Goal: Information Seeking & Learning: Find specific fact

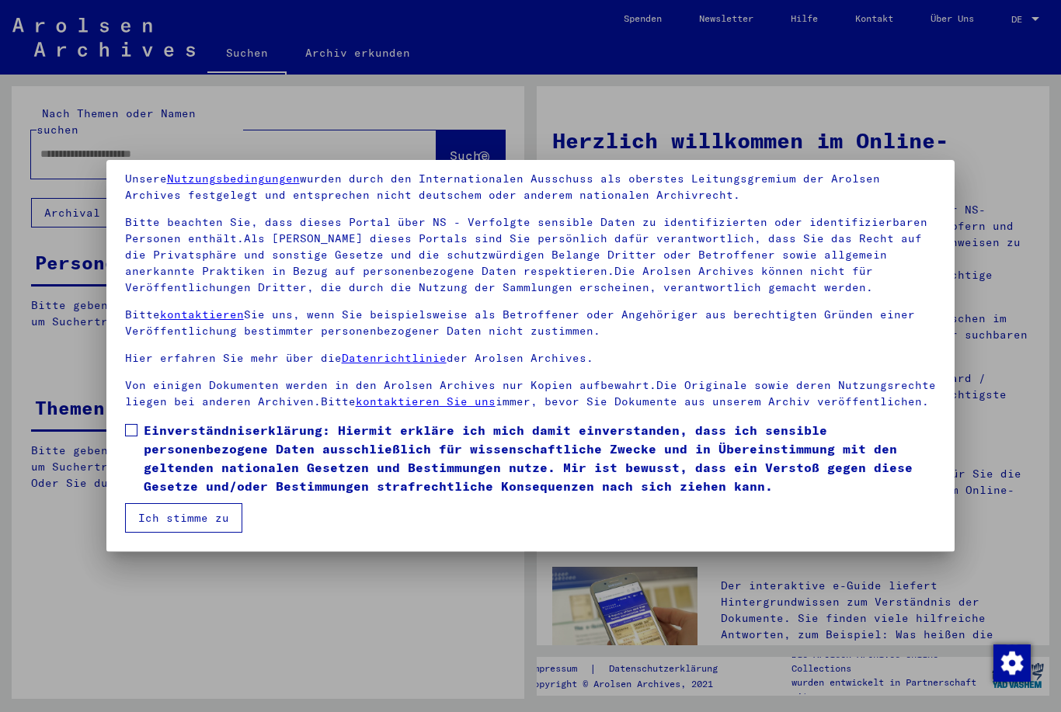
click at [134, 424] on span at bounding box center [131, 430] width 12 height 12
click at [175, 516] on button "Ich stimme zu" at bounding box center [183, 518] width 117 height 30
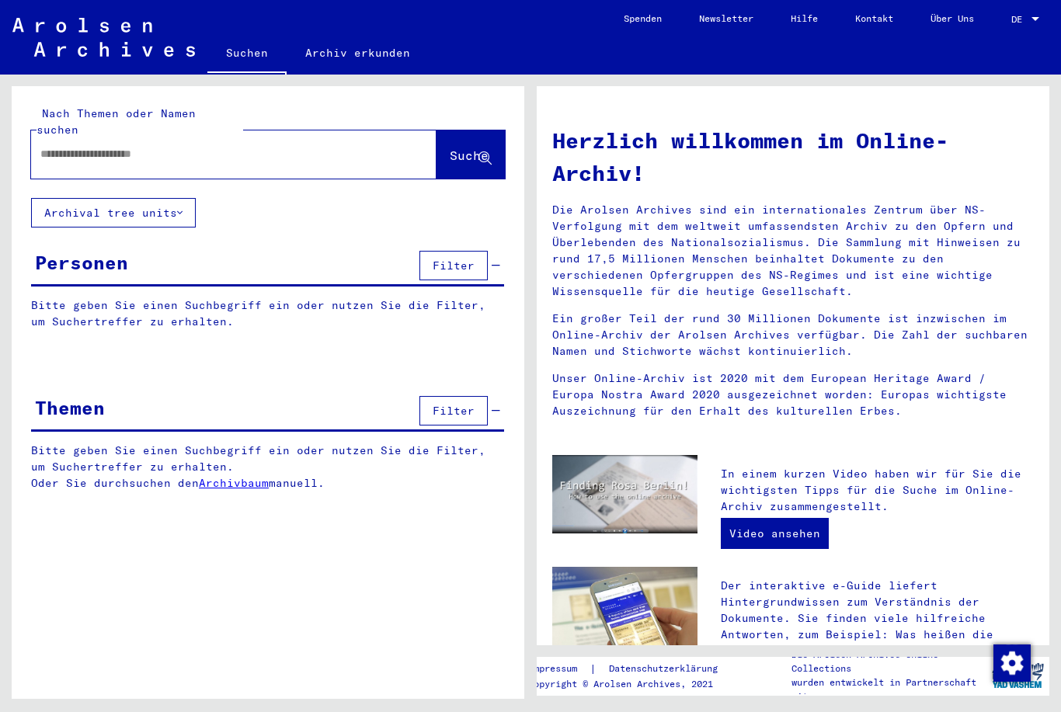
click at [154, 146] on input "text" at bounding box center [214, 154] width 349 height 16
click at [482, 130] on button "Suche" at bounding box center [470, 154] width 68 height 48
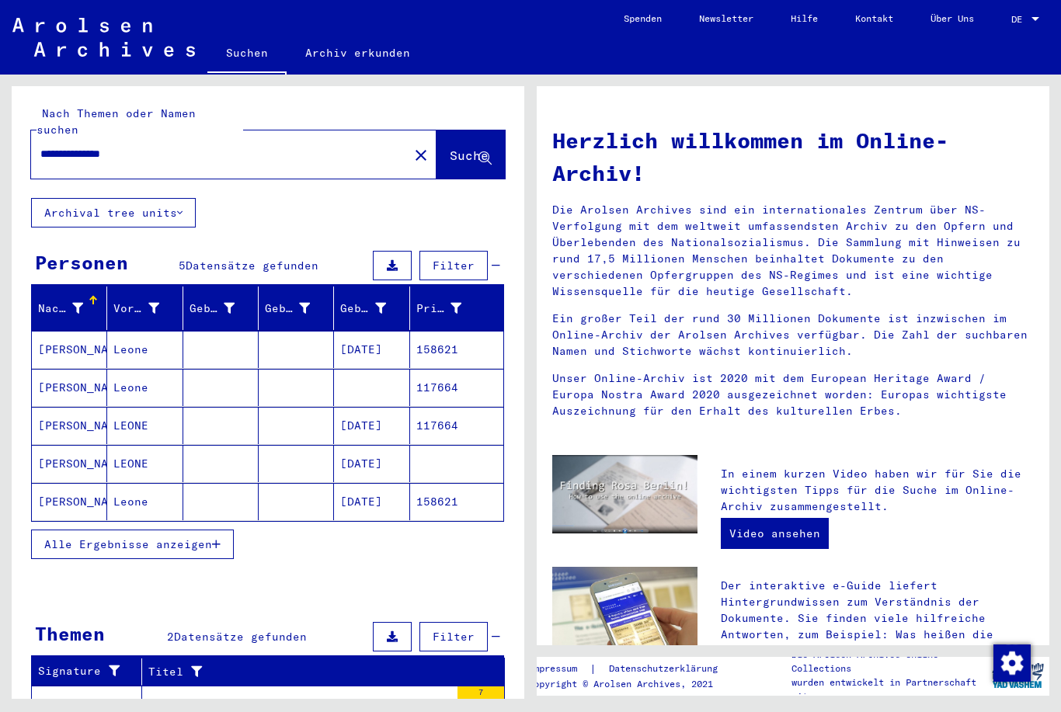
click at [123, 342] on mat-cell "Leone" at bounding box center [144, 349] width 75 height 37
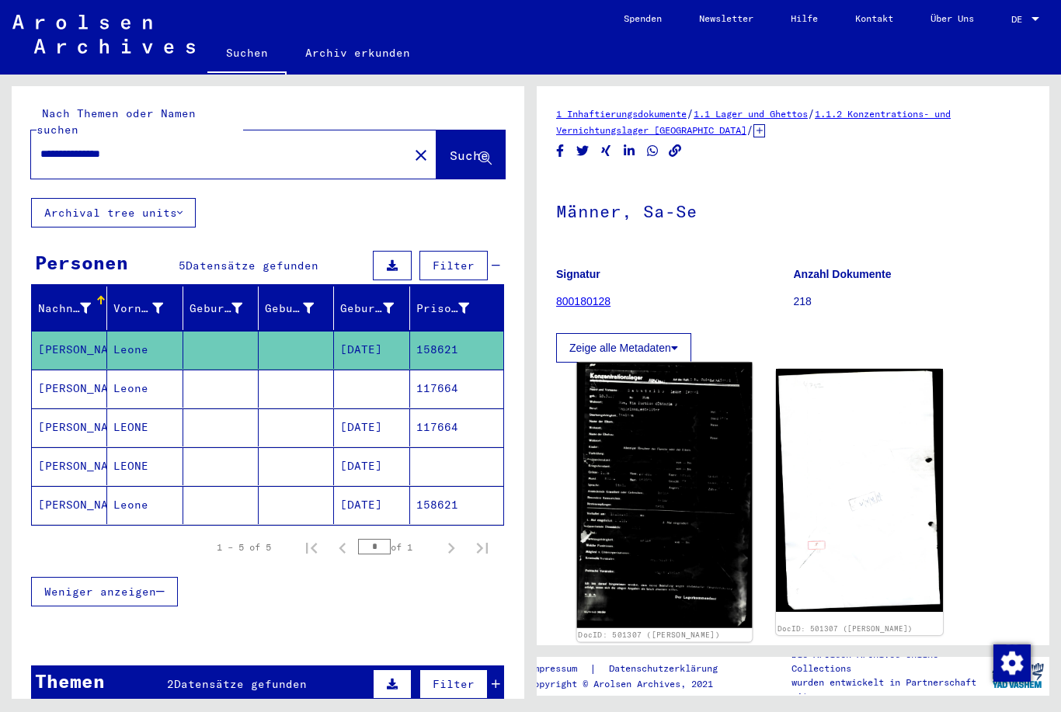
click at [675, 503] on img at bounding box center [665, 496] width 176 height 266
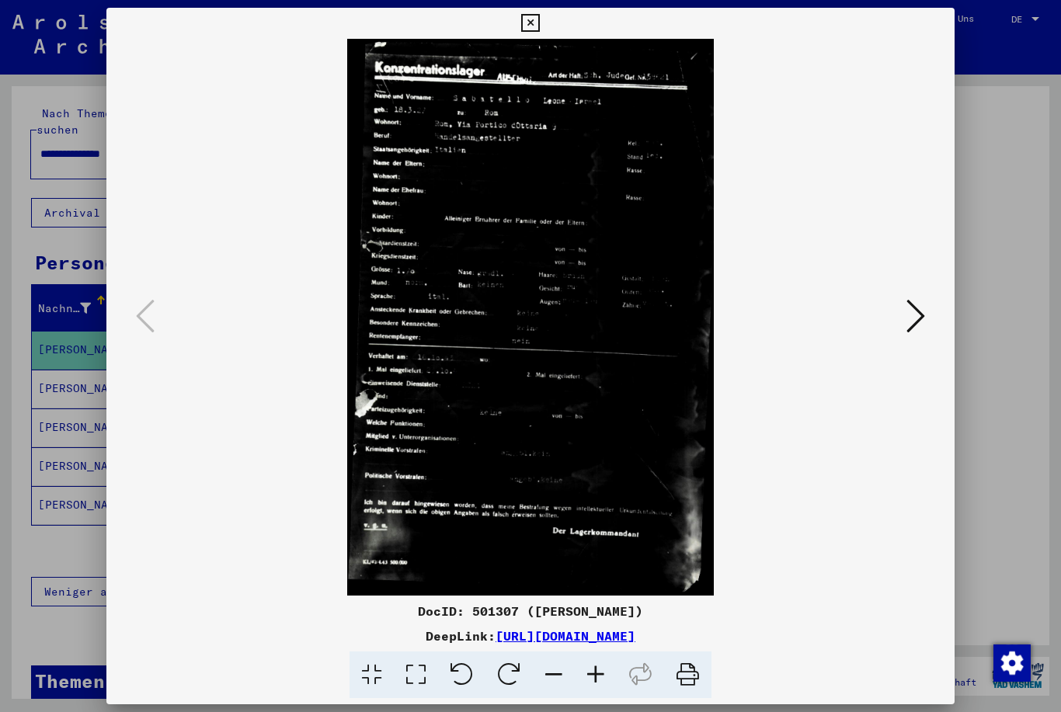
click at [539, 23] on icon at bounding box center [530, 23] width 18 height 19
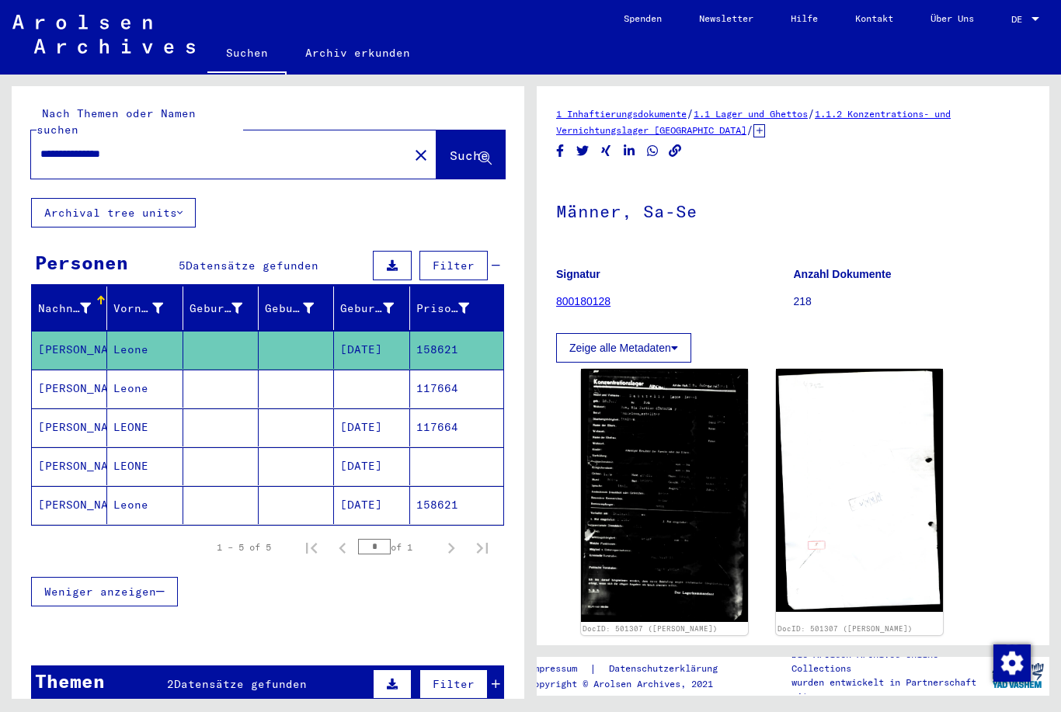
click at [357, 370] on mat-cell at bounding box center [371, 389] width 75 height 38
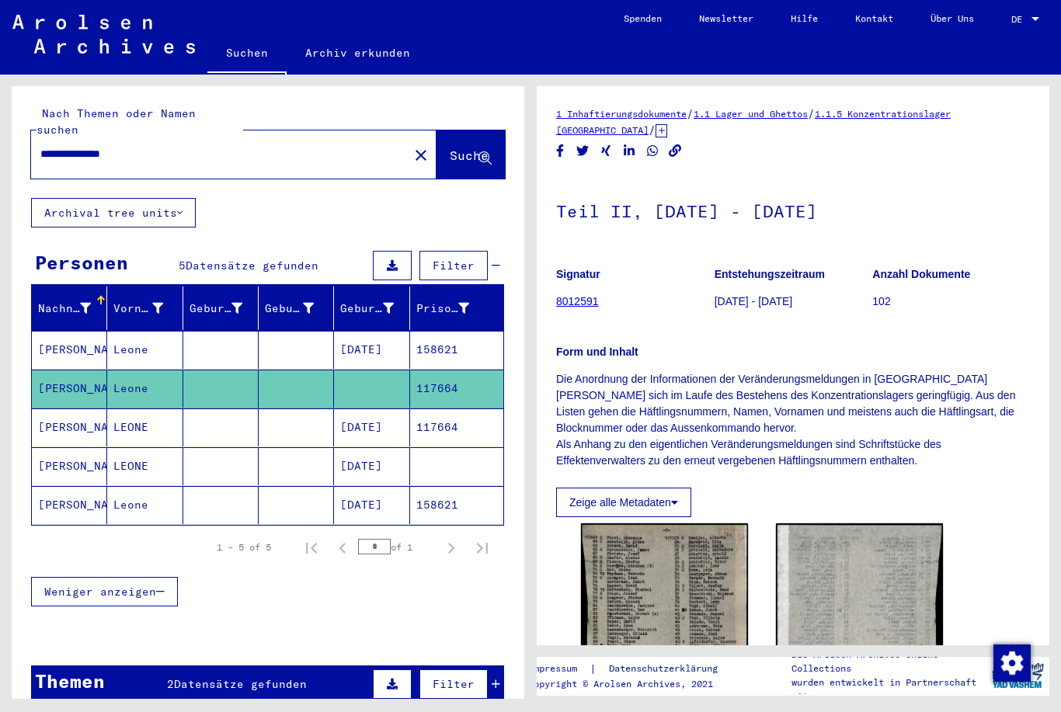
click at [351, 412] on mat-cell "[DATE]" at bounding box center [371, 427] width 75 height 38
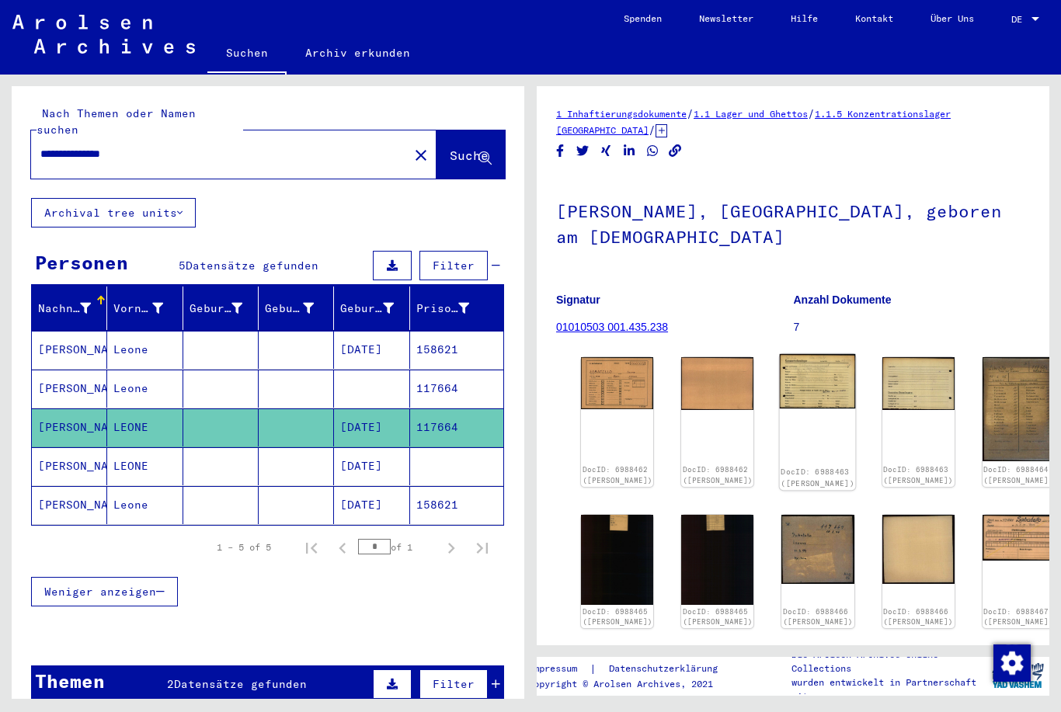
click at [780, 382] on img at bounding box center [818, 381] width 76 height 55
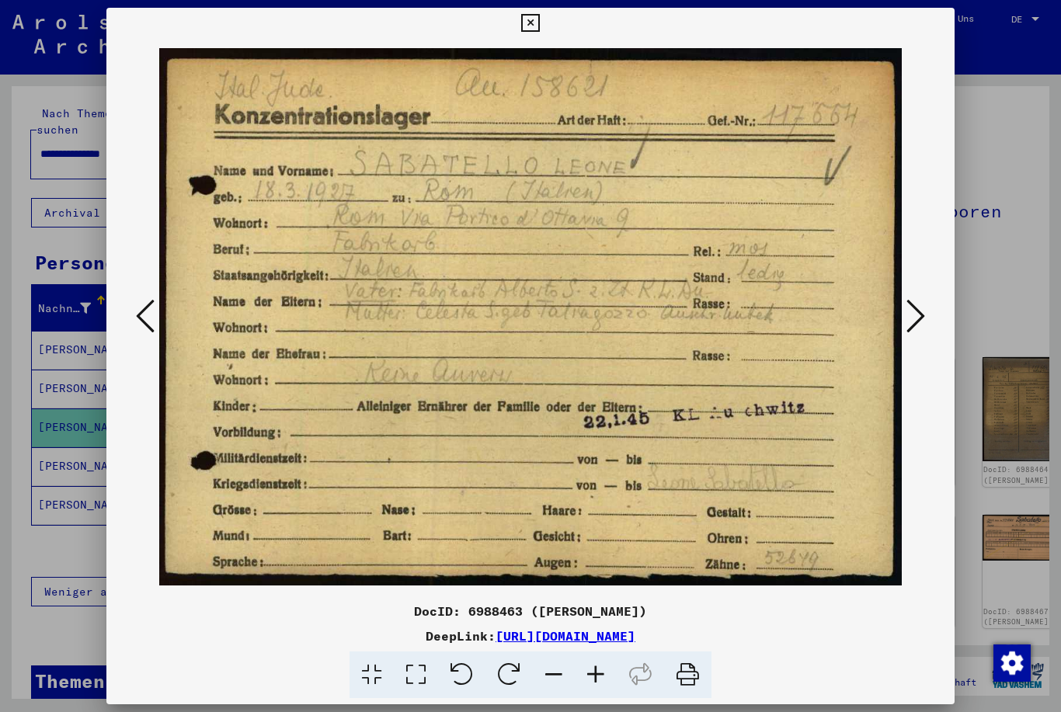
click at [539, 20] on icon at bounding box center [530, 23] width 18 height 19
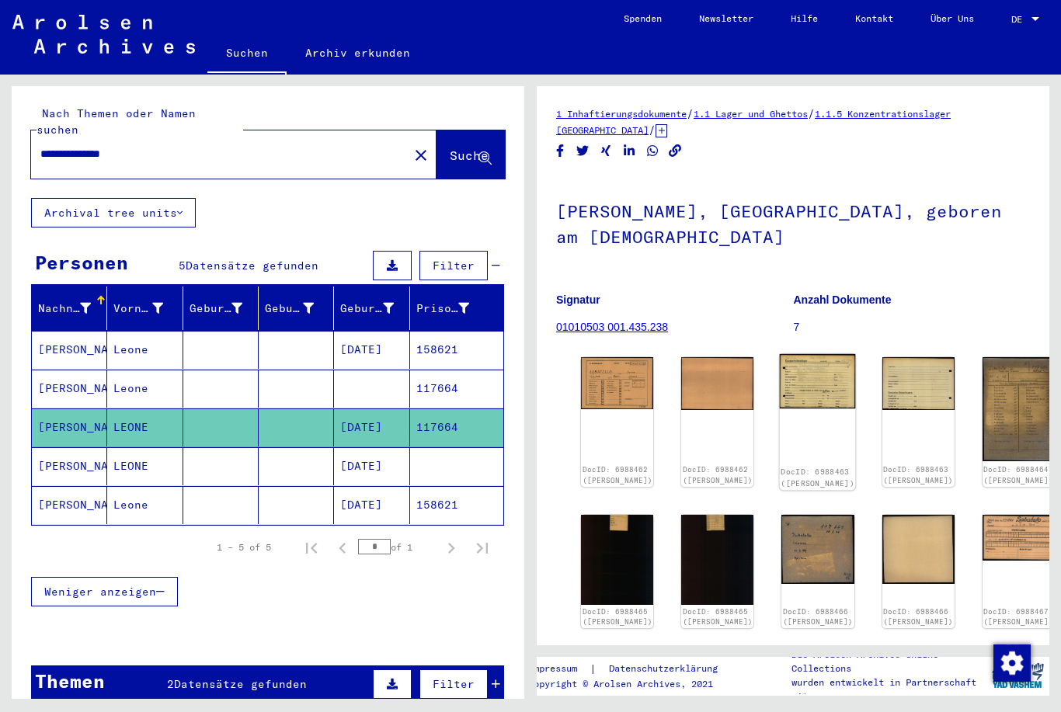
click at [780, 381] on img at bounding box center [818, 381] width 76 height 55
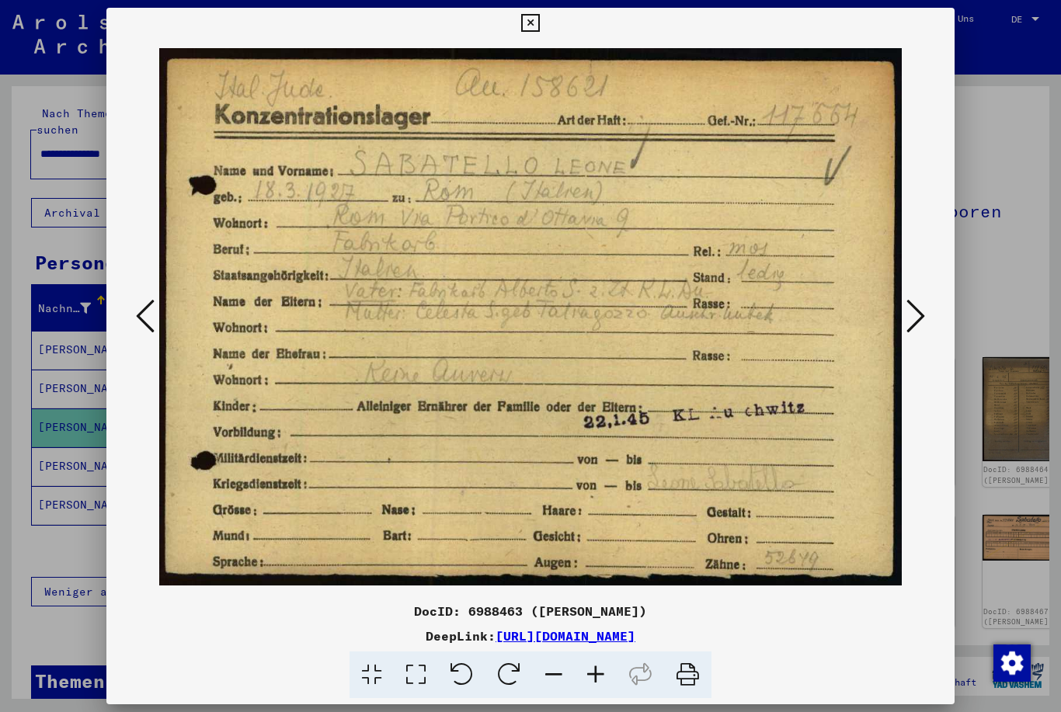
click at [539, 21] on icon at bounding box center [530, 23] width 18 height 19
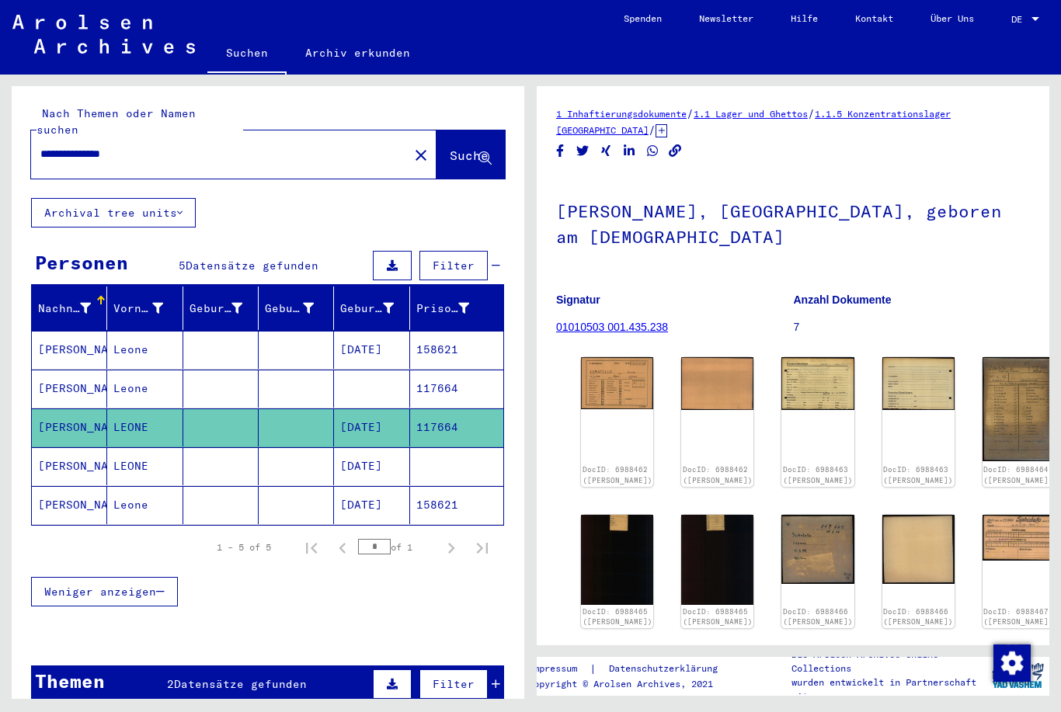
click at [363, 488] on mat-cell "[DATE]" at bounding box center [371, 505] width 75 height 38
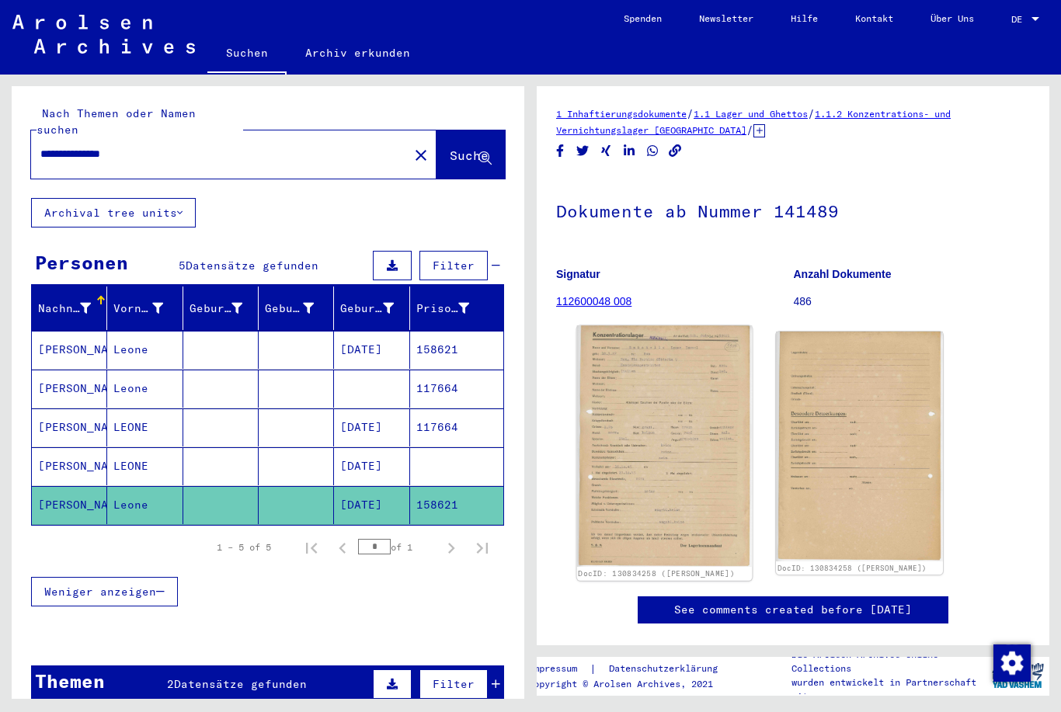
click at [659, 371] on img at bounding box center [665, 446] width 176 height 242
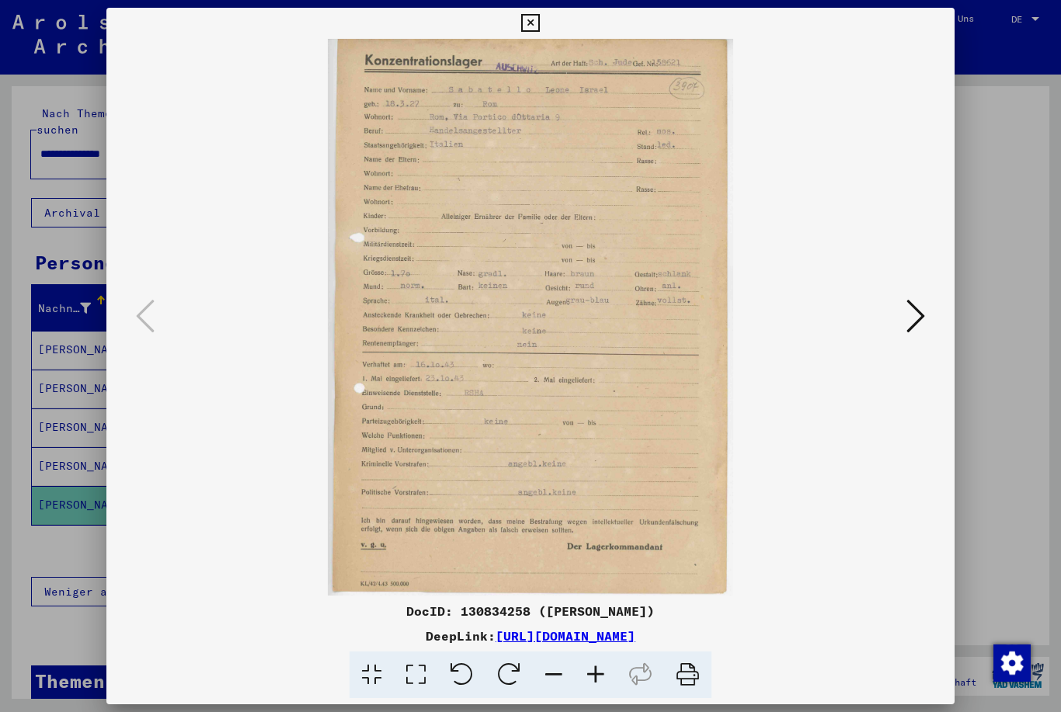
click at [539, 26] on icon at bounding box center [530, 23] width 18 height 19
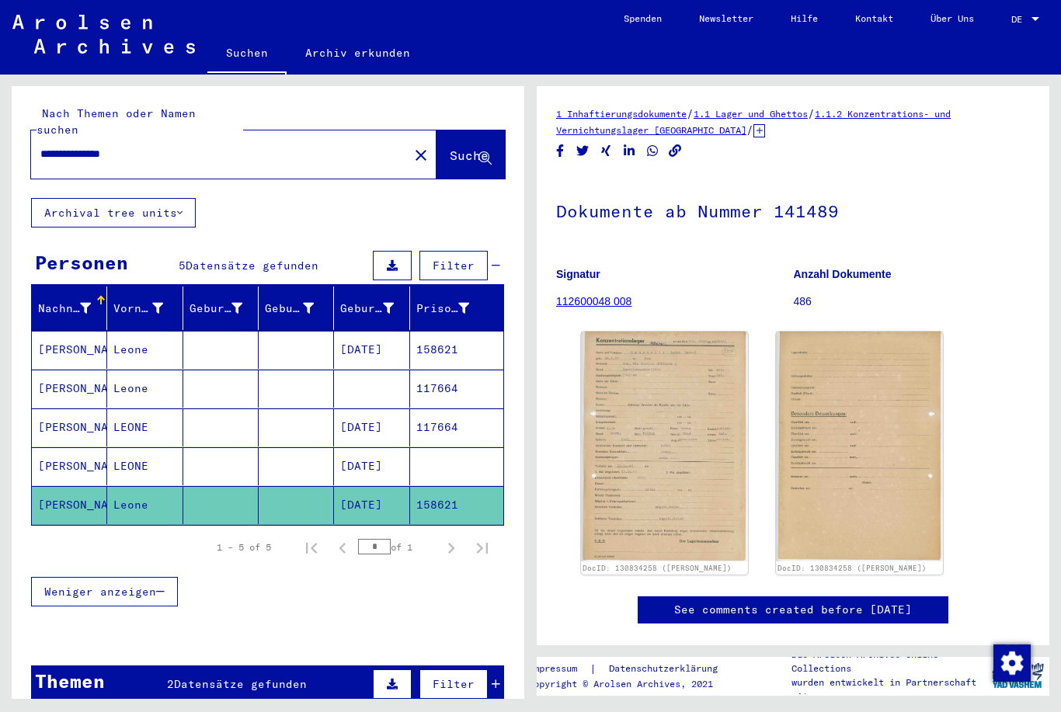
click at [1029, 18] on div at bounding box center [1035, 19] width 14 height 11
click at [989, 66] on span "Deutsch" at bounding box center [1008, 56] width 63 height 28
click at [1022, 17] on mat-select-trigger "DE" at bounding box center [1016, 19] width 11 height 12
click at [1005, 34] on span "English" at bounding box center [1008, 28] width 63 height 28
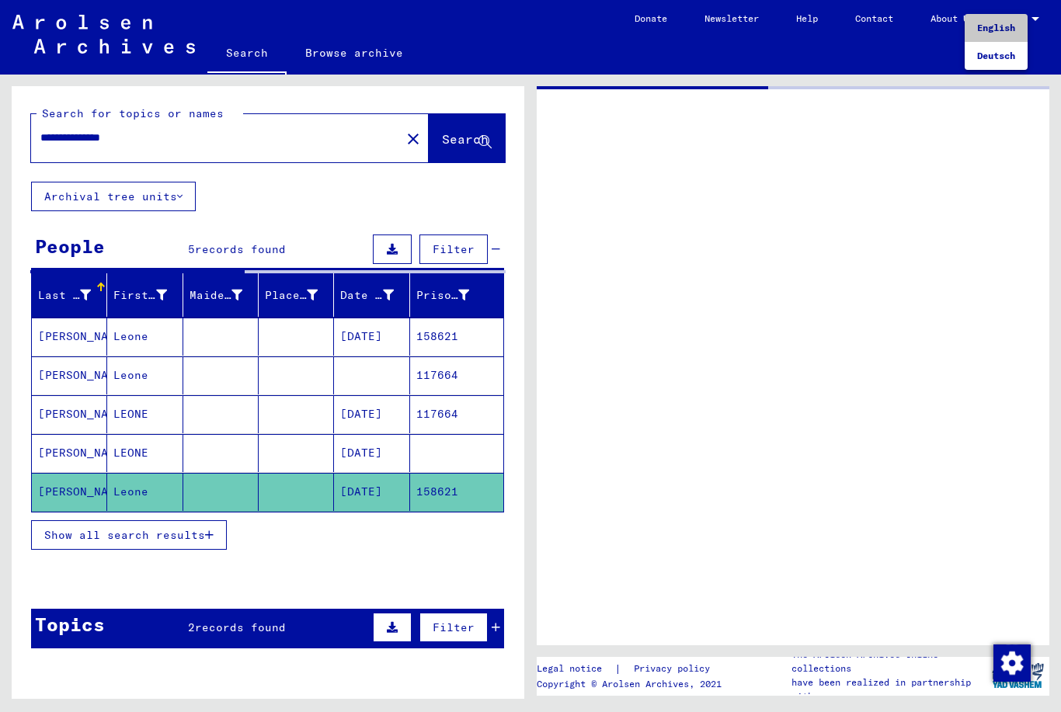
type input "*********"
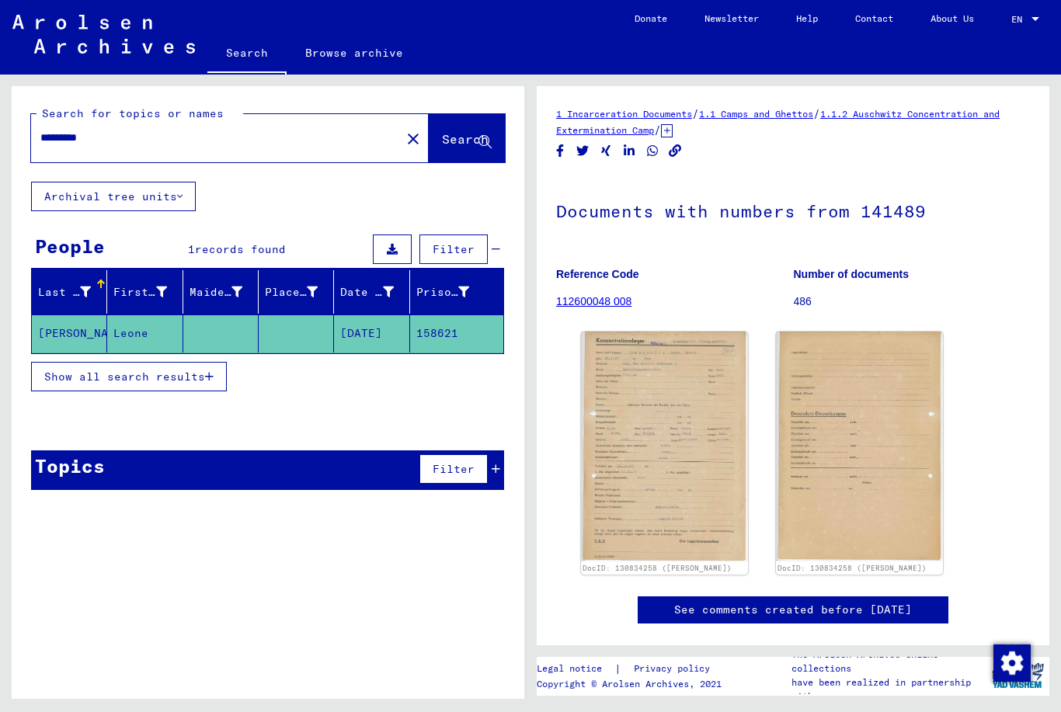
click at [294, 315] on mat-cell at bounding box center [296, 334] width 75 height 38
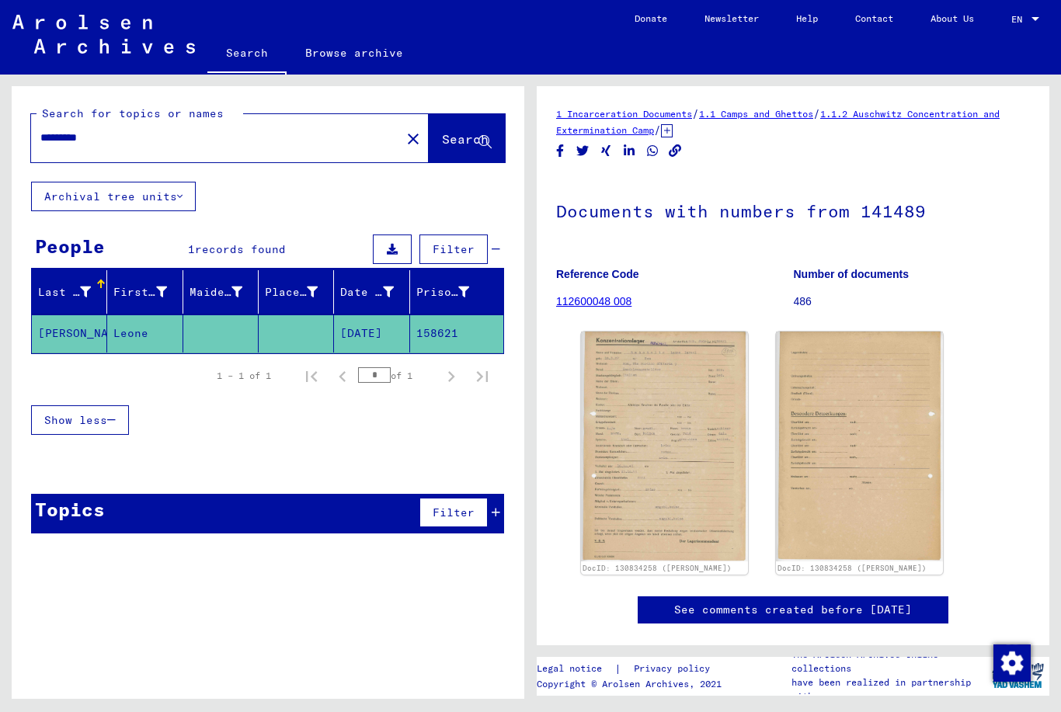
click at [404, 138] on mat-icon "close" at bounding box center [413, 139] width 19 height 19
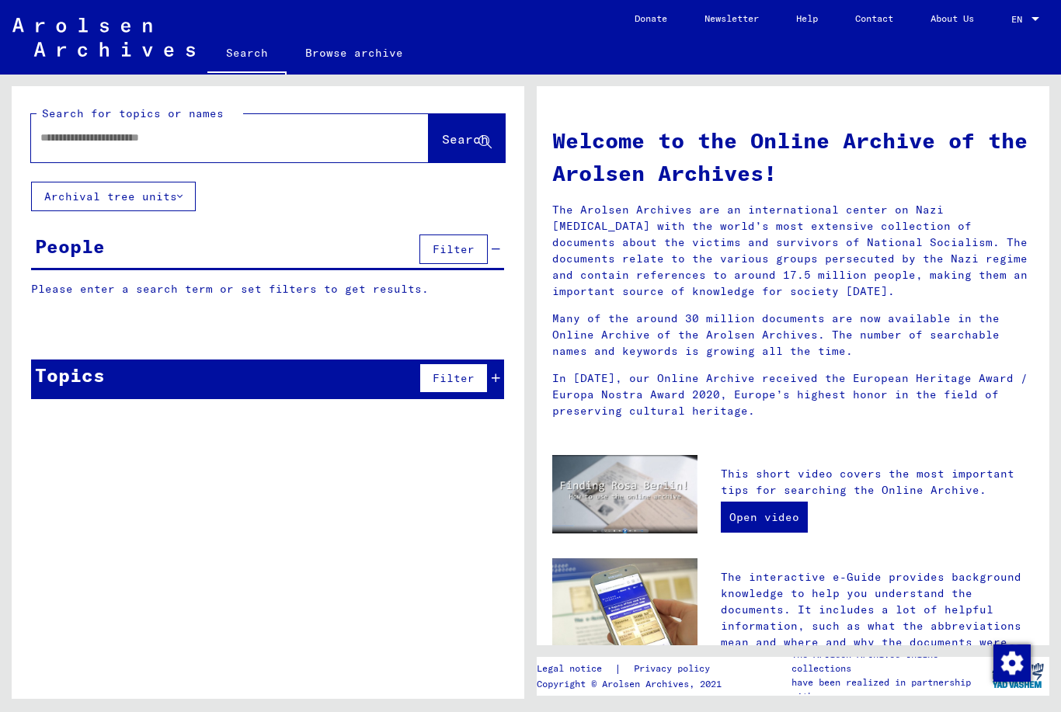
click at [287, 153] on div at bounding box center [206, 137] width 351 height 35
click at [255, 123] on div at bounding box center [206, 137] width 351 height 35
click at [173, 151] on div at bounding box center [206, 137] width 351 height 35
click at [192, 137] on input "text" at bounding box center [211, 138] width 342 height 16
type input "*****"
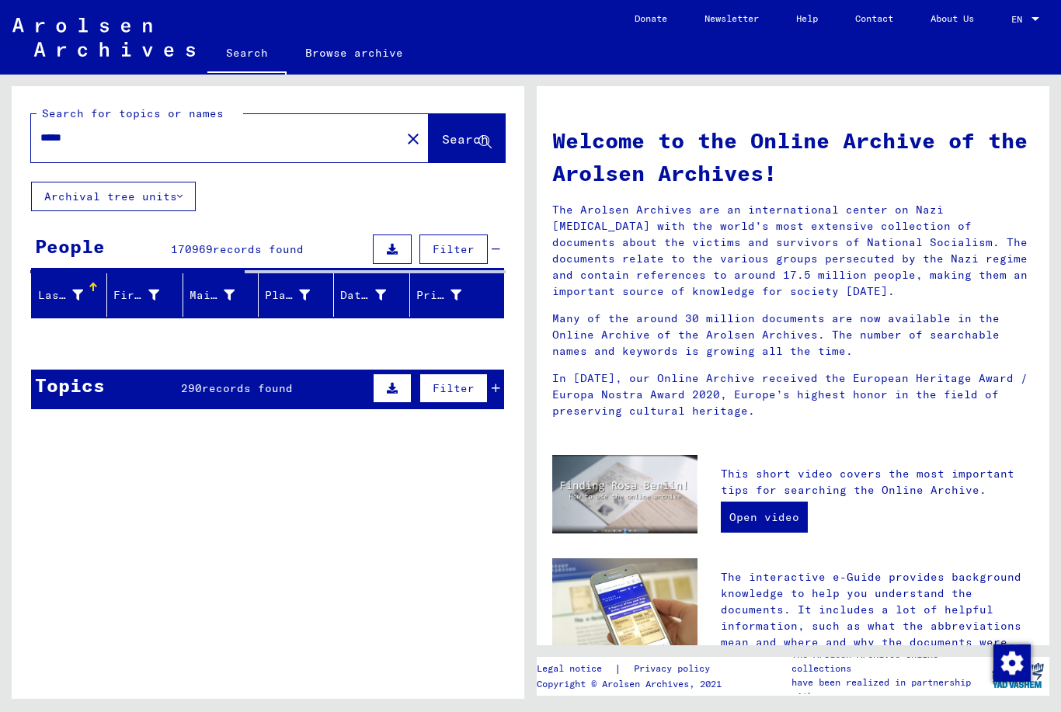
click at [260, 62] on link "Search" at bounding box center [246, 54] width 79 height 40
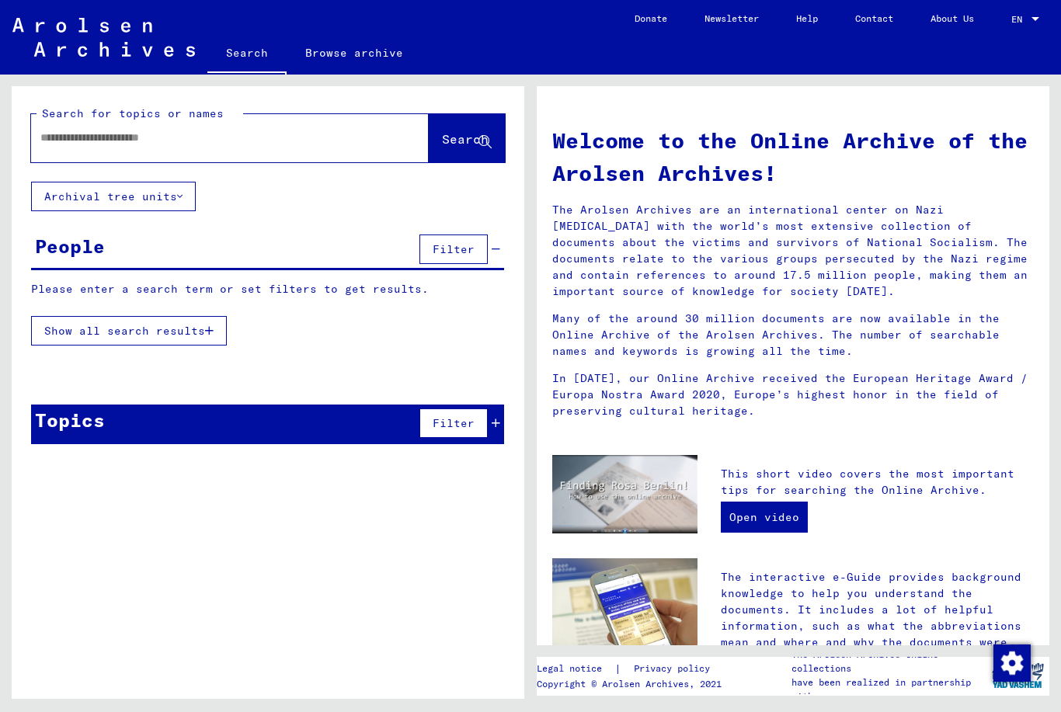
click at [193, 137] on input "text" at bounding box center [211, 138] width 342 height 16
type input "*****"
click at [508, 151] on div "Search for topics or names ***** close Search" at bounding box center [268, 134] width 513 height 96
click at [486, 145] on icon at bounding box center [484, 142] width 13 height 13
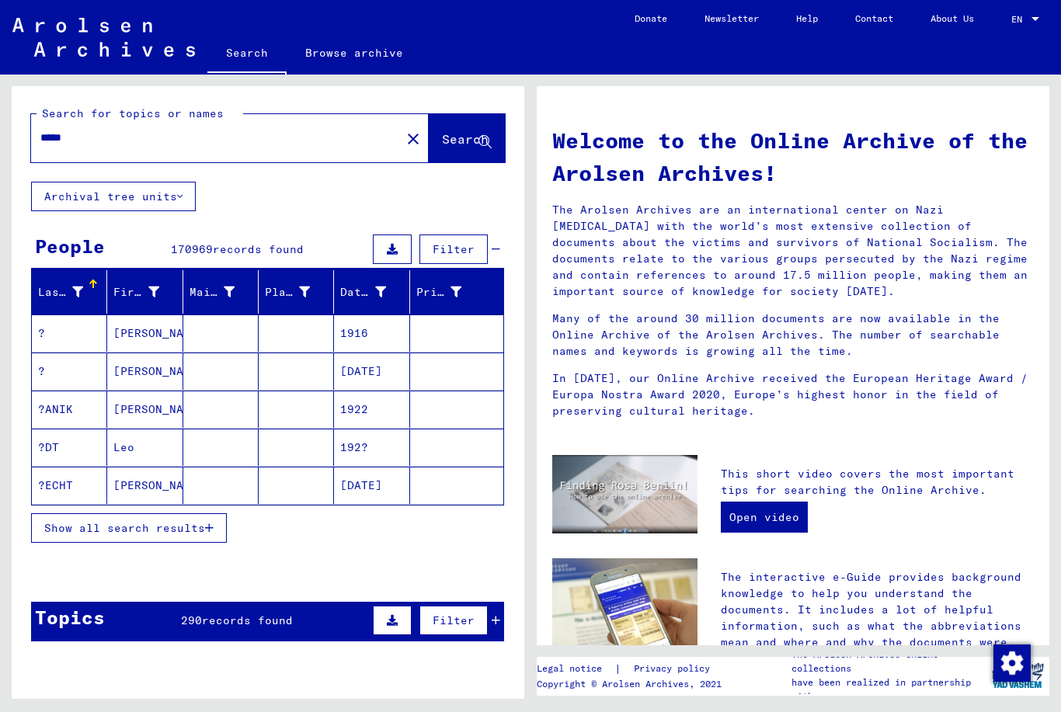
click at [203, 529] on span "Show all search results" at bounding box center [124, 528] width 161 height 14
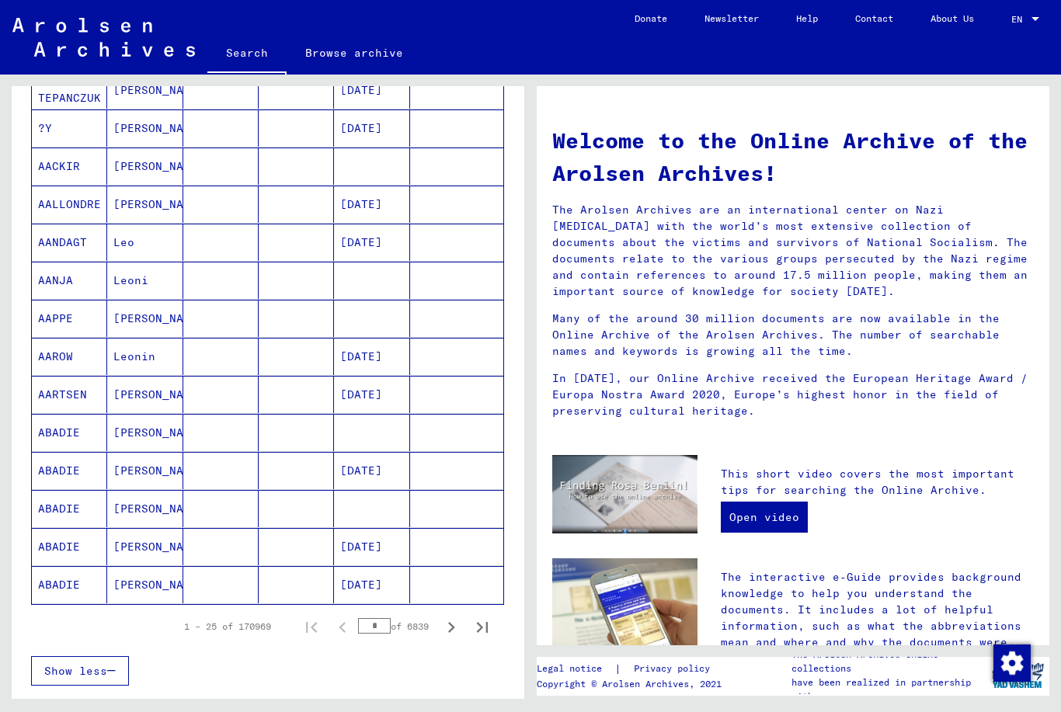
scroll to position [669, 0]
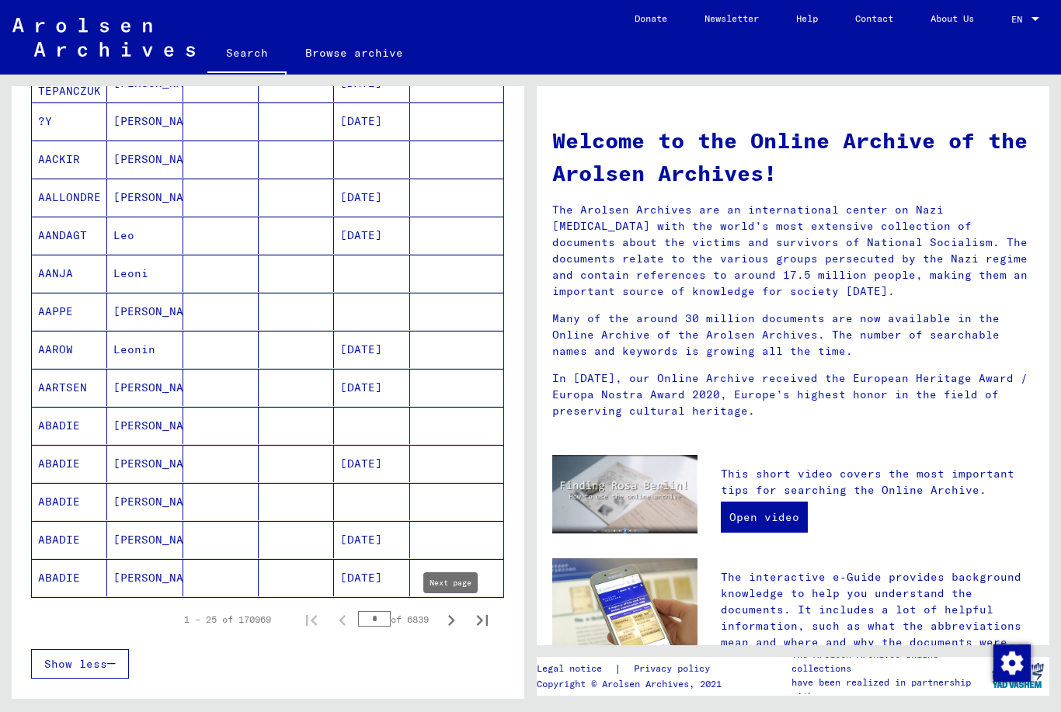
click at [456, 621] on icon "Next page" at bounding box center [451, 621] width 22 height 22
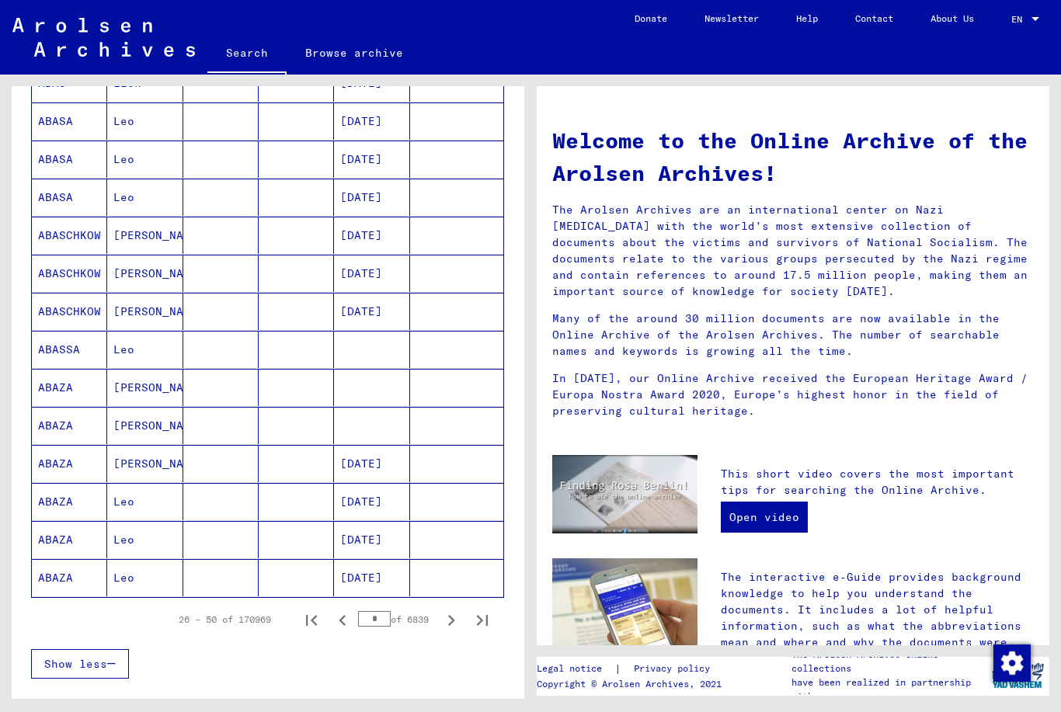
click at [456, 621] on icon "Next page" at bounding box center [451, 621] width 22 height 22
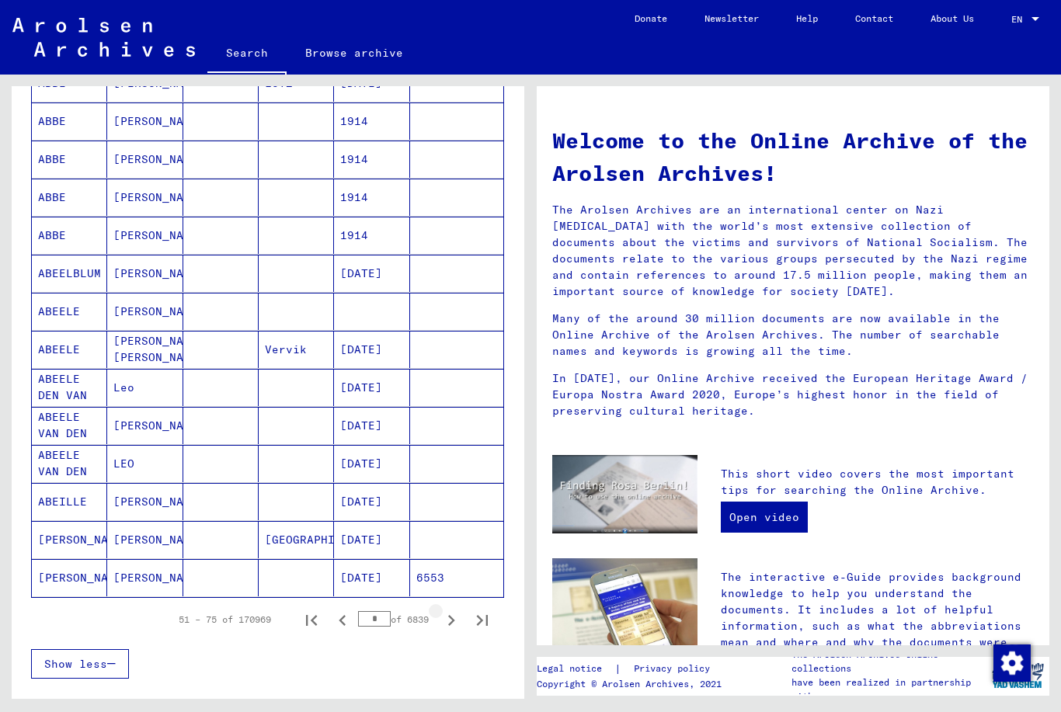
click at [456, 621] on icon "Next page" at bounding box center [451, 621] width 22 height 22
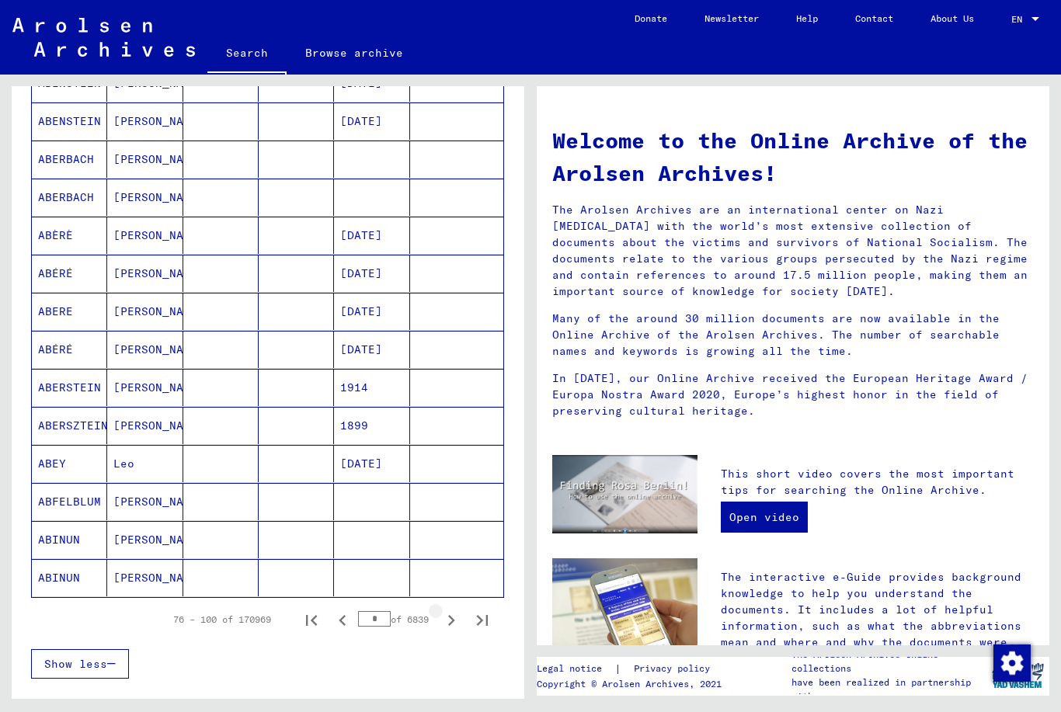
click at [456, 621] on icon "Next page" at bounding box center [451, 621] width 22 height 22
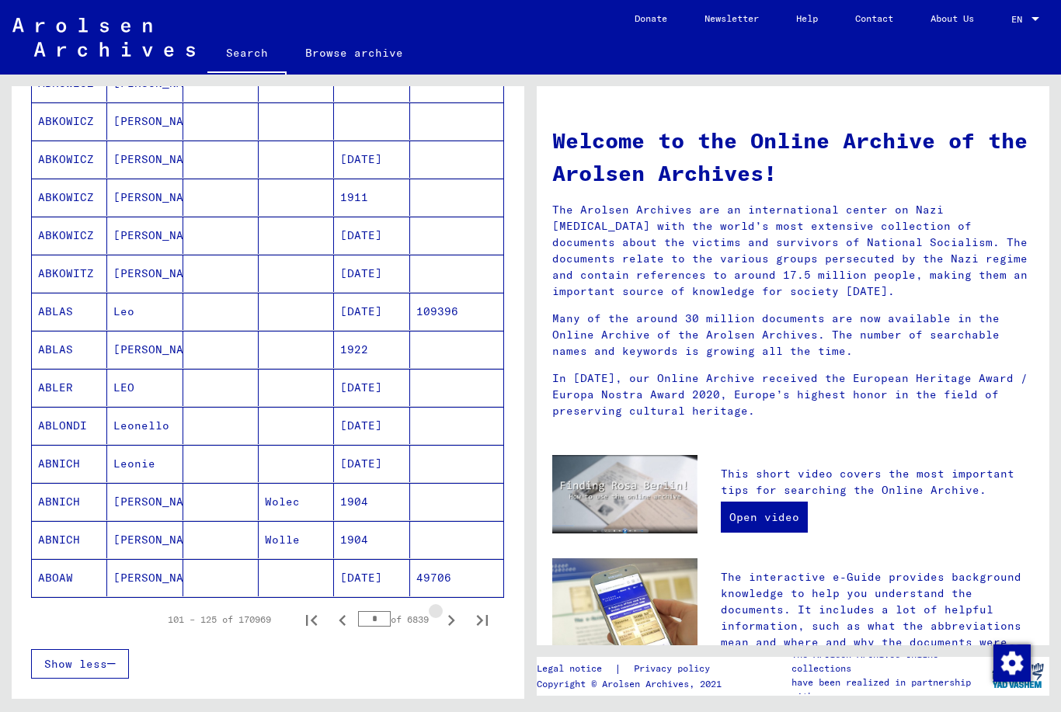
click at [456, 621] on icon "Next page" at bounding box center [451, 621] width 22 height 22
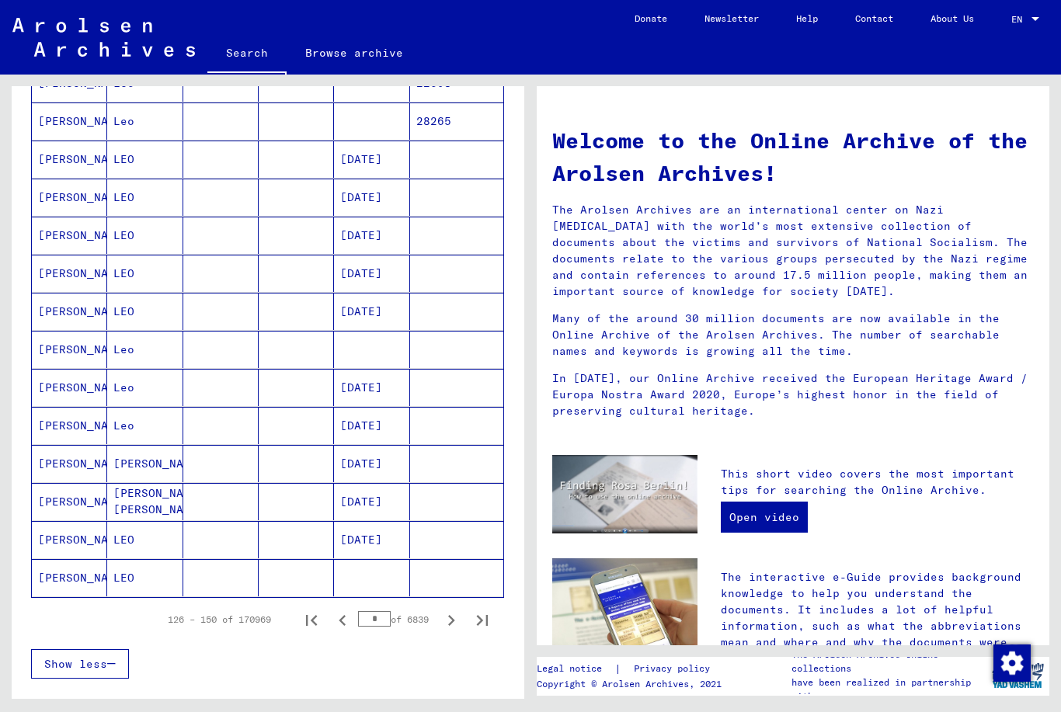
click at [456, 621] on icon "Next page" at bounding box center [451, 621] width 22 height 22
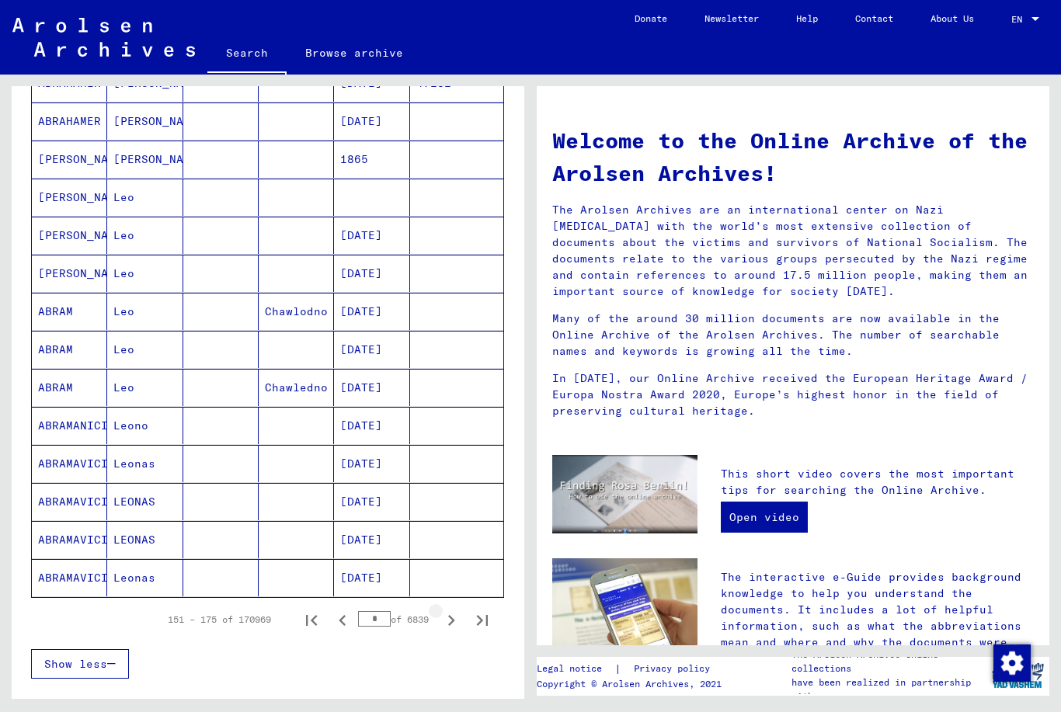
click at [456, 621] on icon "Next page" at bounding box center [451, 621] width 22 height 22
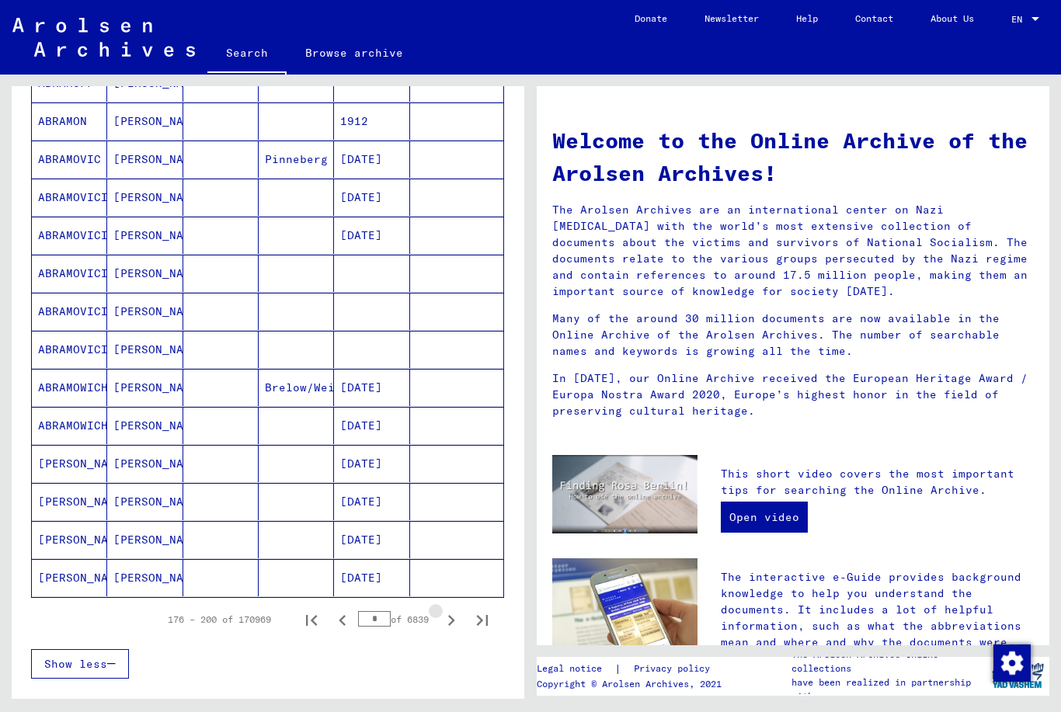
click at [456, 621] on icon "Next page" at bounding box center [451, 621] width 22 height 22
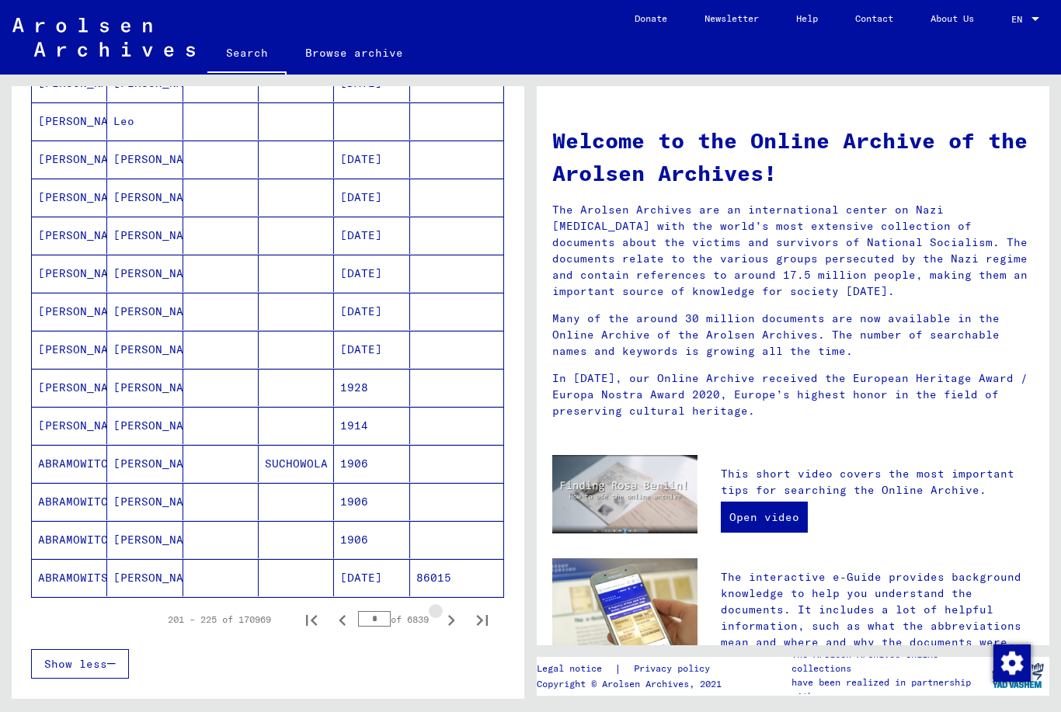
click at [456, 621] on icon "Next page" at bounding box center [451, 621] width 22 height 22
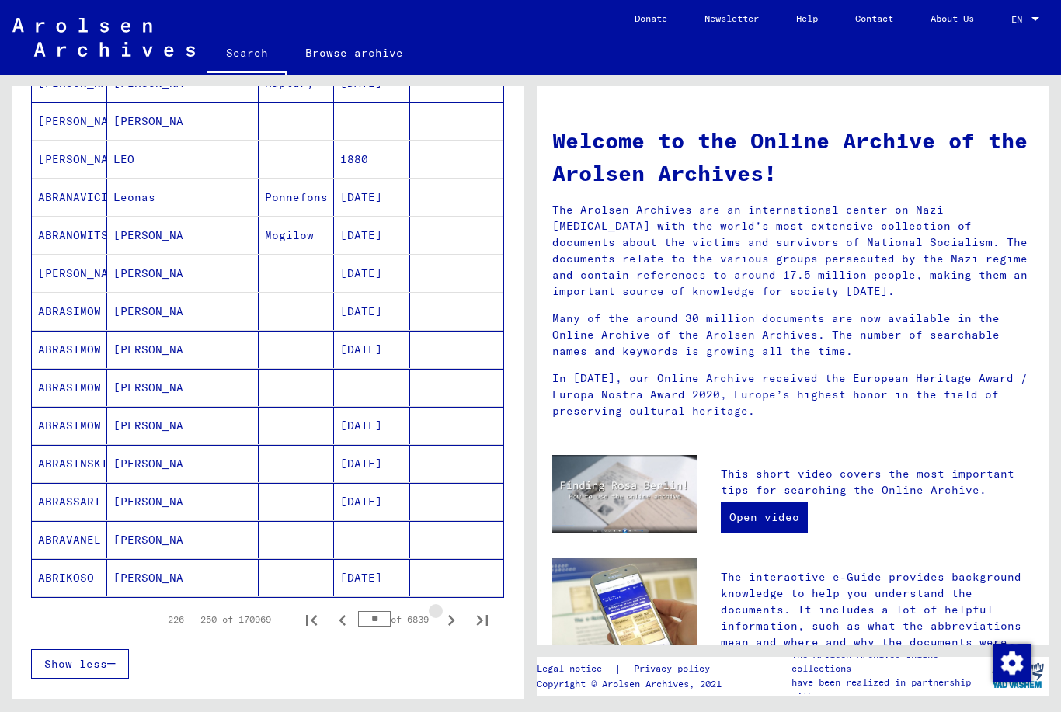
click at [456, 621] on icon "Next page" at bounding box center [451, 621] width 22 height 22
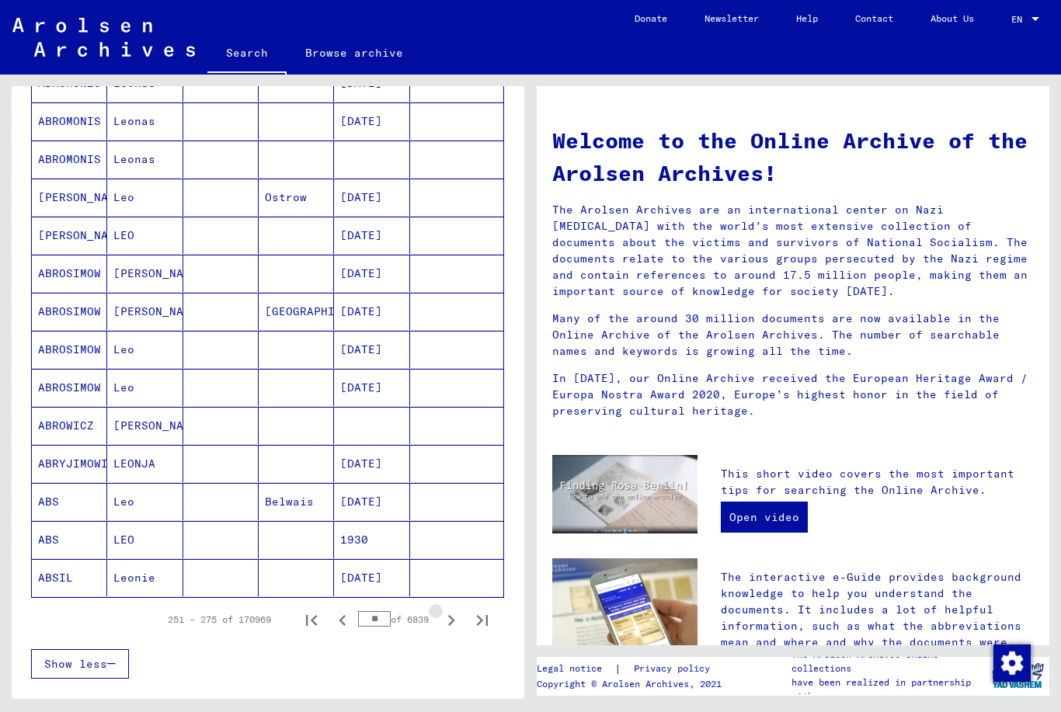
click at [456, 621] on icon "Next page" at bounding box center [451, 621] width 22 height 22
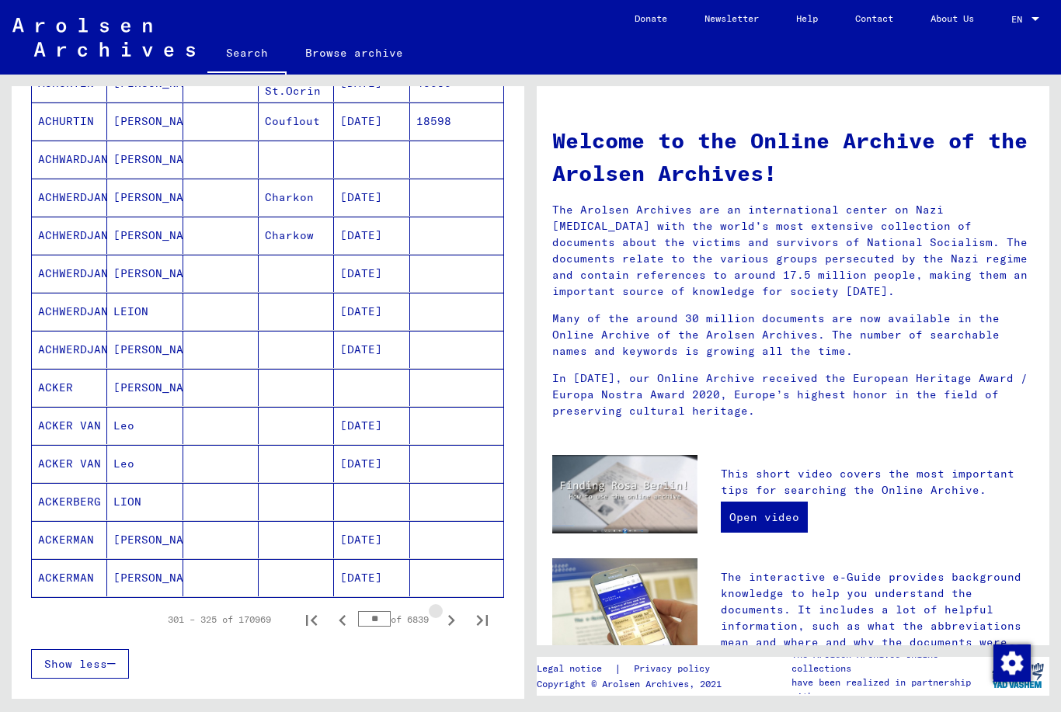
click at [456, 621] on icon "Next page" at bounding box center [451, 621] width 22 height 22
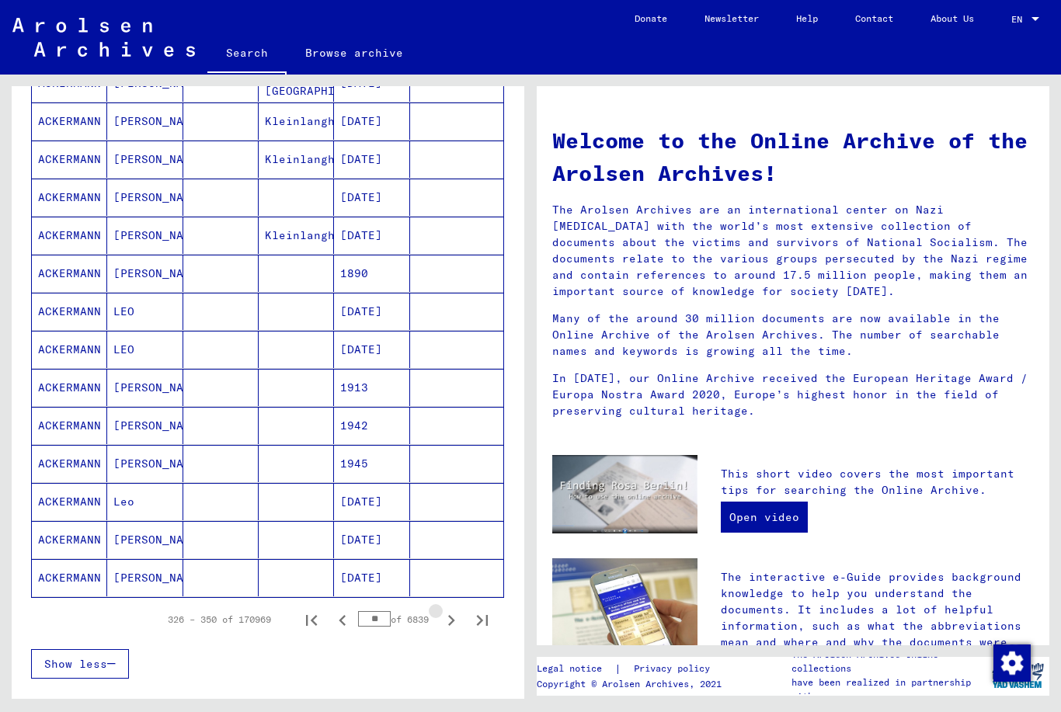
click at [456, 621] on icon "Next page" at bounding box center [451, 621] width 22 height 22
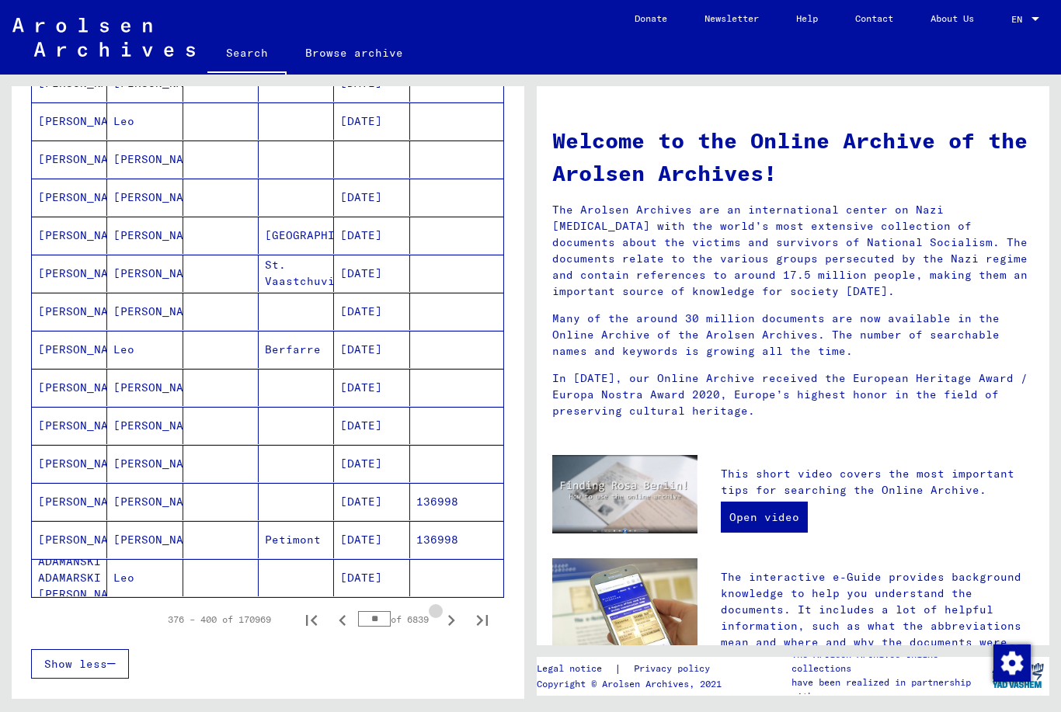
click at [456, 621] on icon "Next page" at bounding box center [451, 621] width 22 height 22
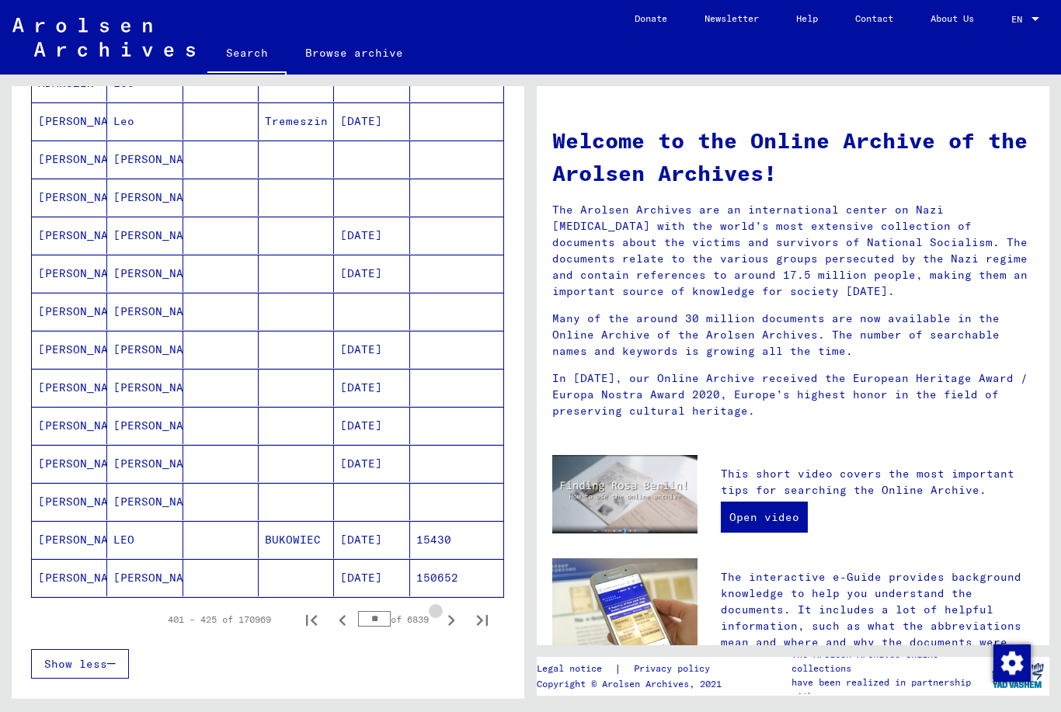
click at [456, 621] on icon "Next page" at bounding box center [451, 621] width 22 height 22
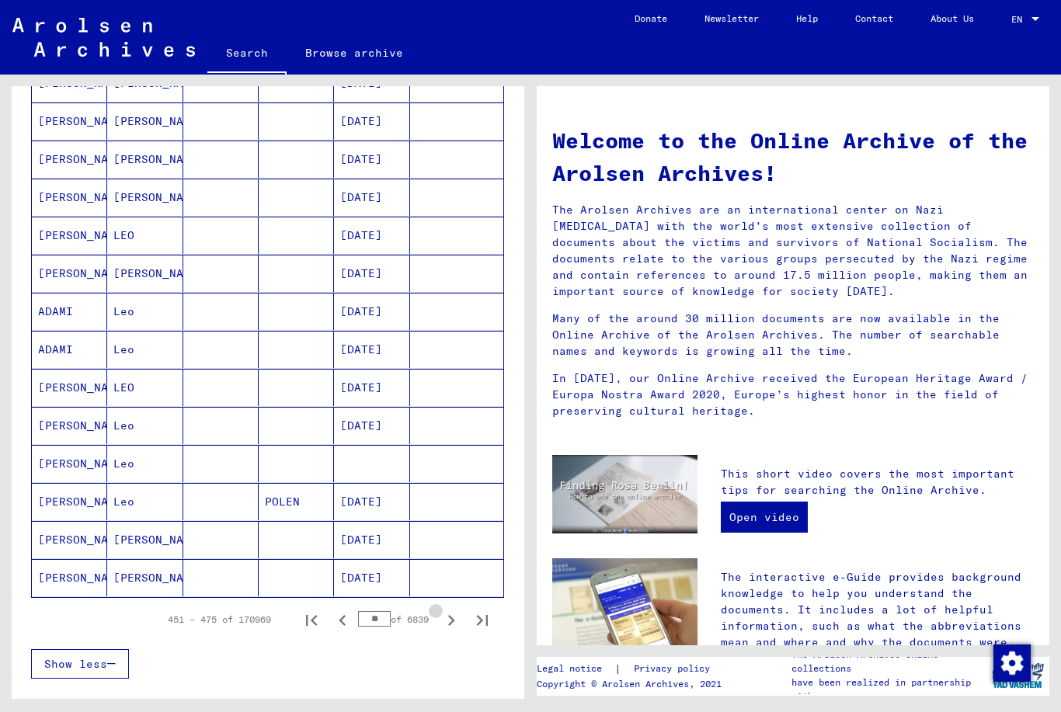
click at [456, 621] on icon "Next page" at bounding box center [451, 621] width 22 height 22
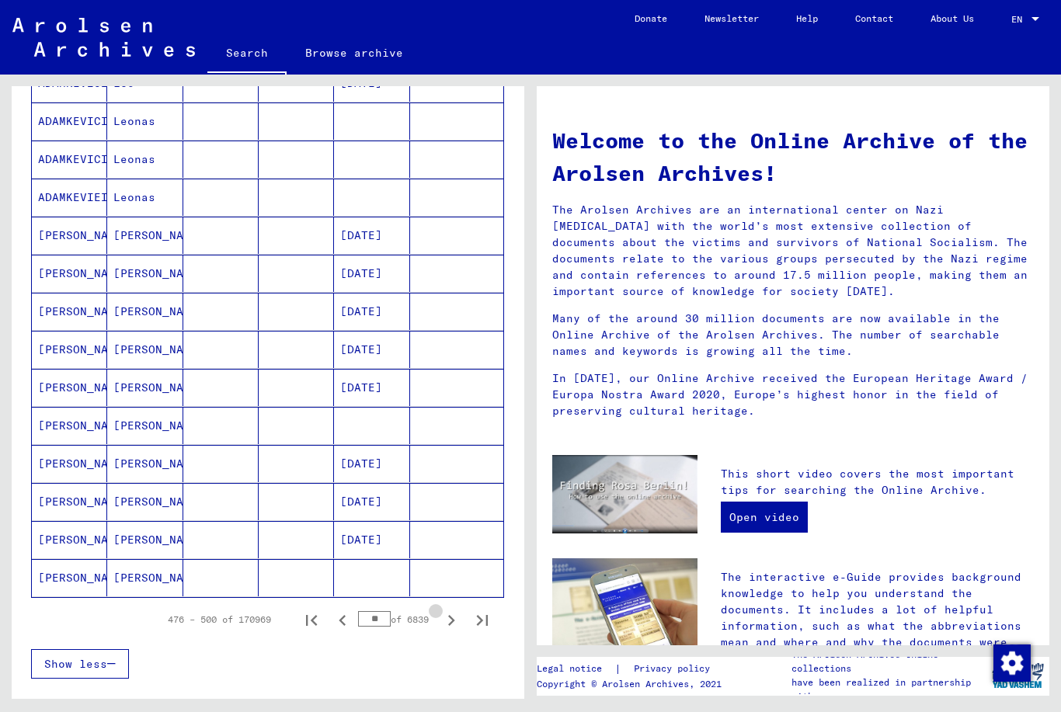
click at [456, 621] on icon "Next page" at bounding box center [451, 621] width 22 height 22
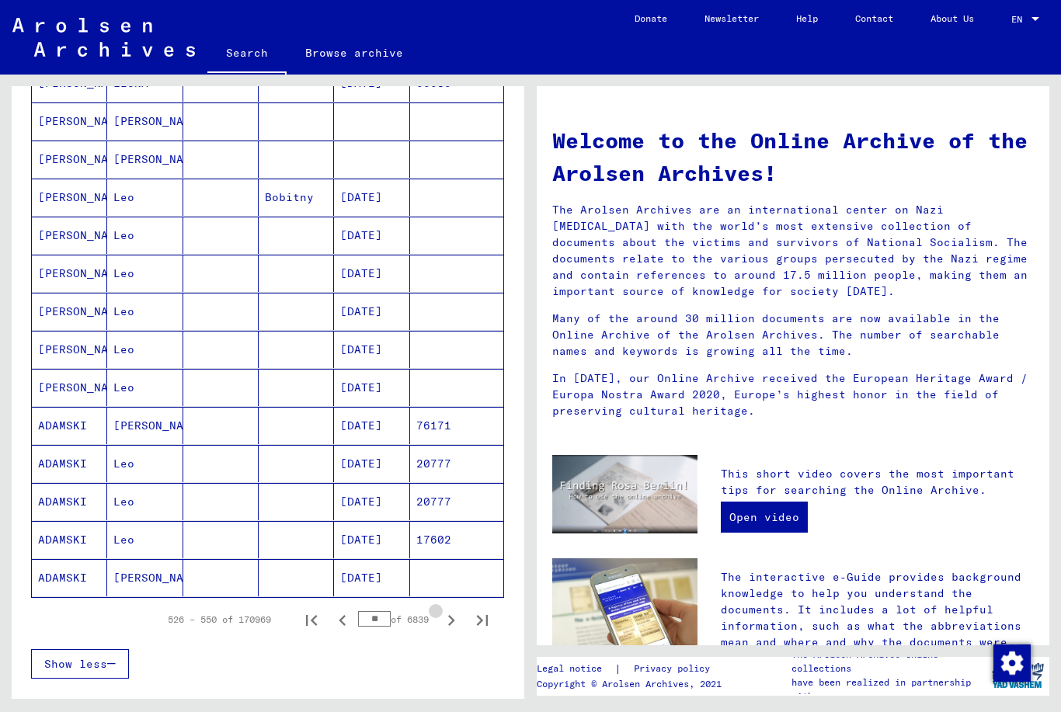
click at [456, 621] on icon "Next page" at bounding box center [451, 621] width 22 height 22
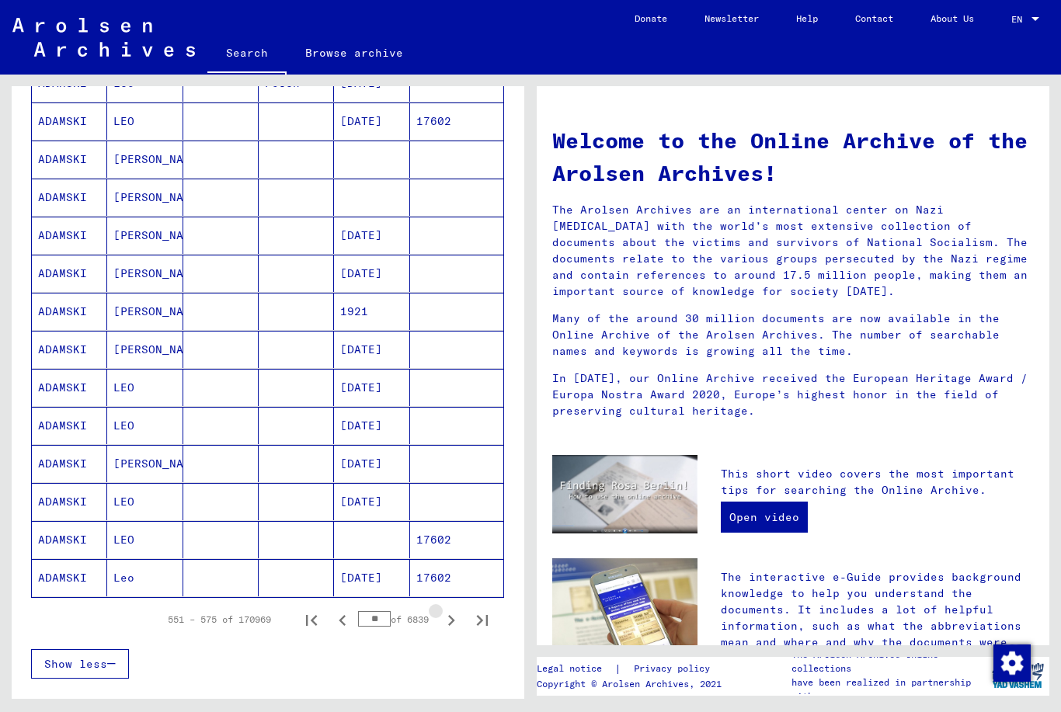
click at [456, 621] on icon "Next page" at bounding box center [451, 621] width 22 height 22
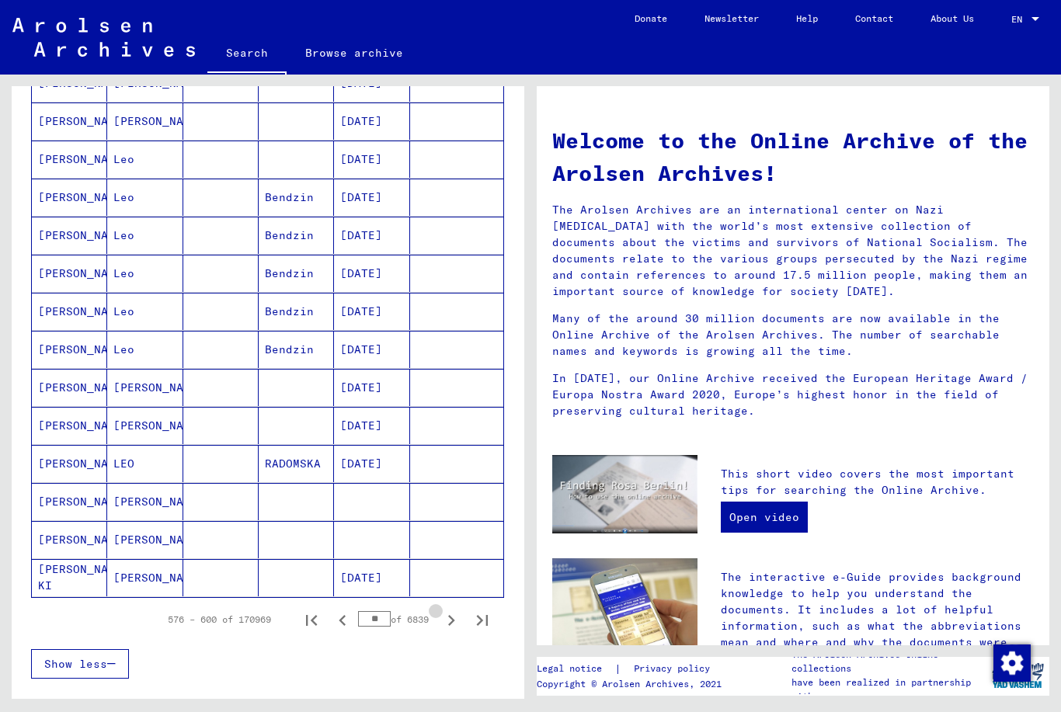
click at [456, 621] on icon "Next page" at bounding box center [451, 621] width 22 height 22
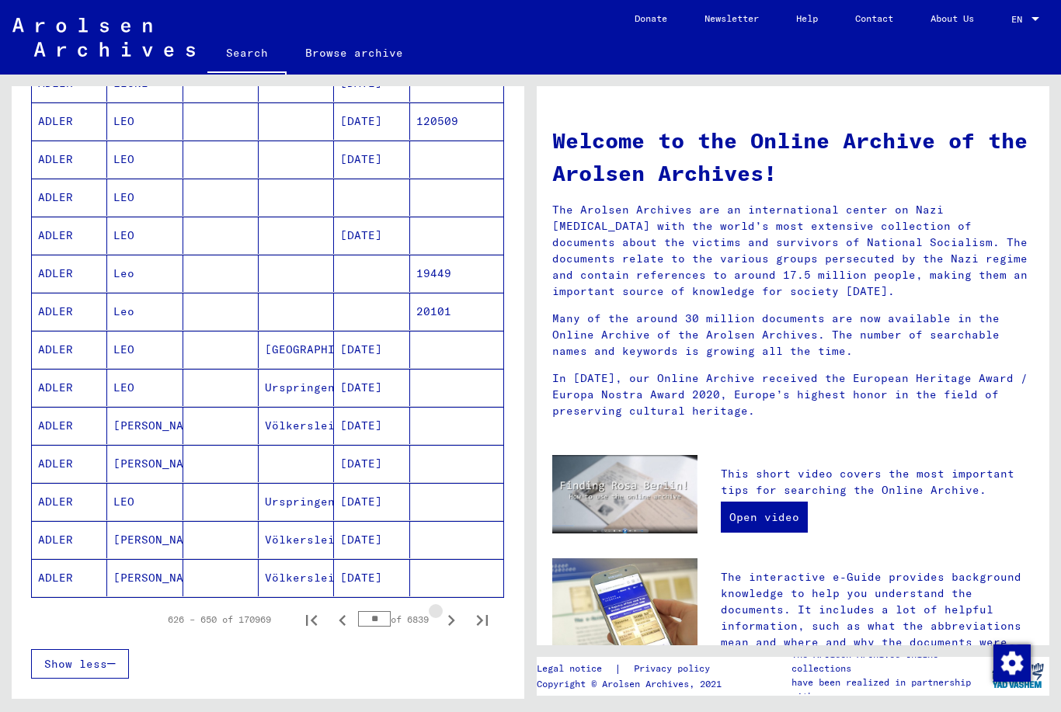
click at [456, 621] on icon "Next page" at bounding box center [451, 621] width 22 height 22
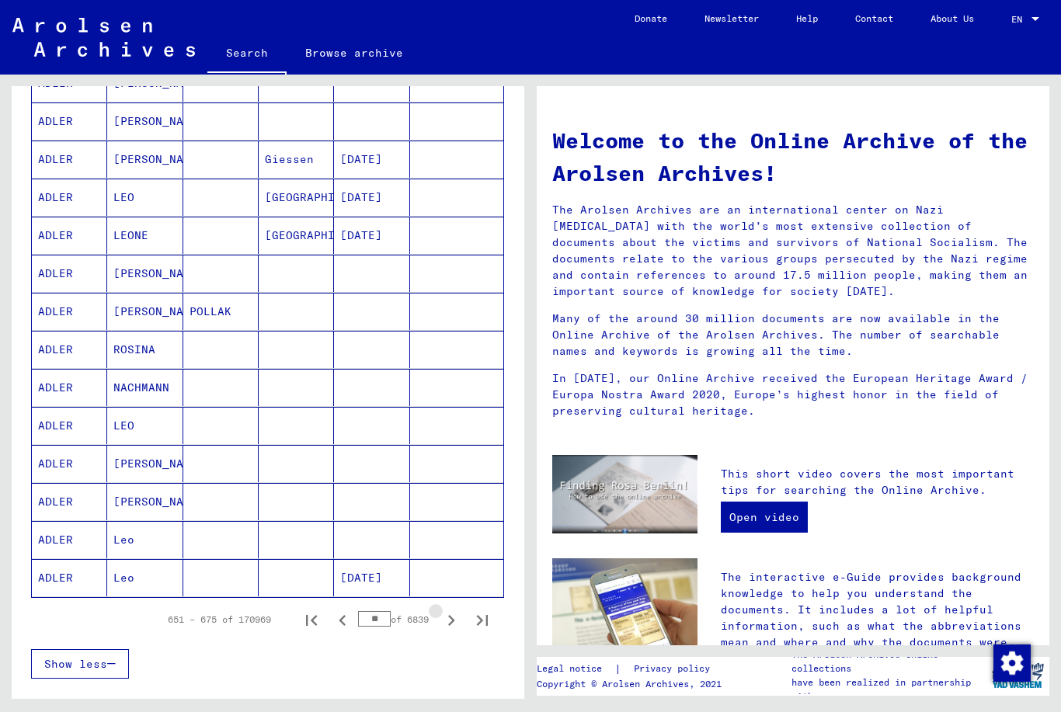
click at [456, 621] on icon "Next page" at bounding box center [451, 621] width 22 height 22
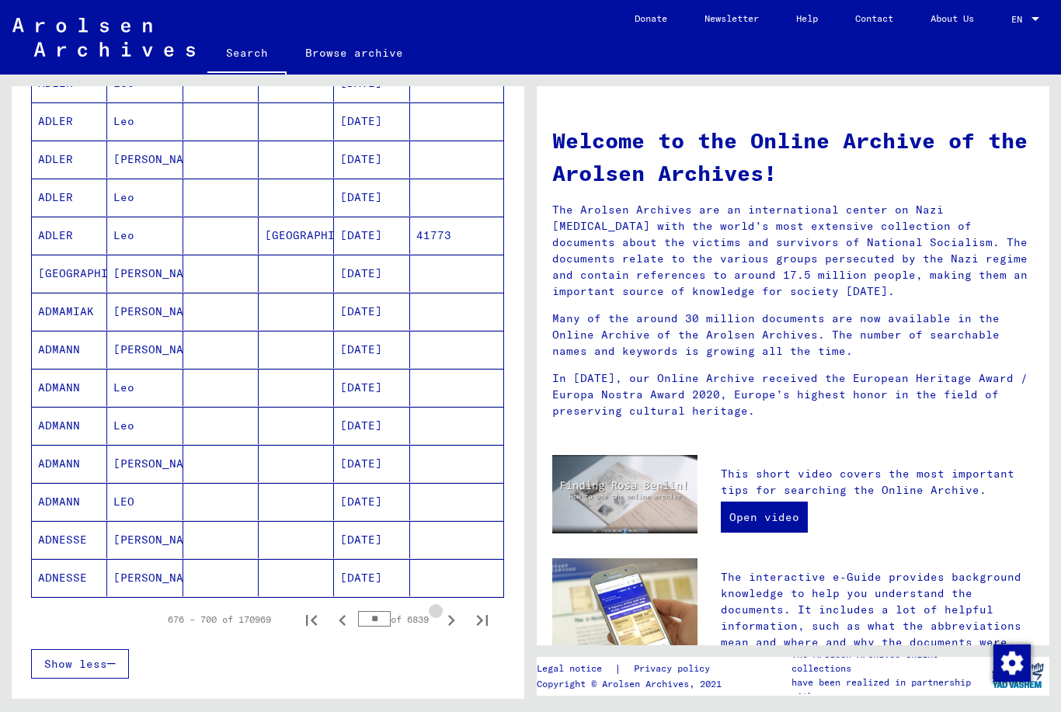
click at [456, 621] on icon "Next page" at bounding box center [451, 621] width 22 height 22
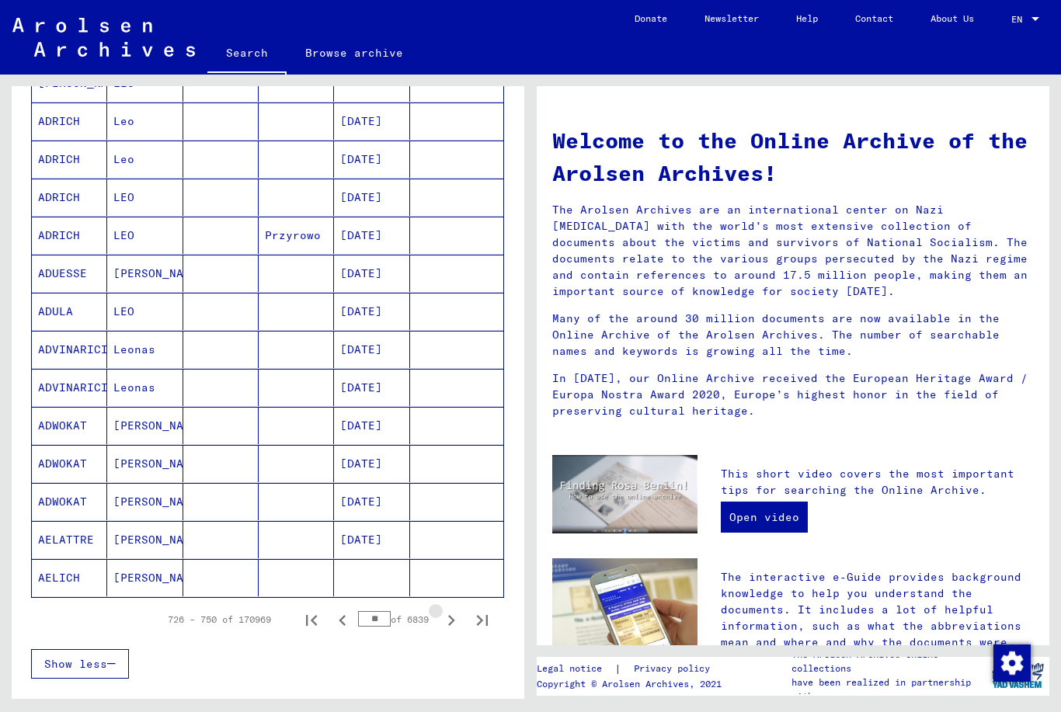
click at [456, 621] on icon "Next page" at bounding box center [451, 621] width 22 height 22
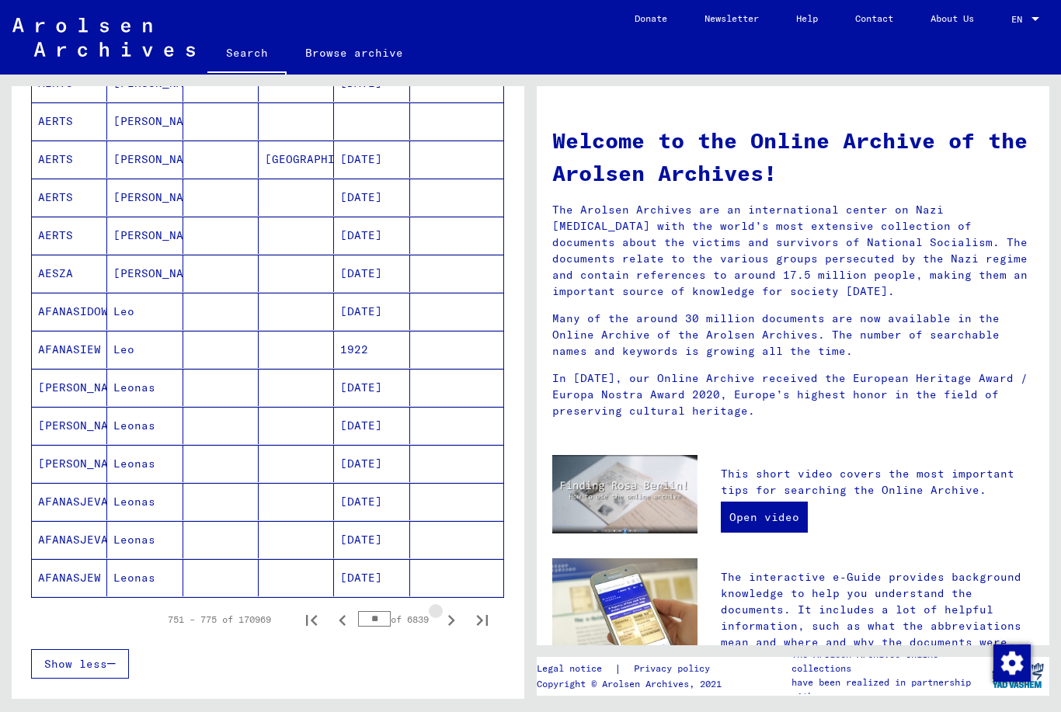
click at [456, 621] on icon "Next page" at bounding box center [451, 621] width 22 height 22
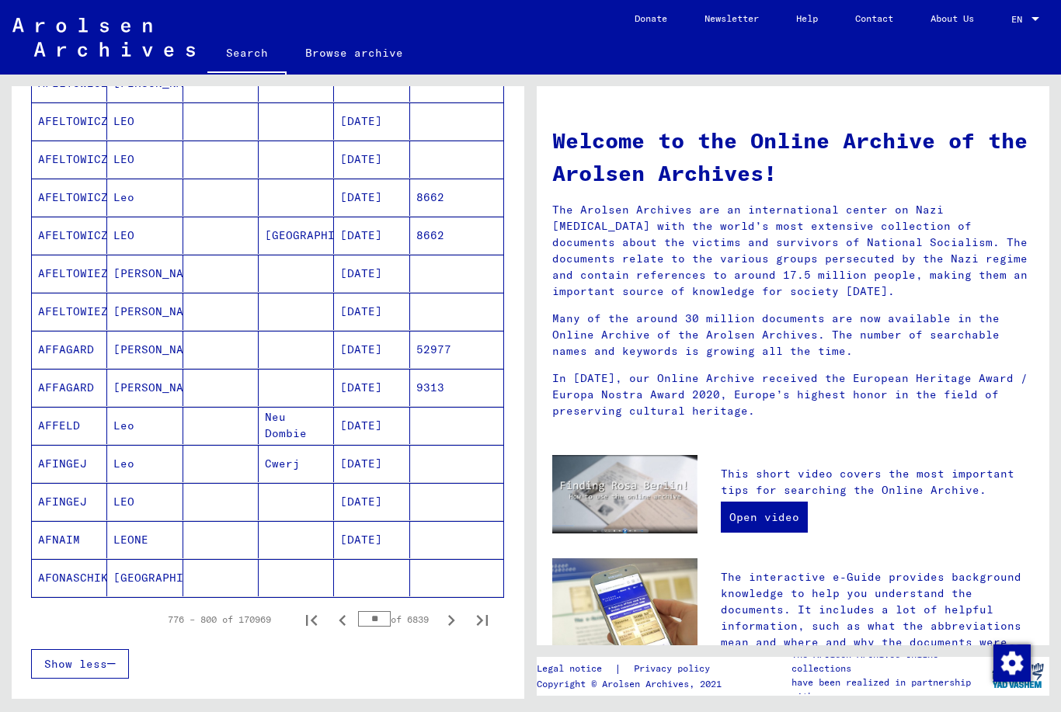
click at [456, 621] on icon "Next page" at bounding box center [451, 621] width 22 height 22
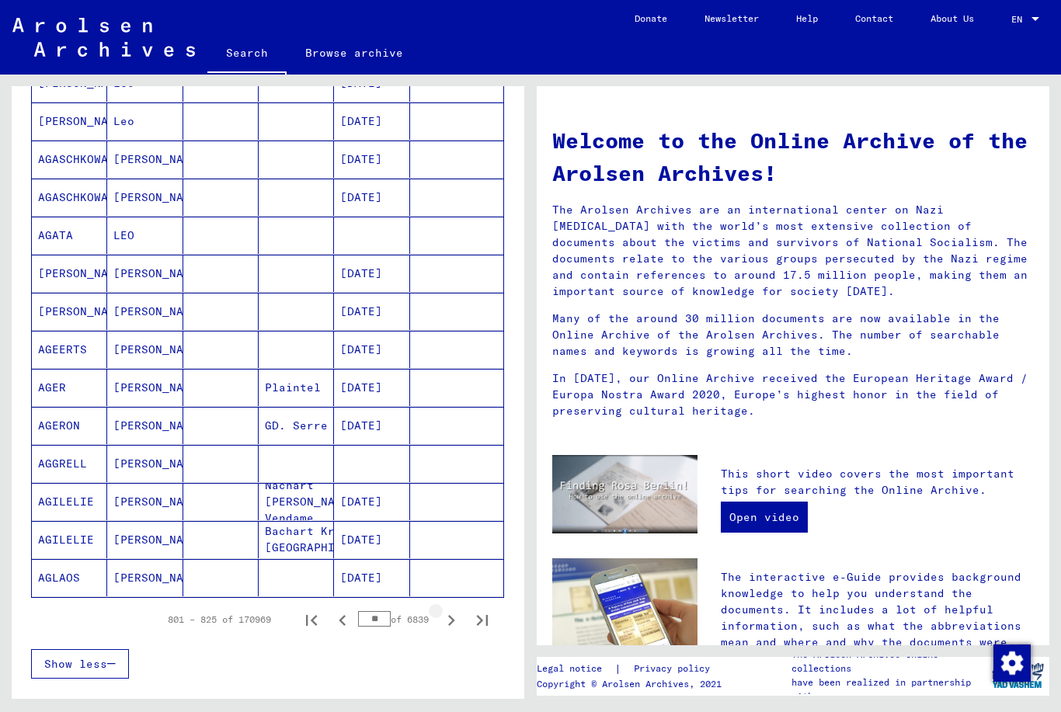
click at [456, 621] on icon "Next page" at bounding box center [451, 621] width 22 height 22
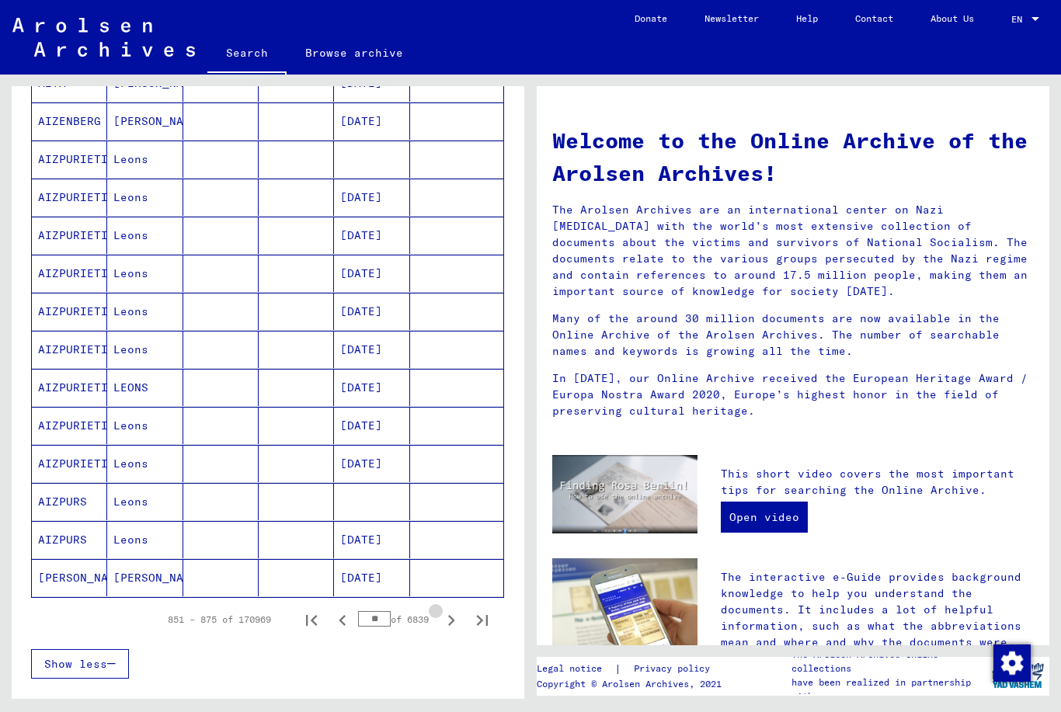
click at [456, 621] on icon "Next page" at bounding box center [451, 621] width 22 height 22
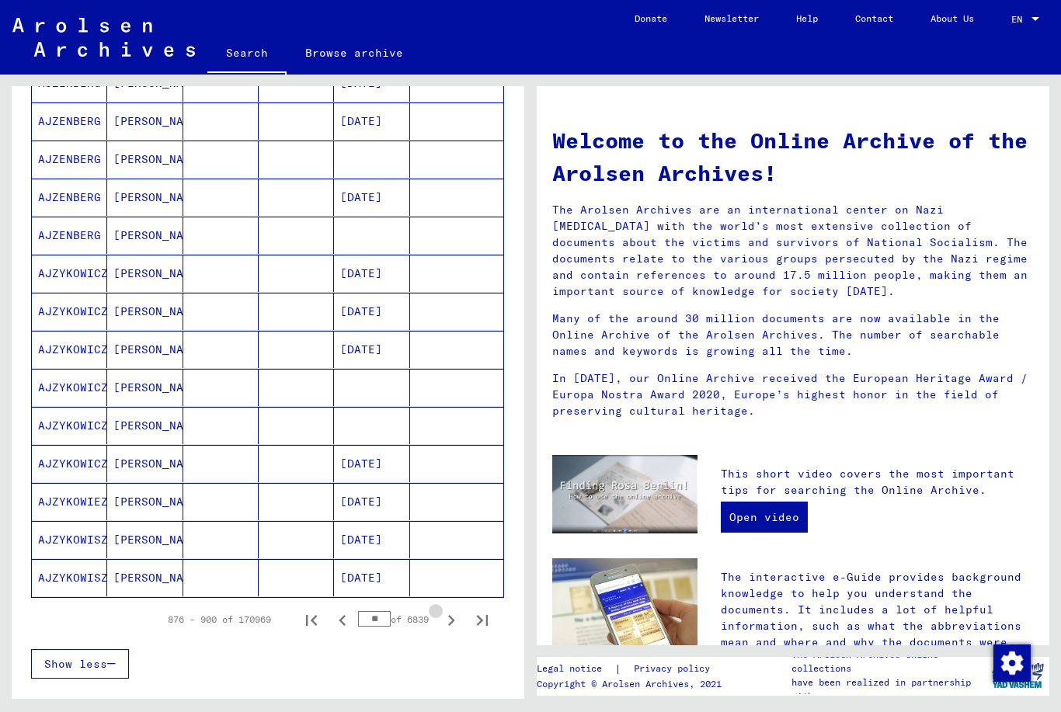
click at [456, 621] on icon "Next page" at bounding box center [451, 621] width 22 height 22
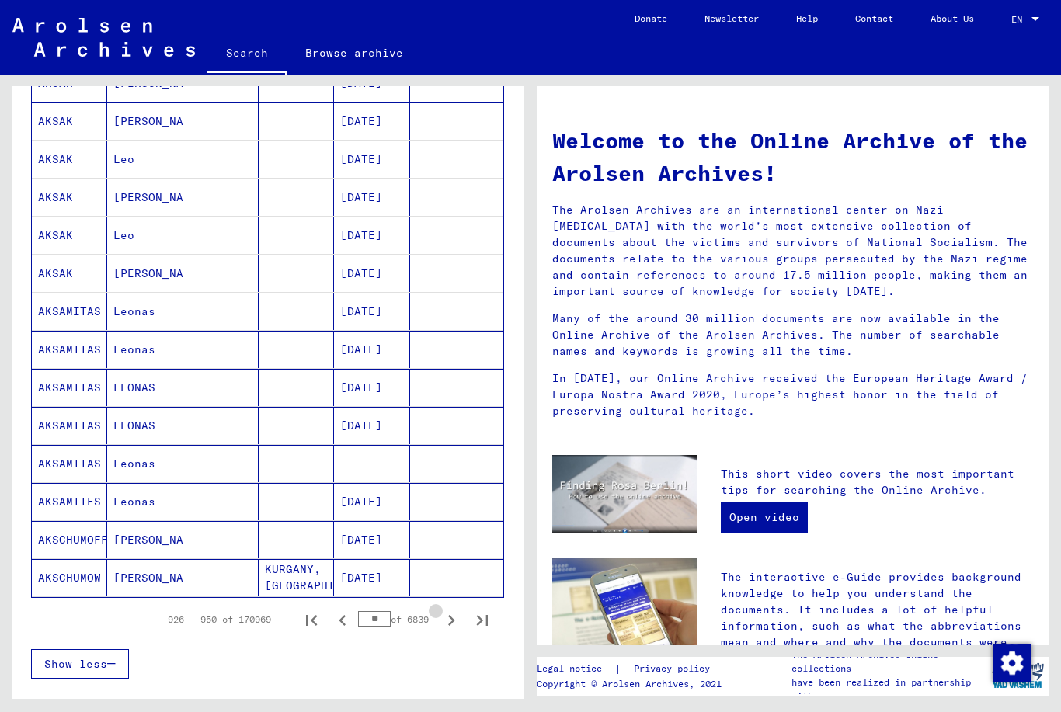
click at [456, 621] on icon "Next page" at bounding box center [451, 621] width 22 height 22
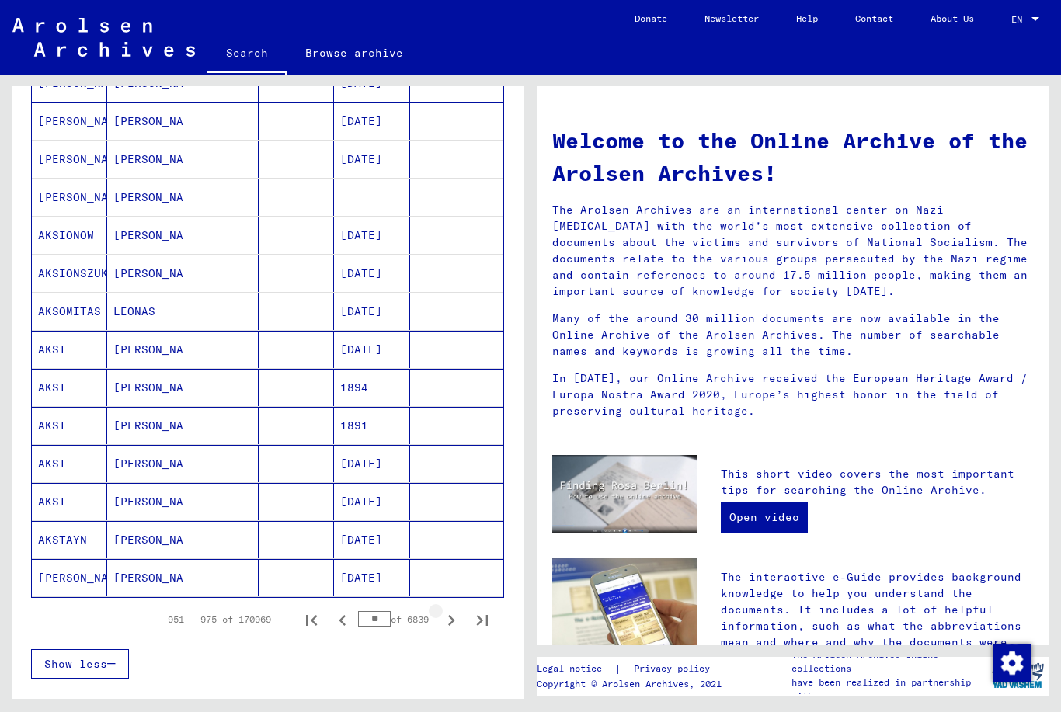
click at [456, 621] on icon "Next page" at bounding box center [451, 621] width 22 height 22
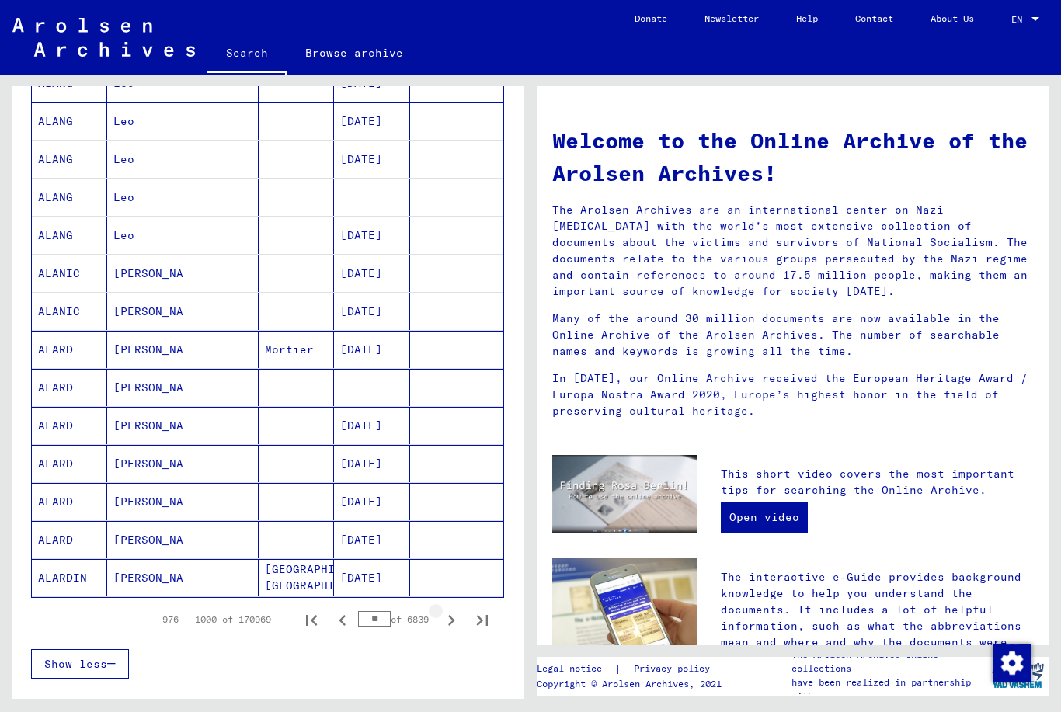
click at [456, 621] on icon "Next page" at bounding box center [451, 621] width 22 height 22
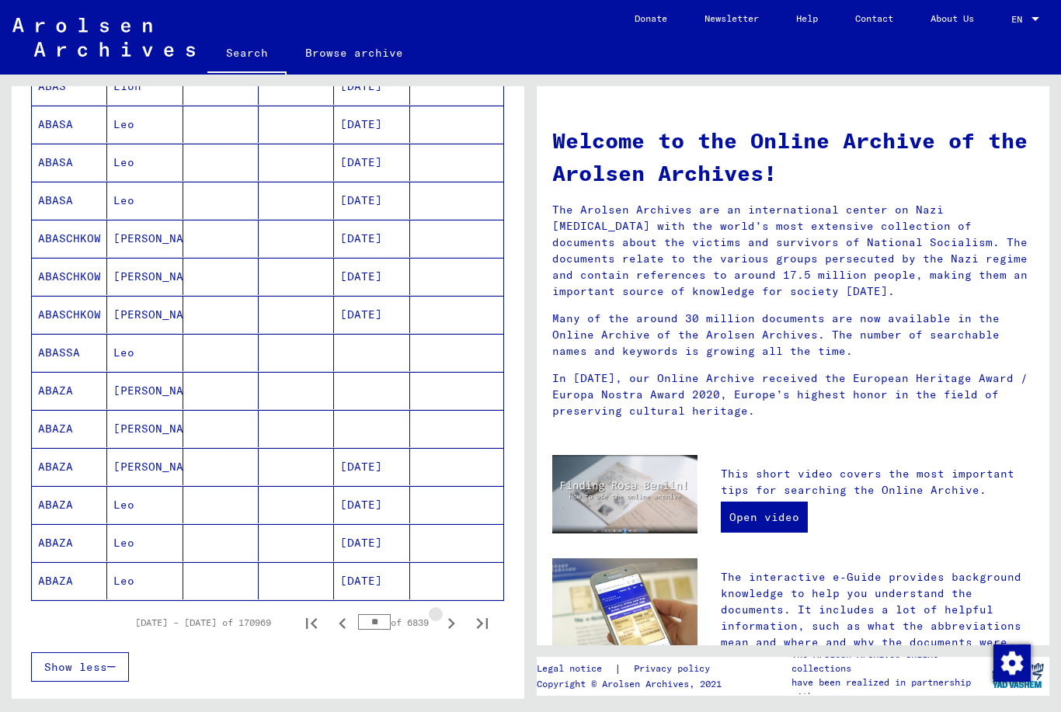
click at [456, 621] on icon "Next page" at bounding box center [451, 624] width 22 height 22
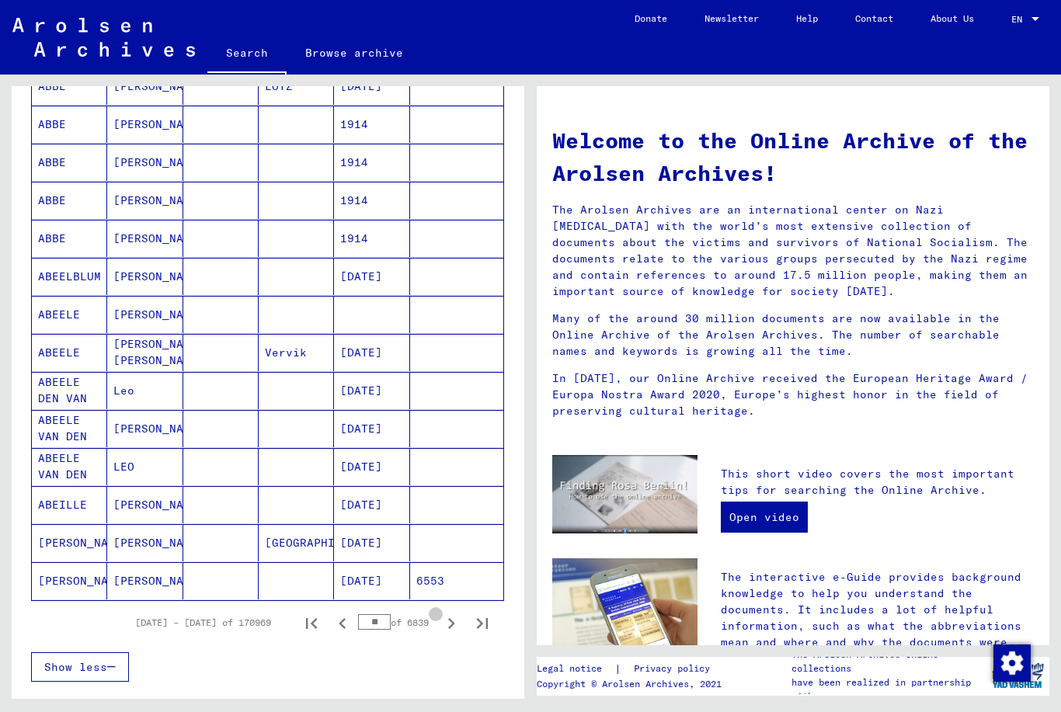
click at [456, 621] on icon "Next page" at bounding box center [451, 624] width 22 height 22
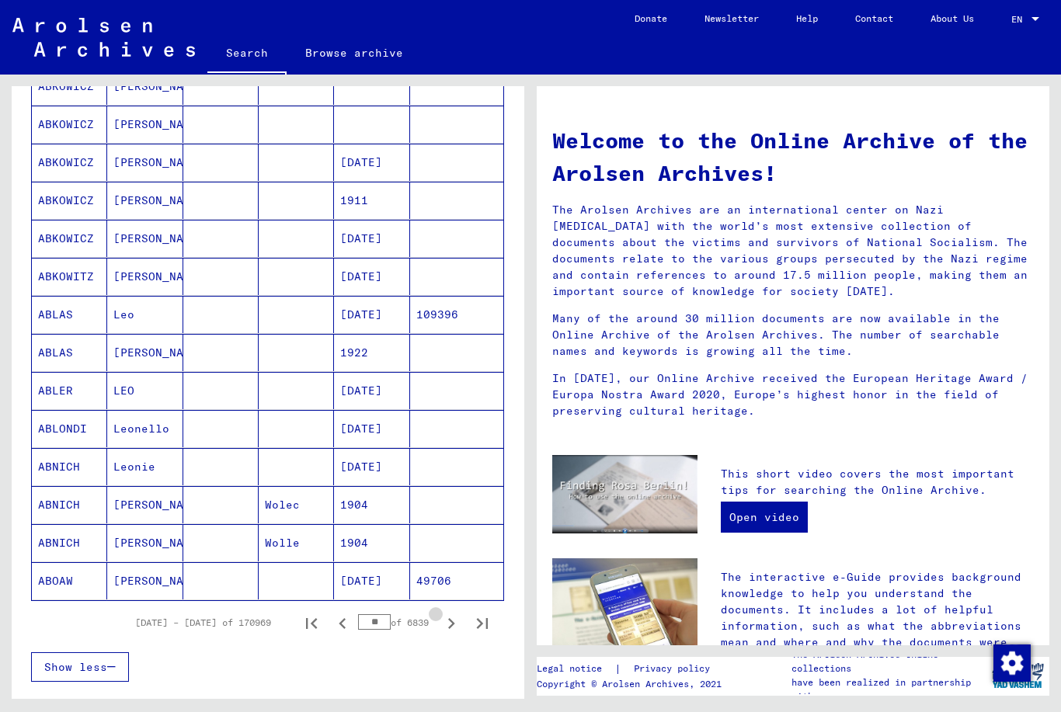
click at [456, 621] on icon "Next page" at bounding box center [451, 624] width 22 height 22
type input "**"
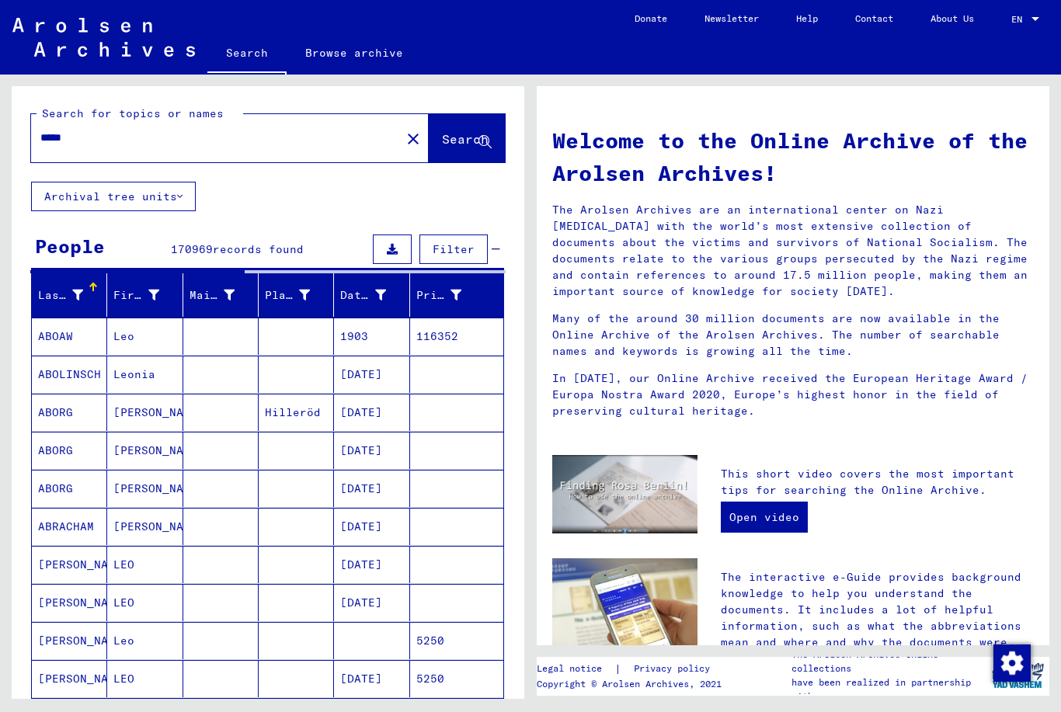
scroll to position [0, 0]
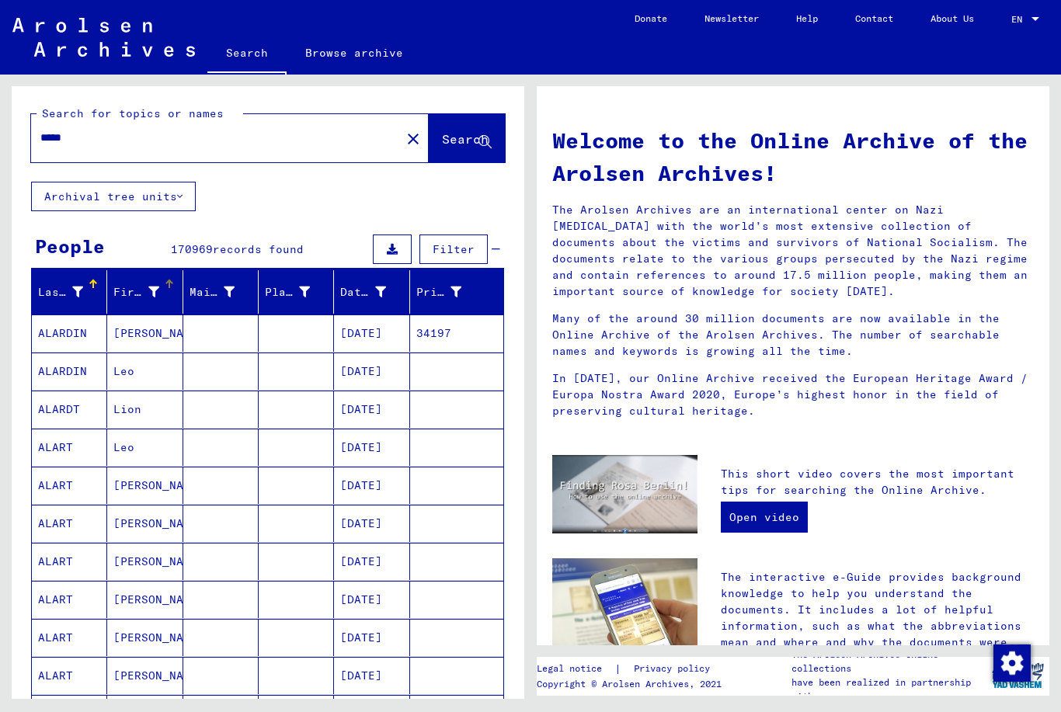
click at [157, 292] on icon at bounding box center [153, 292] width 11 height 11
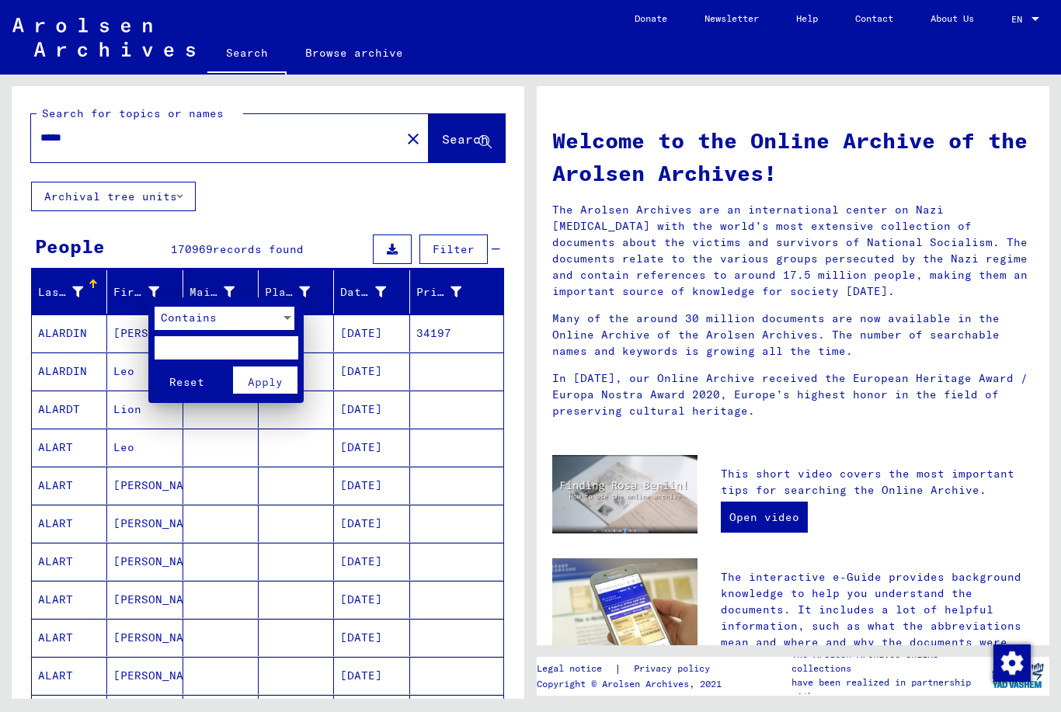
click at [200, 318] on span "Contains" at bounding box center [189, 318] width 56 height 14
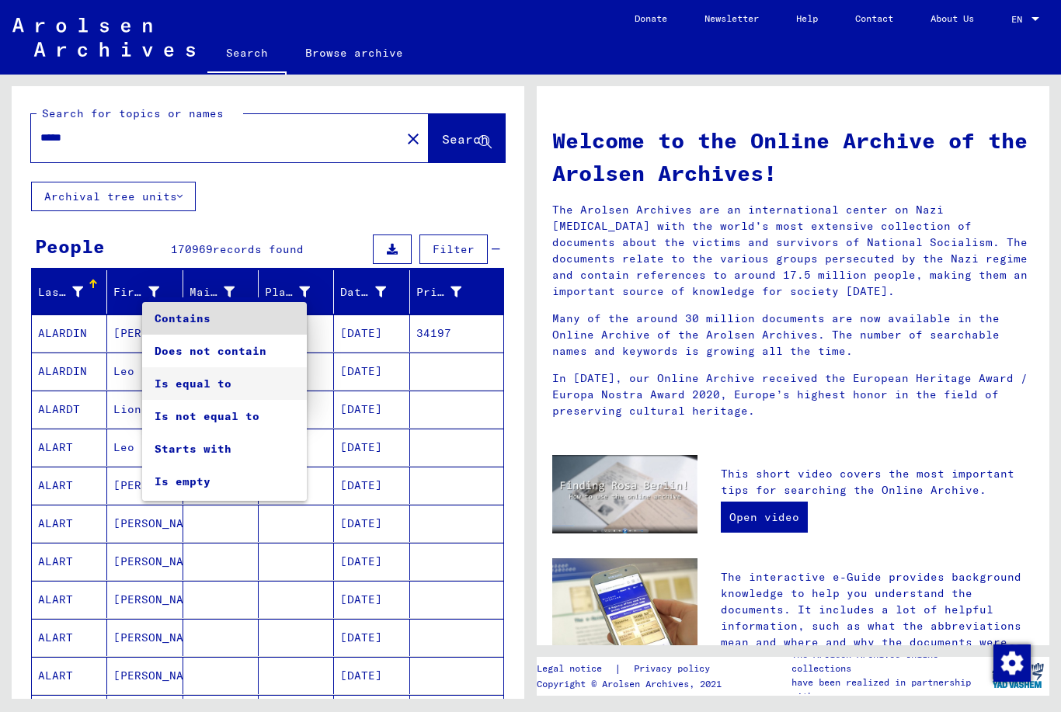
click at [212, 391] on span "Is equal to" at bounding box center [225, 383] width 140 height 33
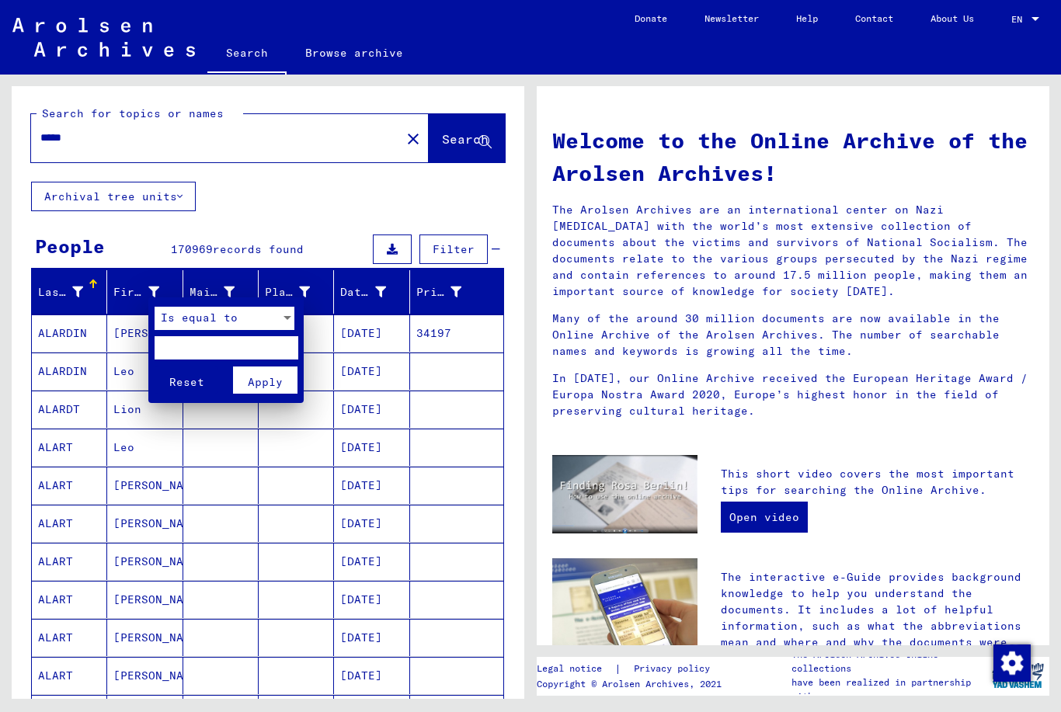
click at [188, 345] on input "text" at bounding box center [227, 347] width 144 height 23
type input "*****"
click at [186, 377] on button "Reset" at bounding box center [187, 380] width 64 height 27
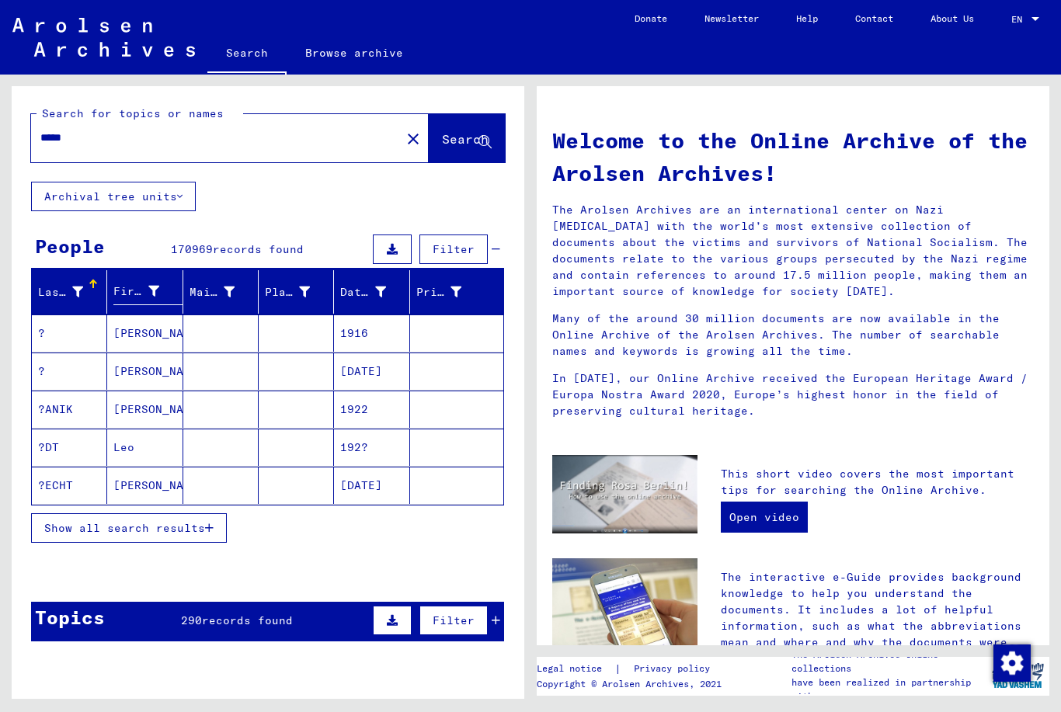
click at [206, 523] on icon "button" at bounding box center [209, 528] width 9 height 11
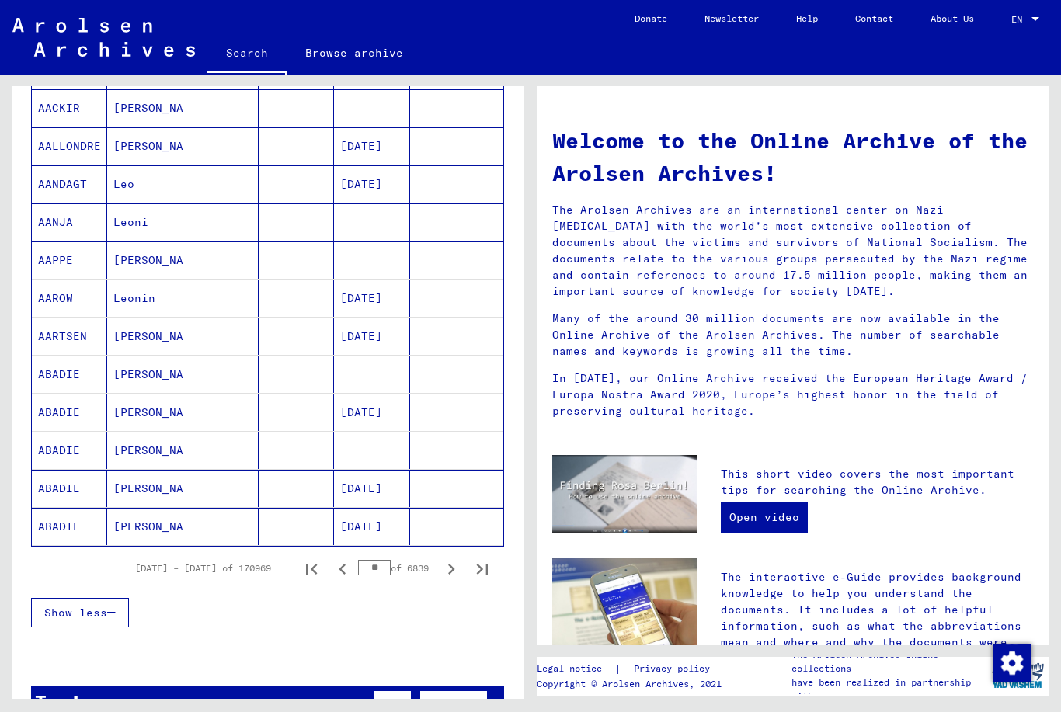
scroll to position [735, 0]
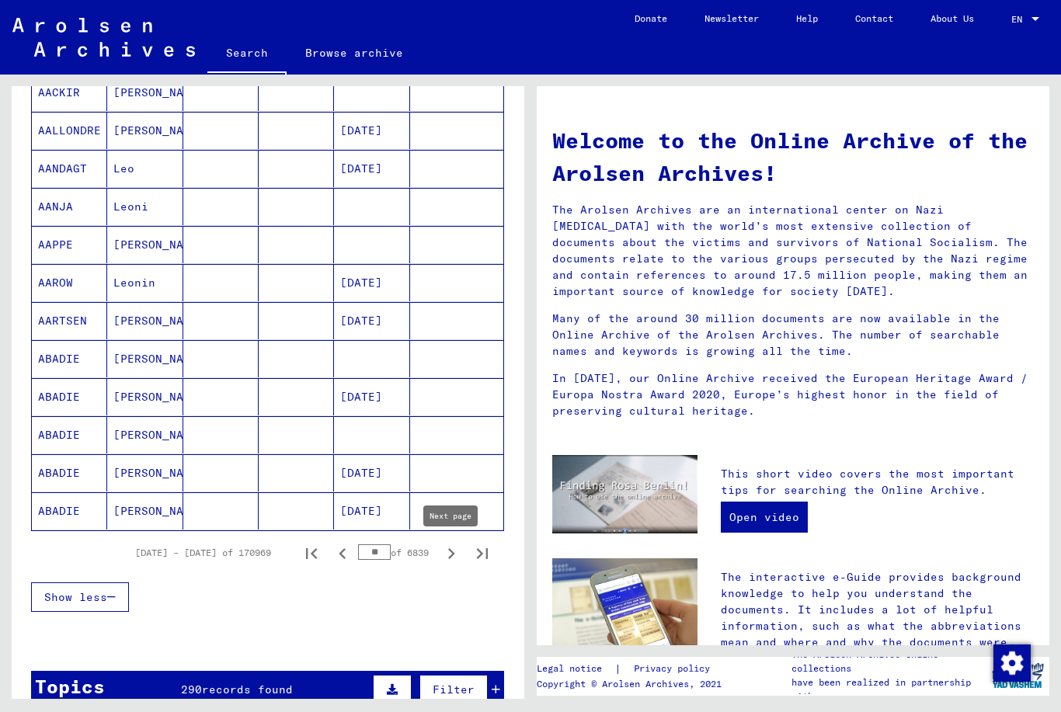
click at [447, 555] on icon "Next page" at bounding box center [451, 554] width 22 height 22
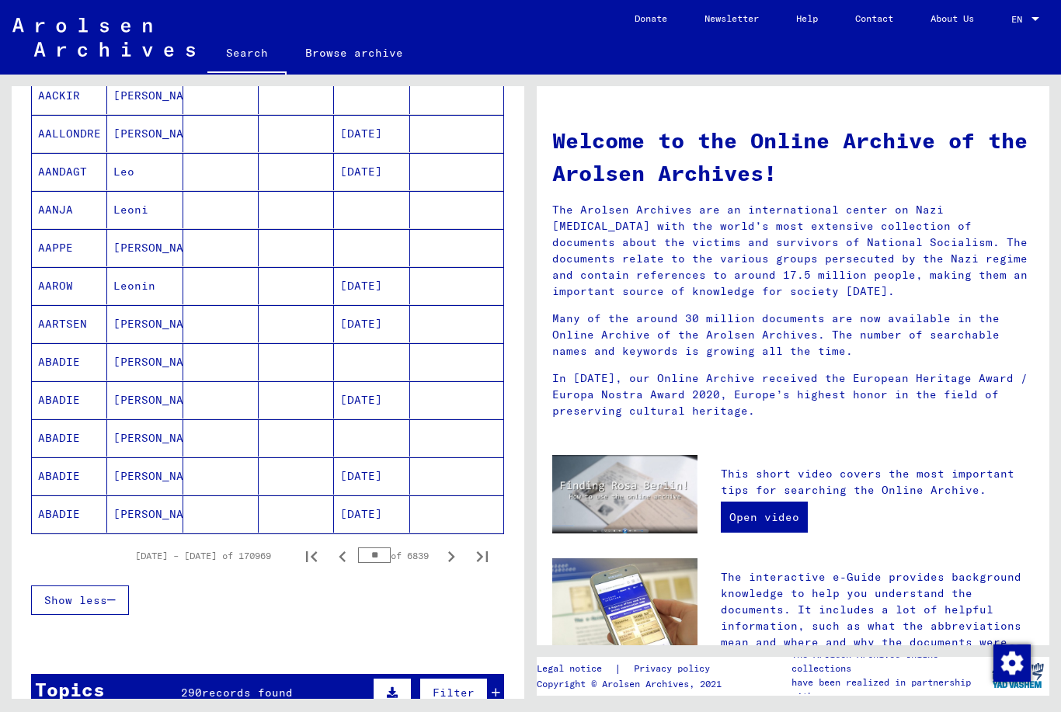
click at [447, 555] on icon "Next page" at bounding box center [451, 557] width 22 height 22
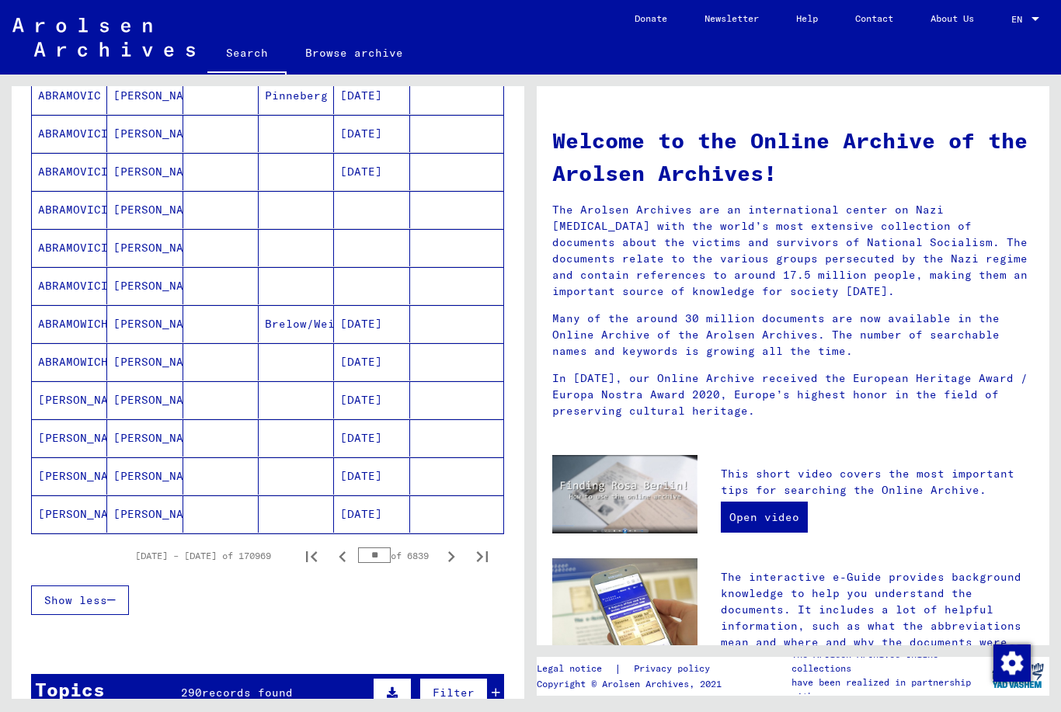
click at [450, 561] on icon "Next page" at bounding box center [451, 556] width 7 height 11
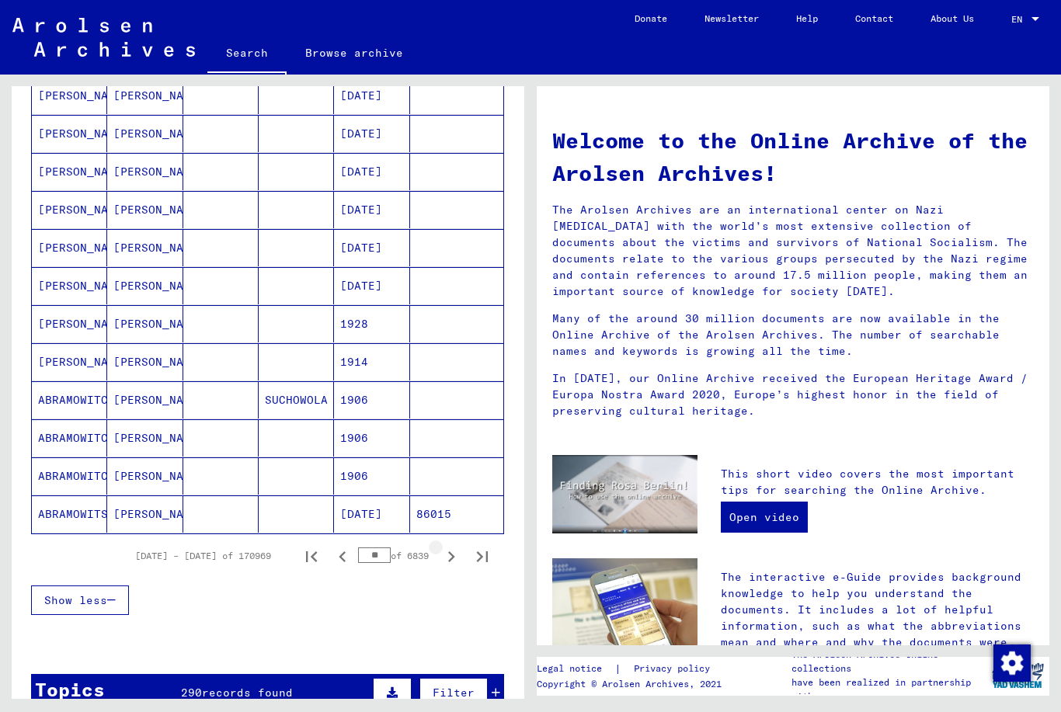
click at [450, 561] on icon "Next page" at bounding box center [451, 556] width 7 height 11
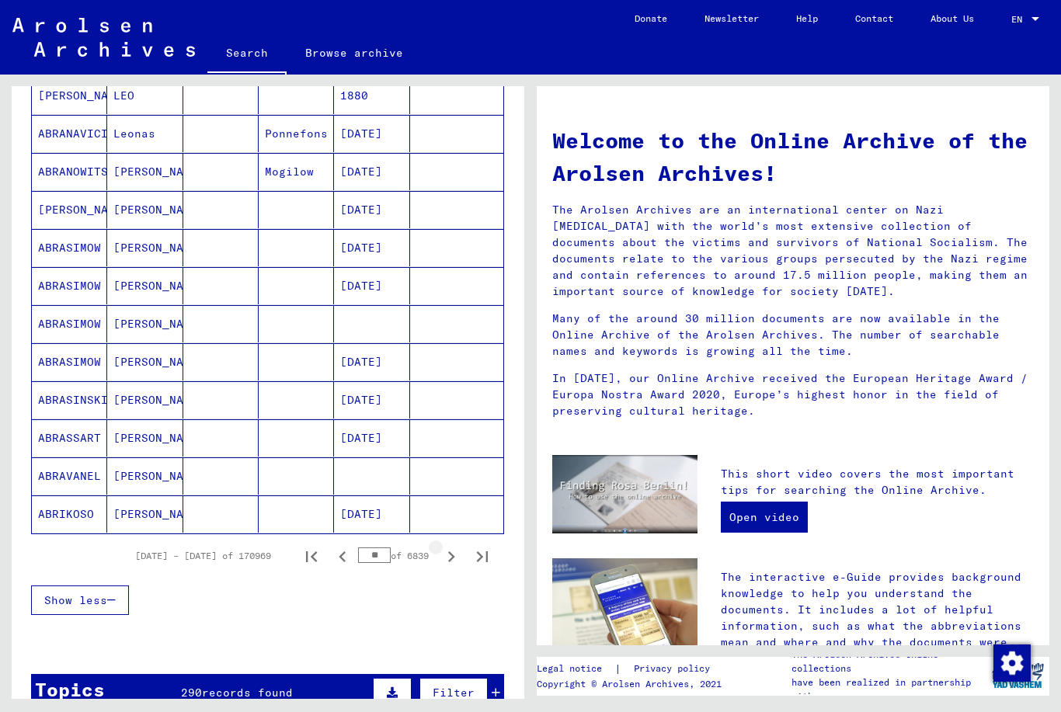
click at [450, 561] on icon "Next page" at bounding box center [451, 556] width 7 height 11
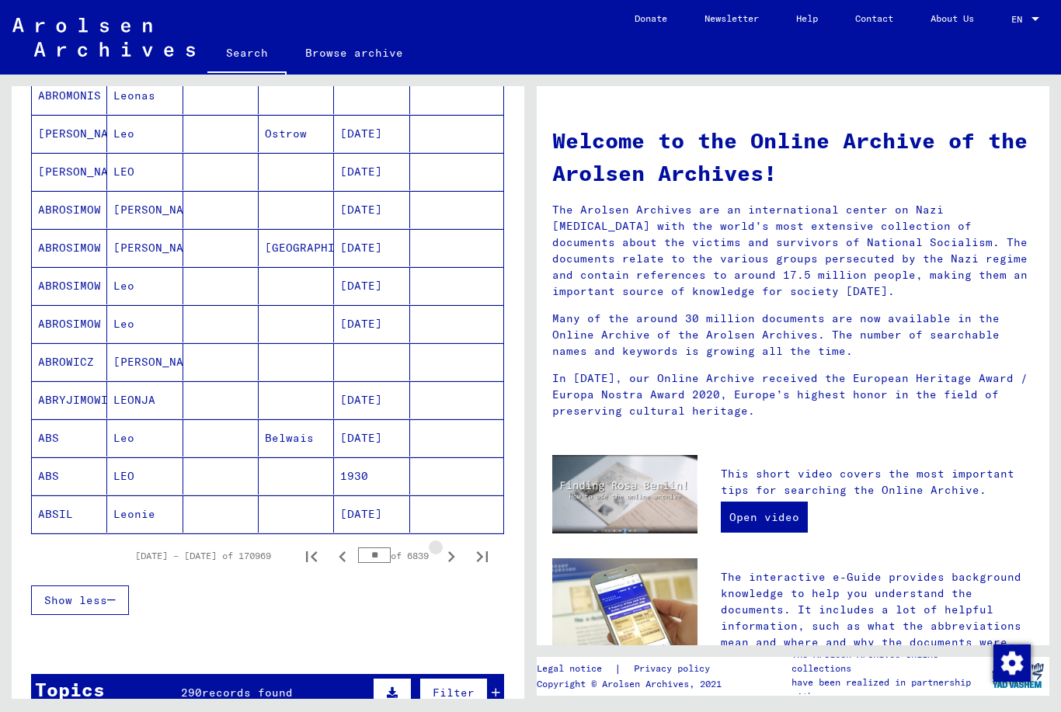
click at [450, 561] on icon "Next page" at bounding box center [451, 556] width 7 height 11
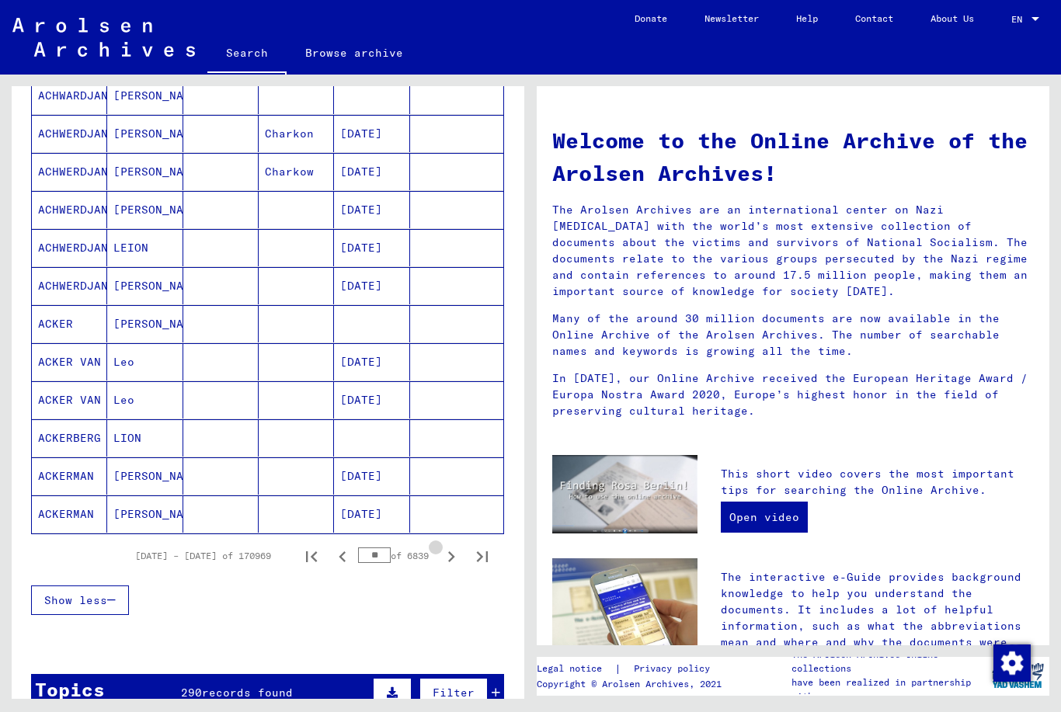
click at [450, 561] on icon "Next page" at bounding box center [451, 556] width 7 height 11
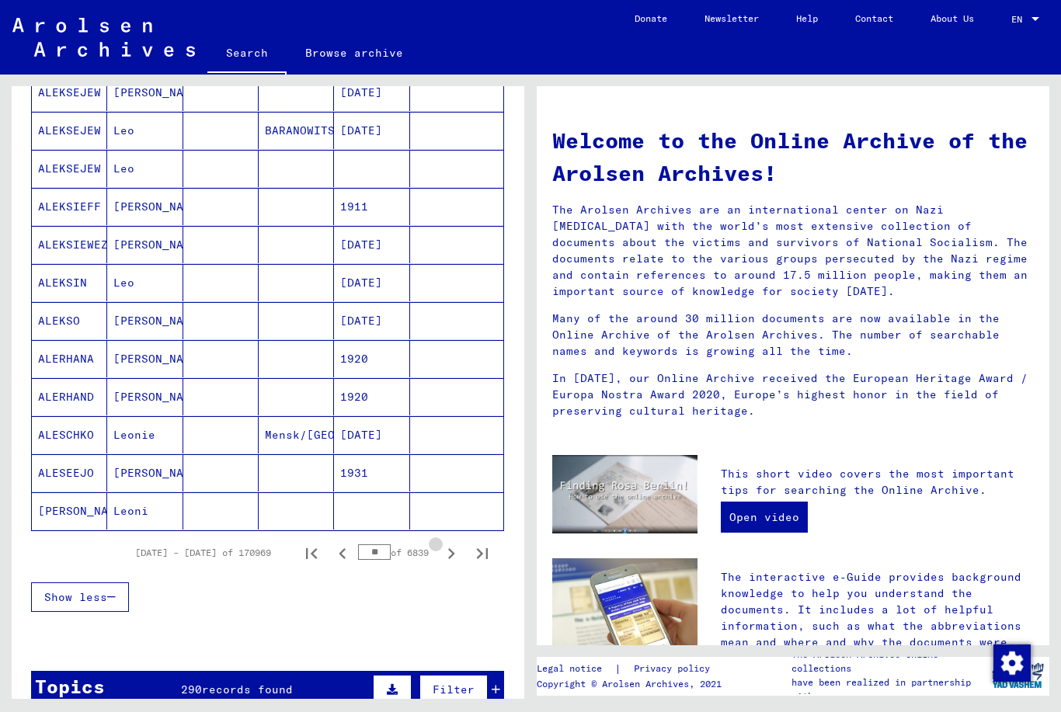
click at [450, 561] on icon "Next page" at bounding box center [451, 554] width 22 height 22
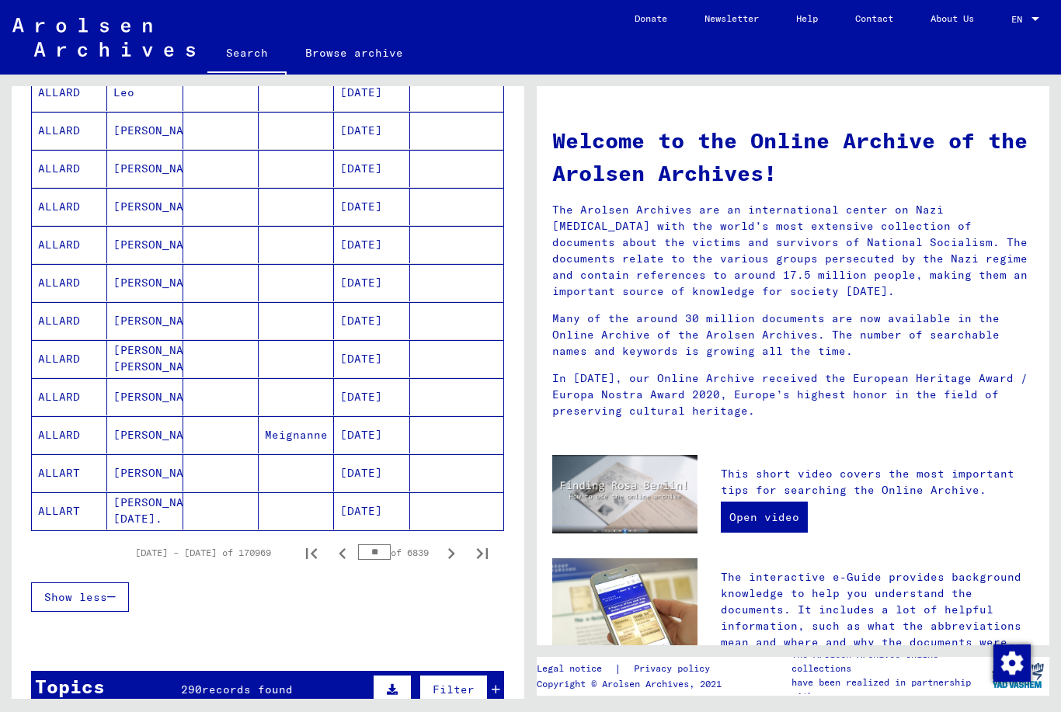
click at [450, 561] on icon "Next page" at bounding box center [451, 554] width 22 height 22
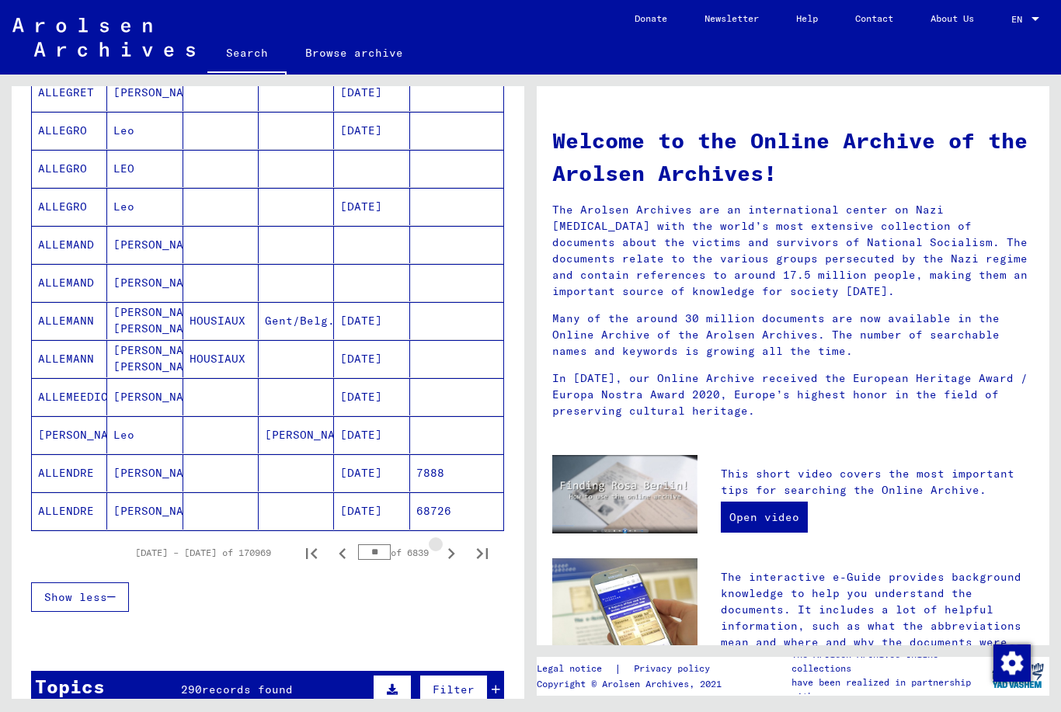
click at [450, 561] on icon "Next page" at bounding box center [451, 554] width 22 height 22
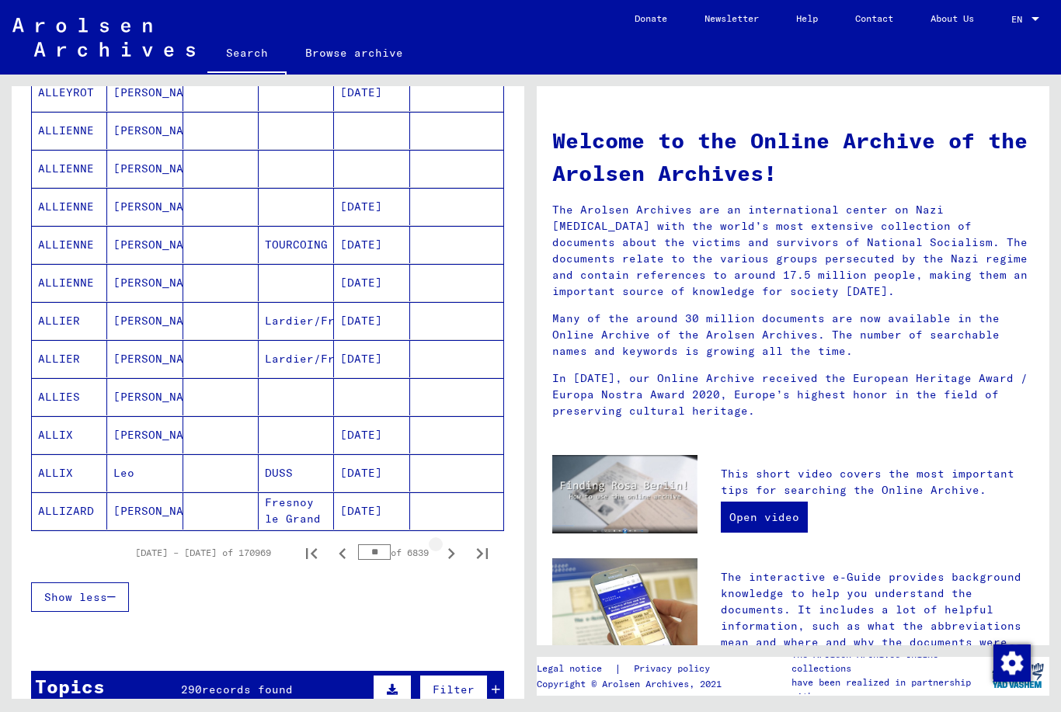
click at [450, 561] on icon "Next page" at bounding box center [451, 554] width 22 height 22
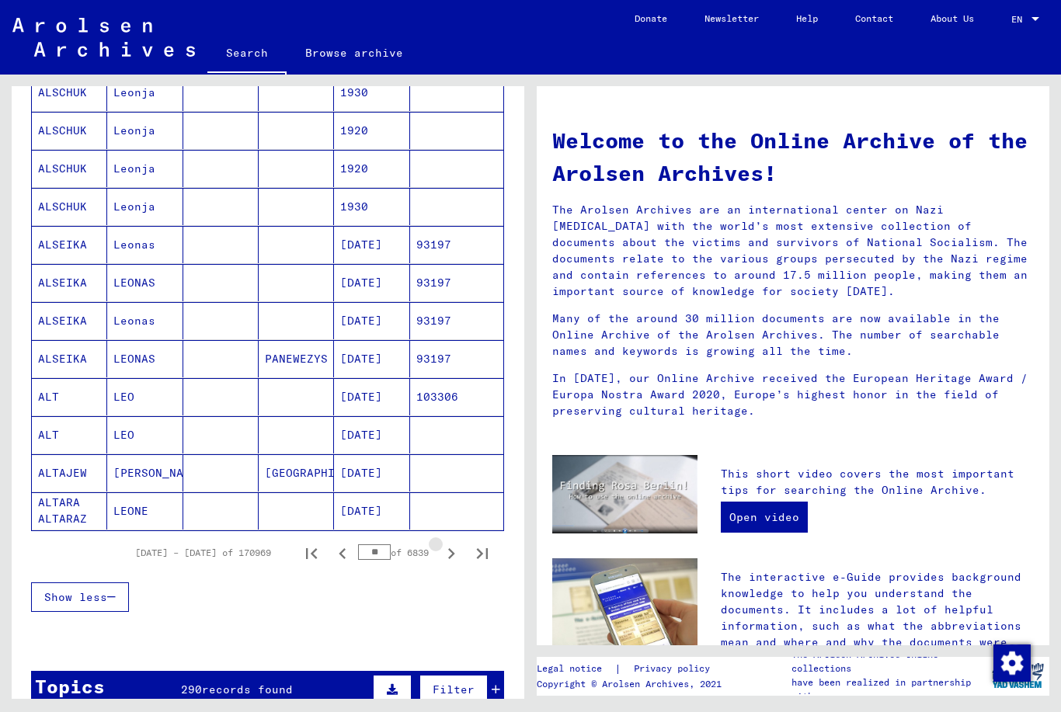
click at [450, 561] on icon "Next page" at bounding box center [451, 554] width 22 height 22
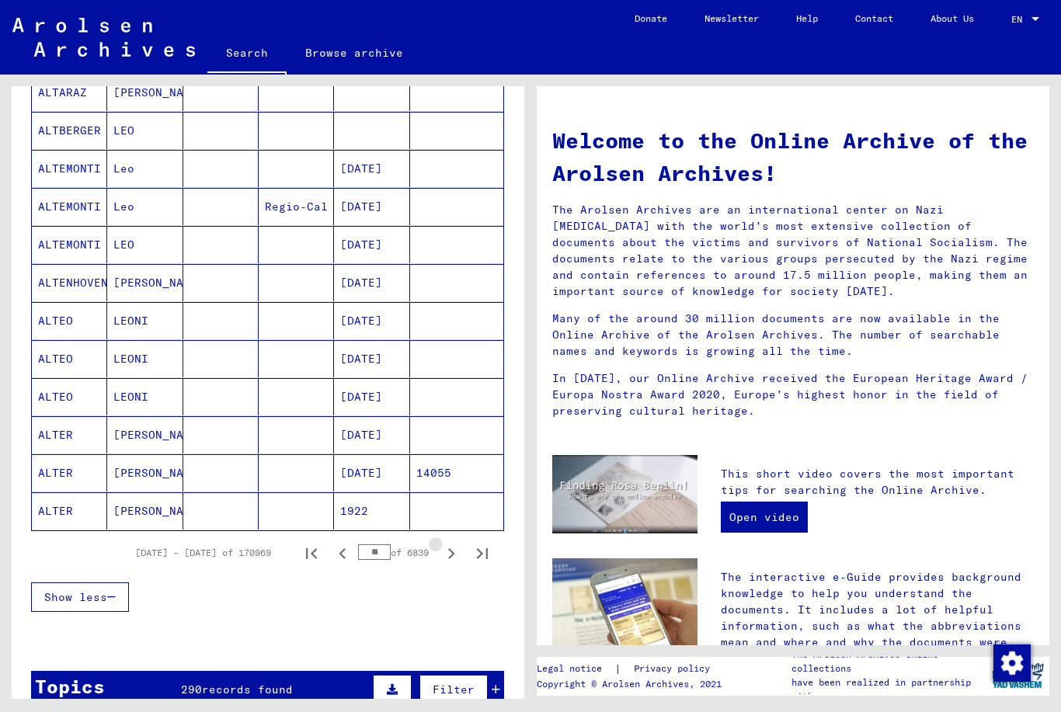
click at [450, 561] on icon "Next page" at bounding box center [451, 554] width 22 height 22
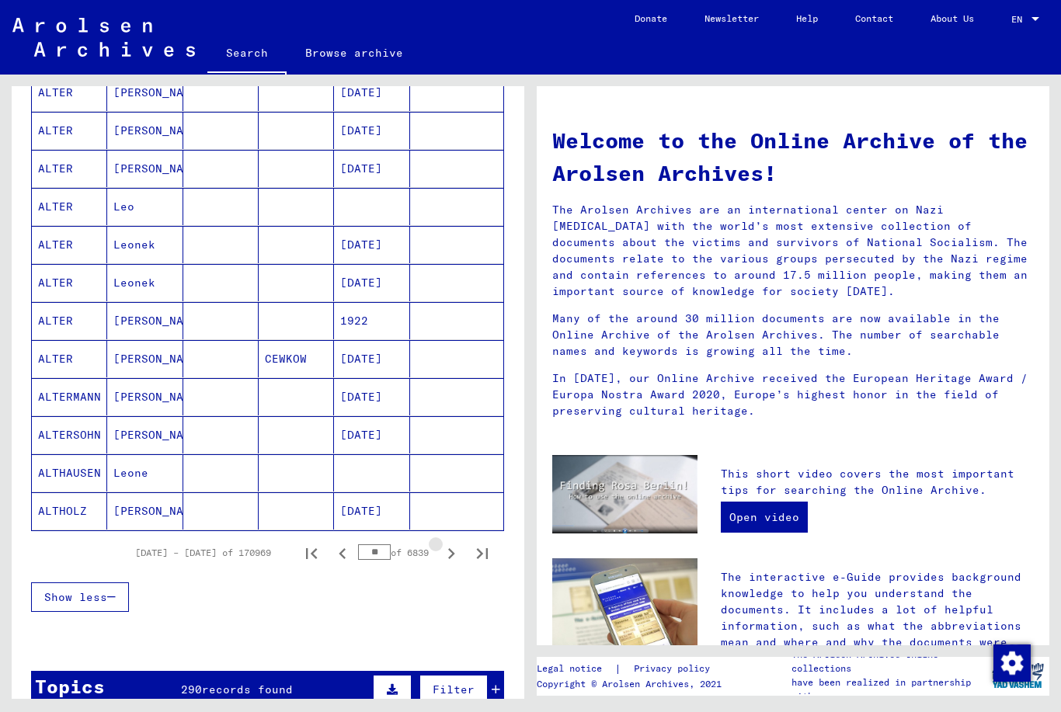
click at [450, 561] on icon "Next page" at bounding box center [451, 554] width 22 height 22
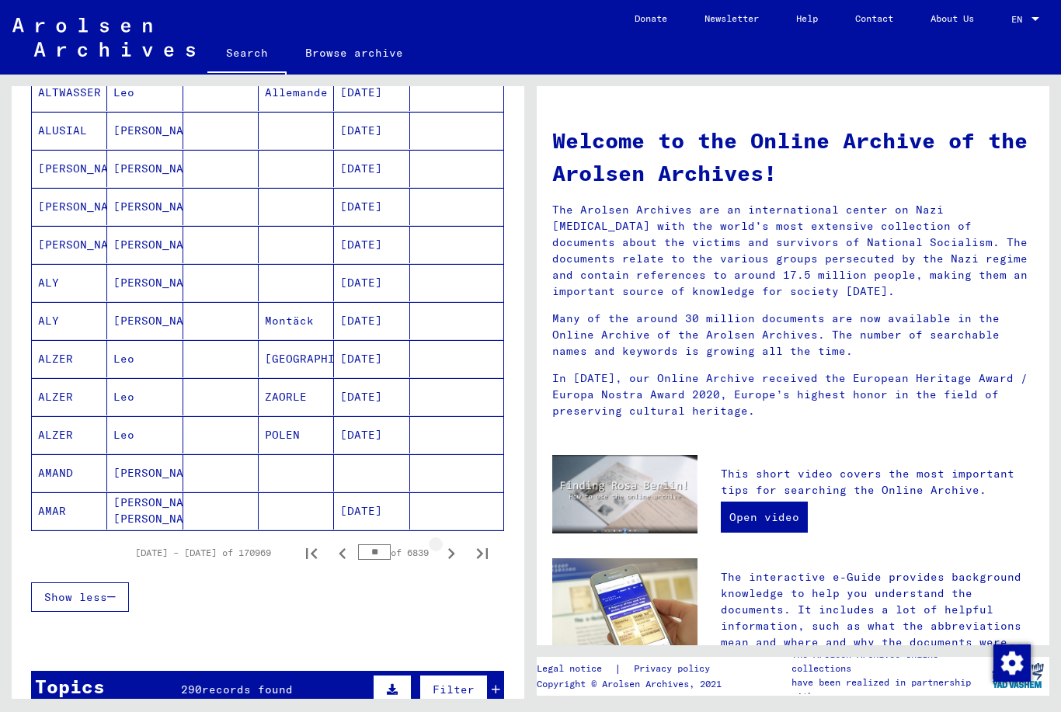
click at [450, 561] on icon "Next page" at bounding box center [451, 554] width 22 height 22
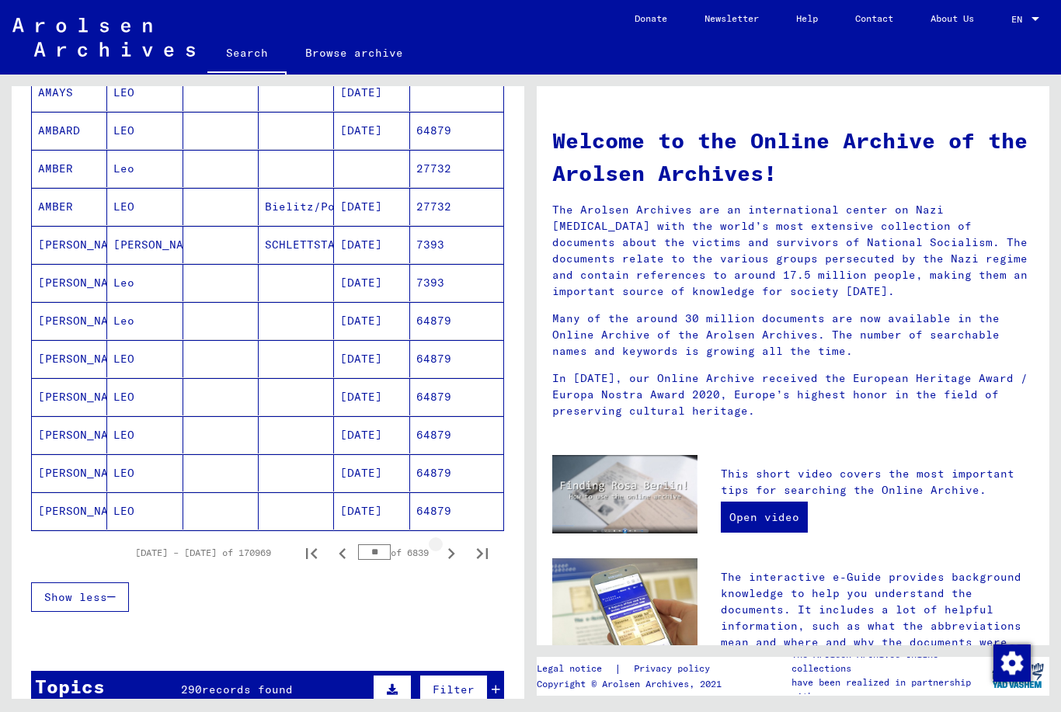
click at [450, 561] on icon "Next page" at bounding box center [451, 554] width 22 height 22
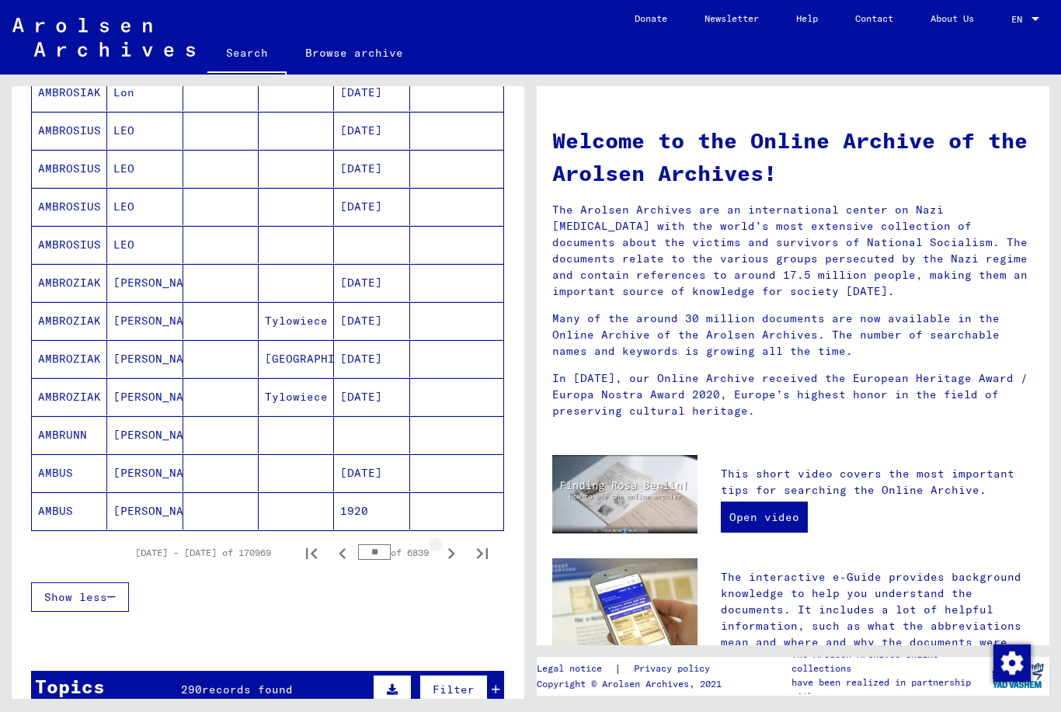
click at [450, 561] on icon "Next page" at bounding box center [451, 554] width 22 height 22
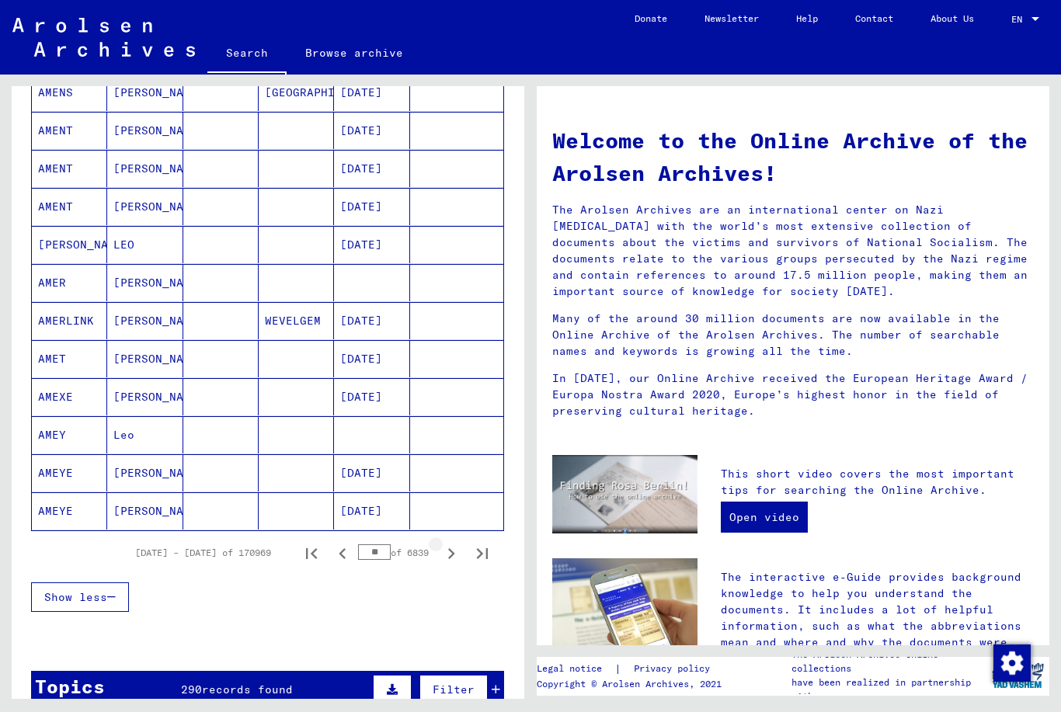
click at [450, 561] on icon "Next page" at bounding box center [451, 554] width 22 height 22
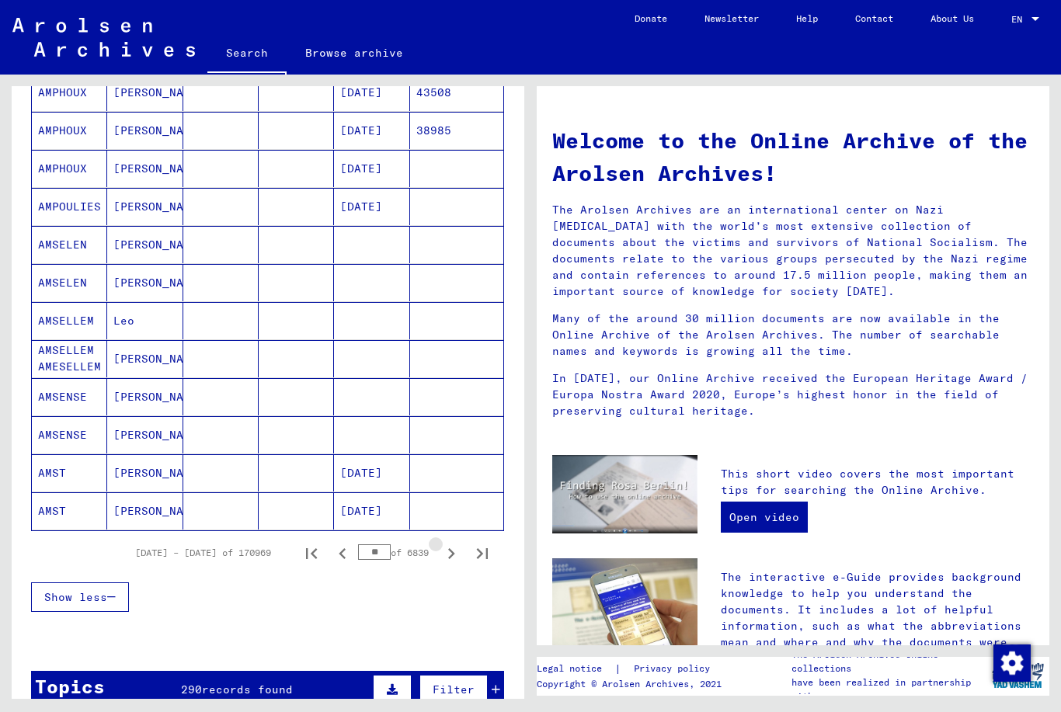
click at [450, 561] on icon "Next page" at bounding box center [451, 554] width 22 height 22
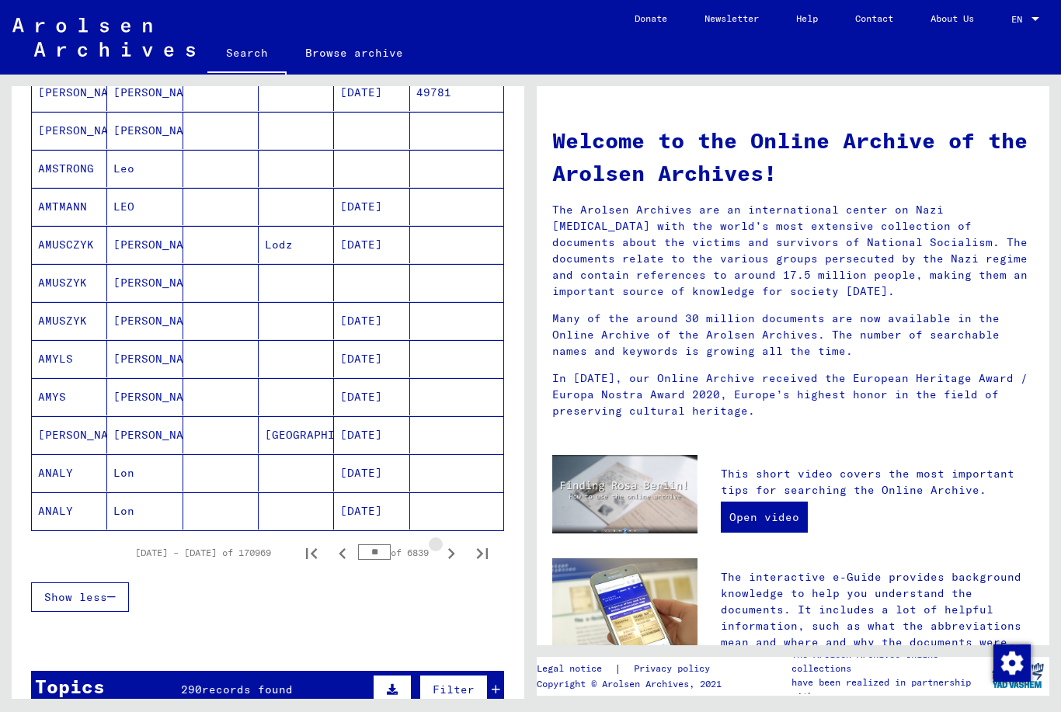
click at [450, 561] on icon "Next page" at bounding box center [451, 554] width 22 height 22
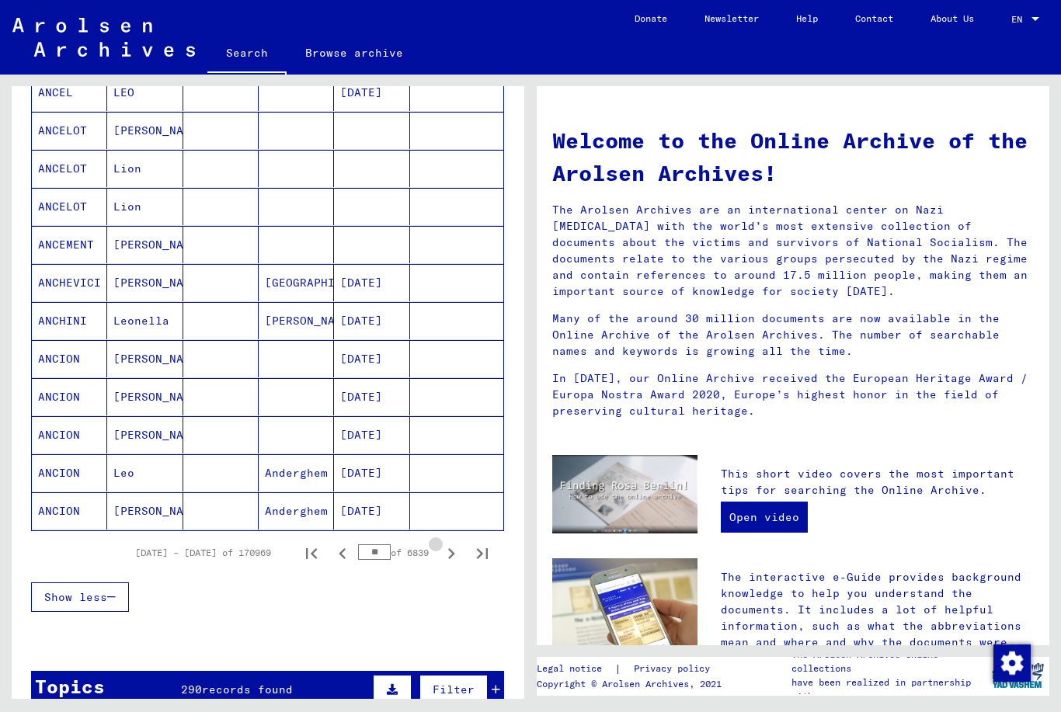
click at [450, 561] on icon "Next page" at bounding box center [451, 554] width 22 height 22
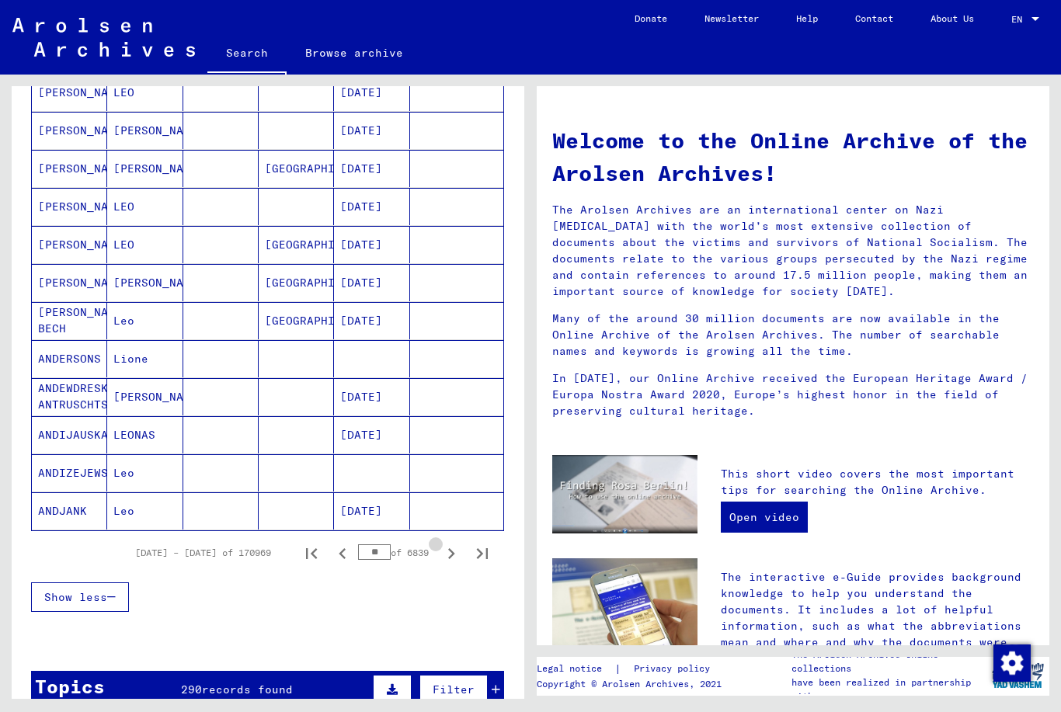
click at [450, 561] on icon "Next page" at bounding box center [451, 554] width 22 height 22
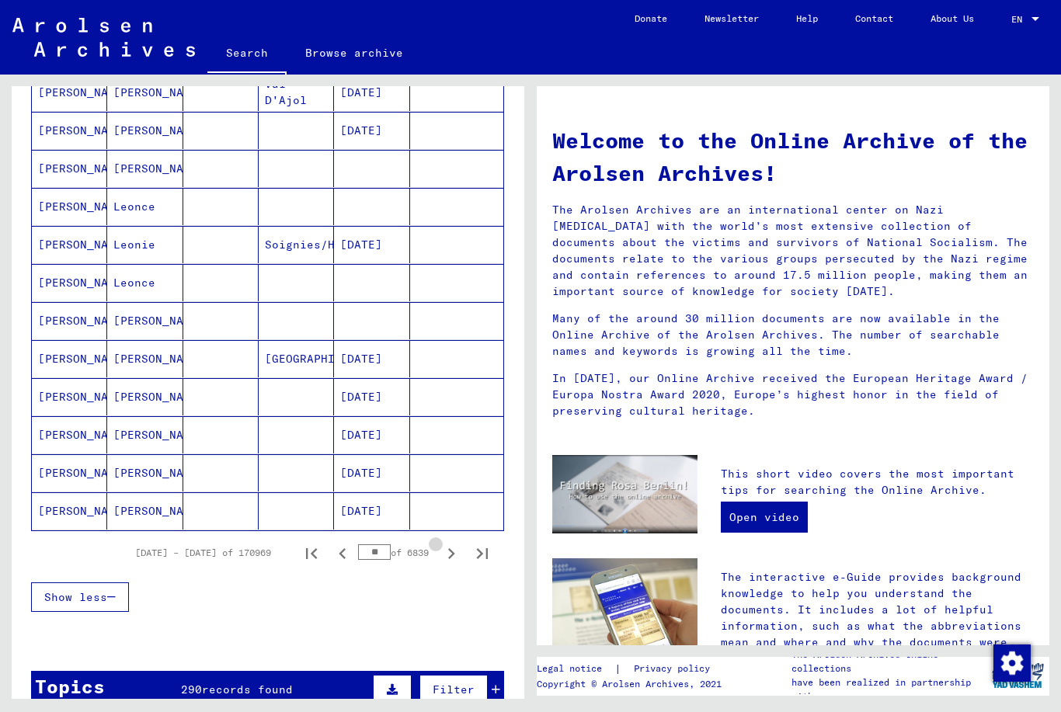
click at [450, 561] on icon "Next page" at bounding box center [451, 554] width 22 height 22
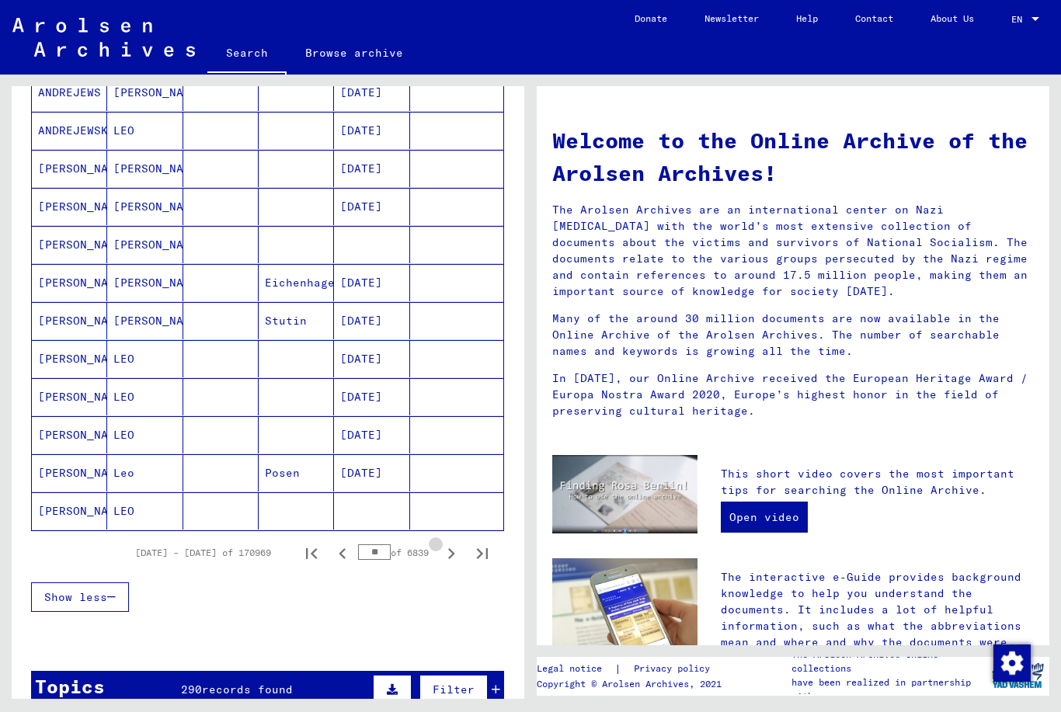
click at [450, 561] on icon "Next page" at bounding box center [451, 554] width 22 height 22
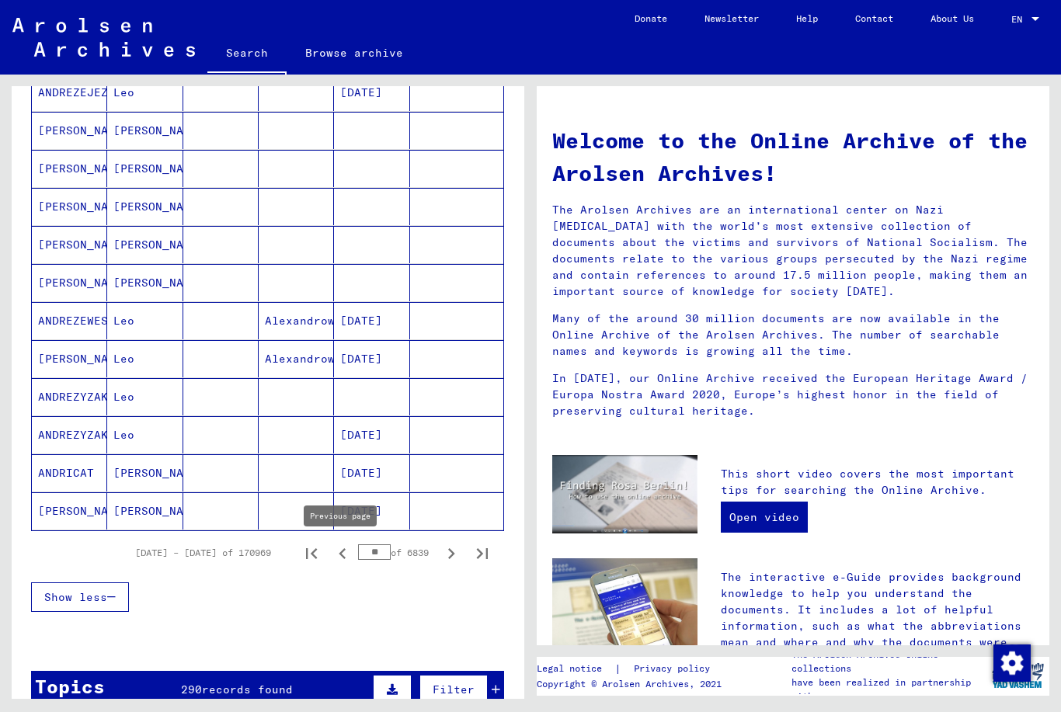
click at [332, 544] on icon "Previous page" at bounding box center [343, 554] width 22 height 22
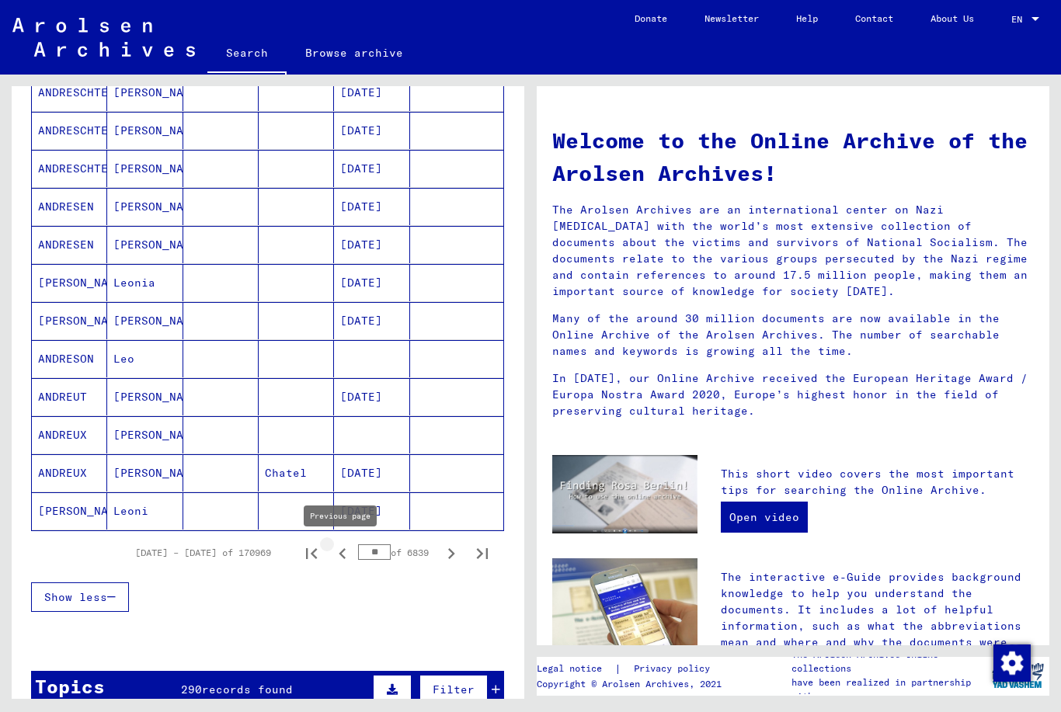
click at [332, 544] on icon "Previous page" at bounding box center [343, 554] width 22 height 22
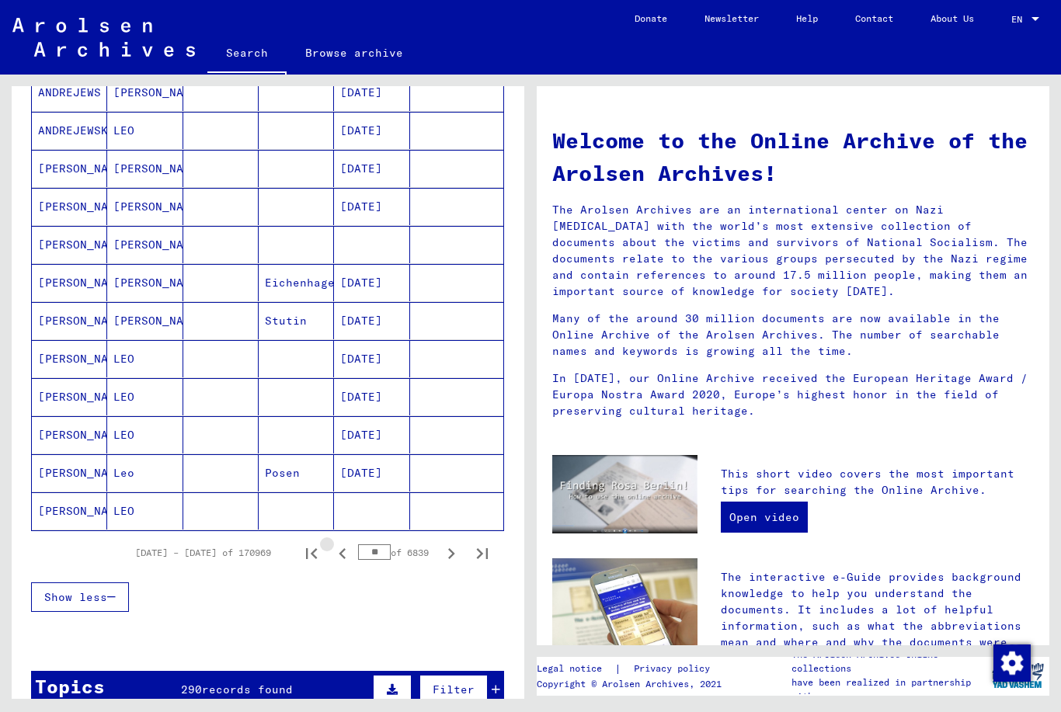
click at [332, 544] on icon "Previous page" at bounding box center [343, 554] width 22 height 22
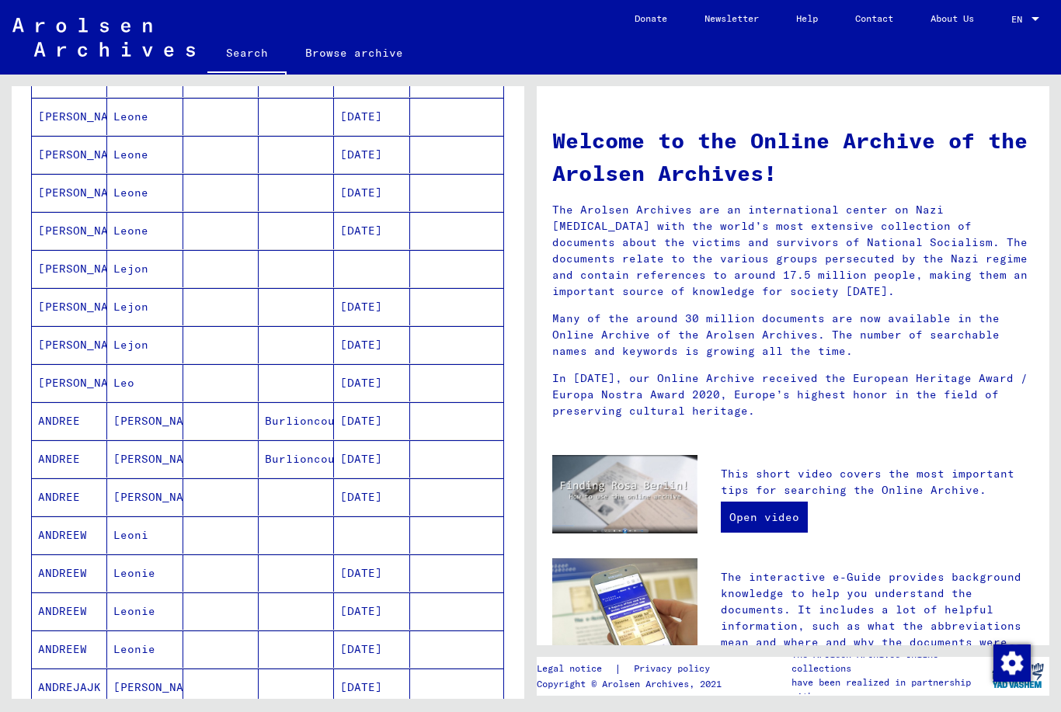
scroll to position [719, 0]
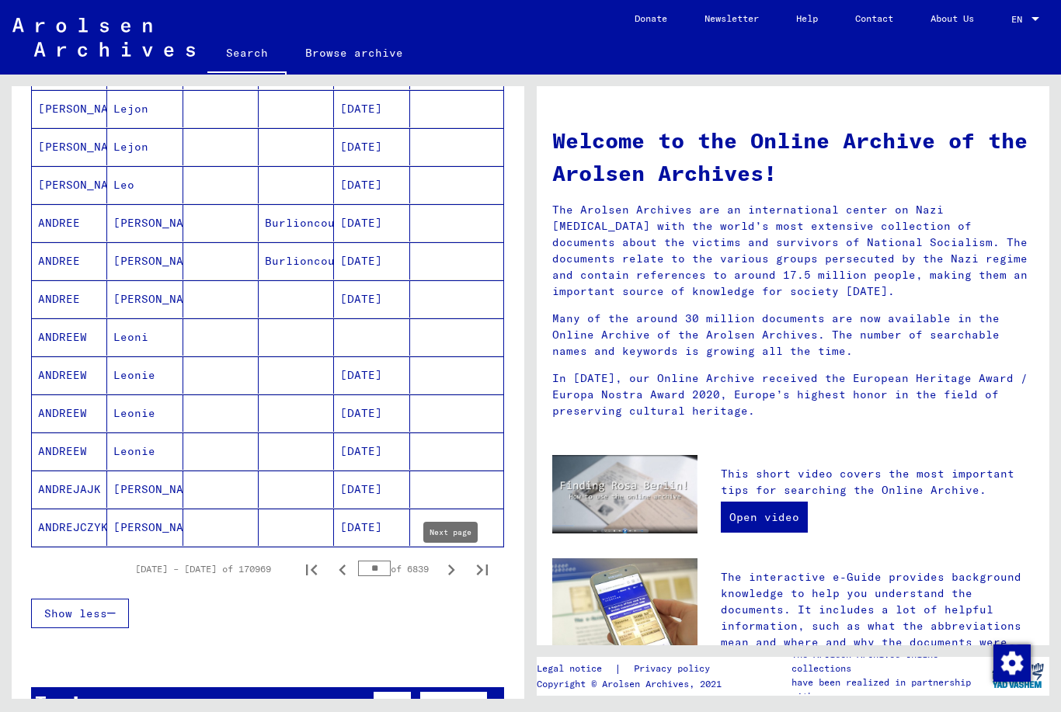
click at [457, 565] on icon "Next page" at bounding box center [451, 570] width 22 height 22
type input "**"
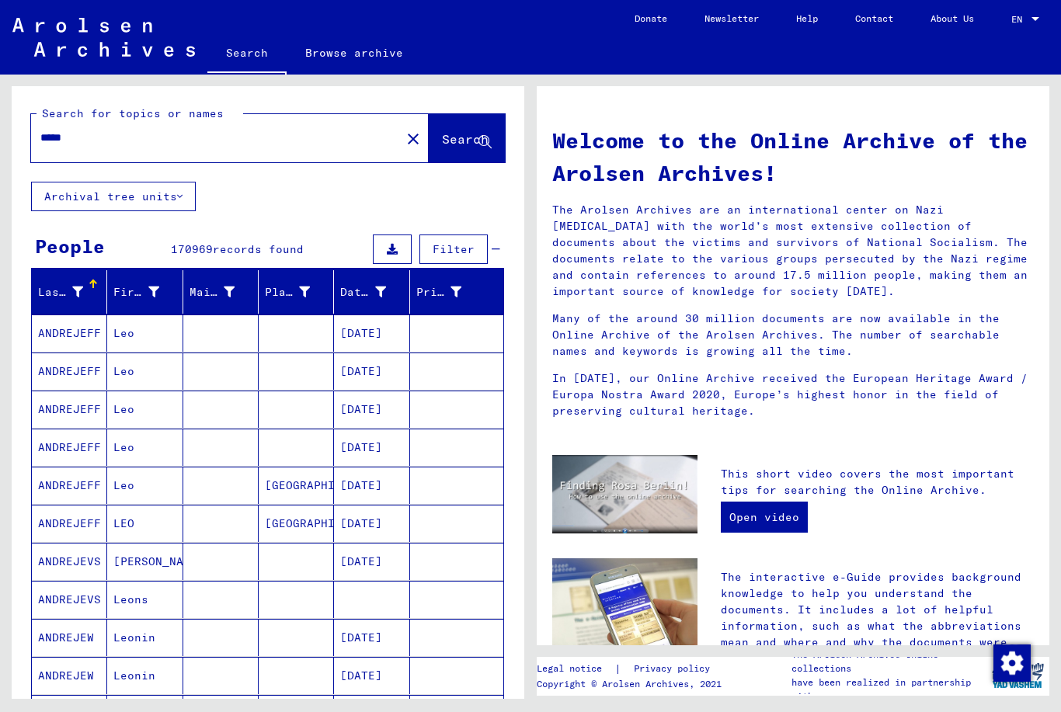
scroll to position [0, 0]
click at [471, 260] on button "Filter" at bounding box center [453, 250] width 68 height 30
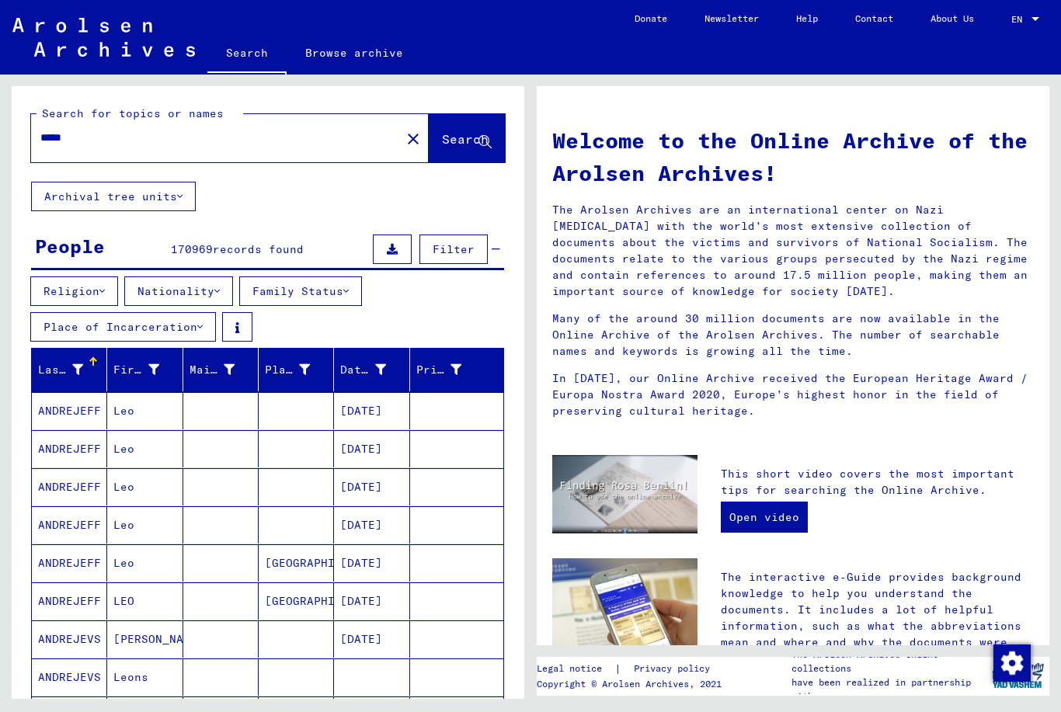
click at [72, 293] on button "Religion" at bounding box center [74, 291] width 88 height 30
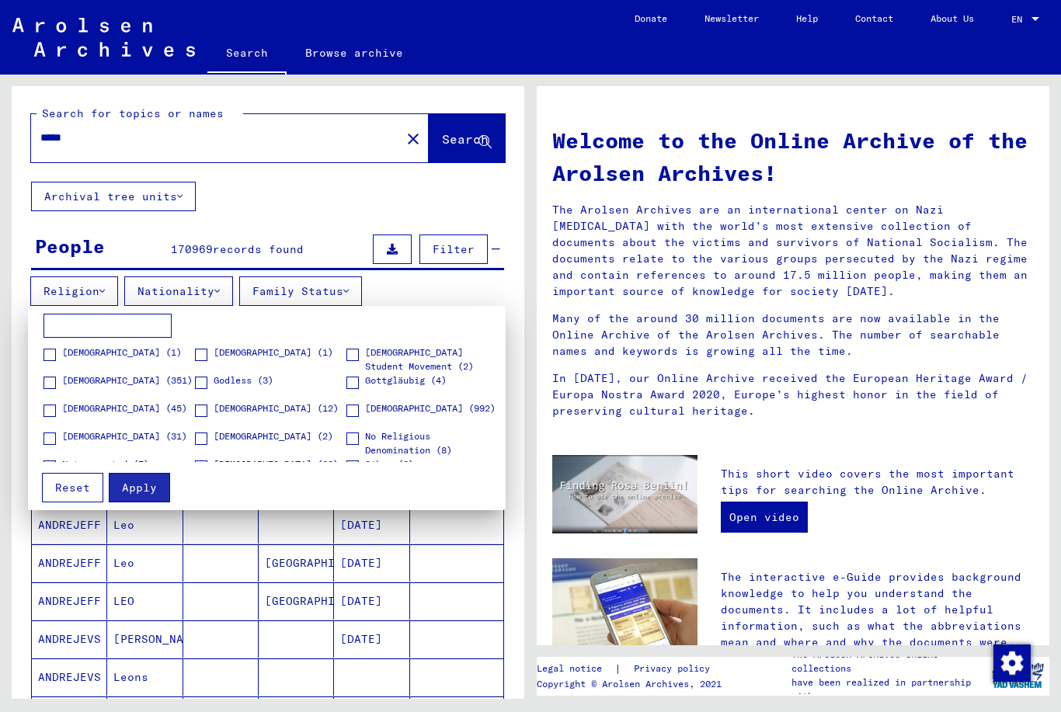
click at [360, 412] on label "[DEMOGRAPHIC_DATA] (992)" at bounding box center [420, 409] width 149 height 16
click at [130, 485] on span "Apply" at bounding box center [139, 488] width 35 height 14
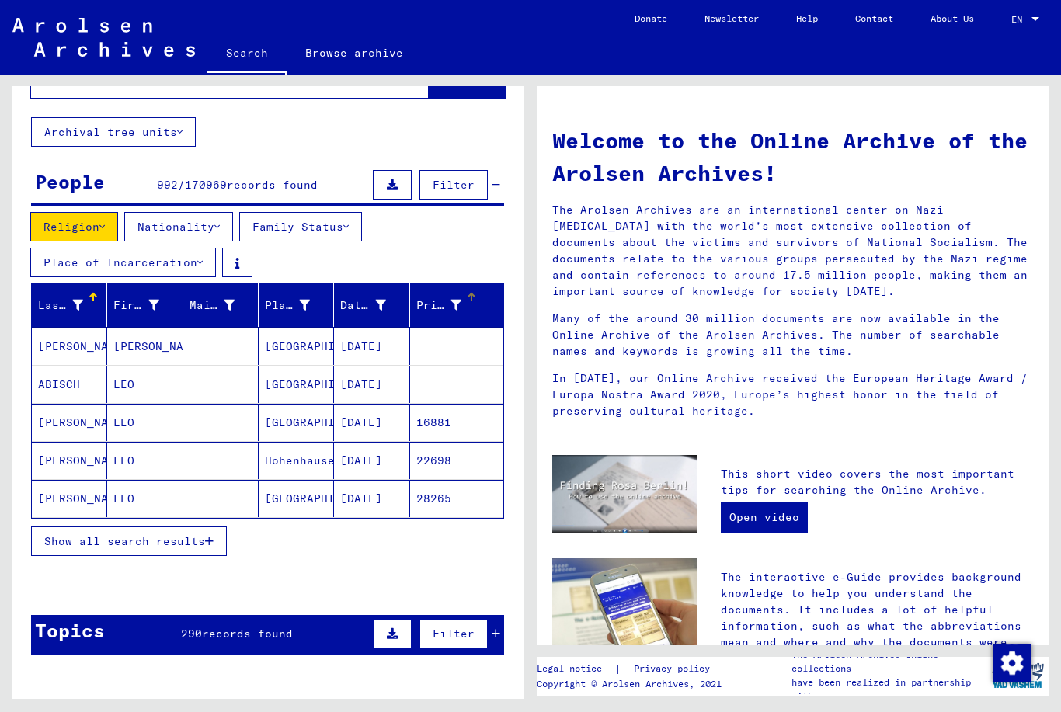
scroll to position [123, 0]
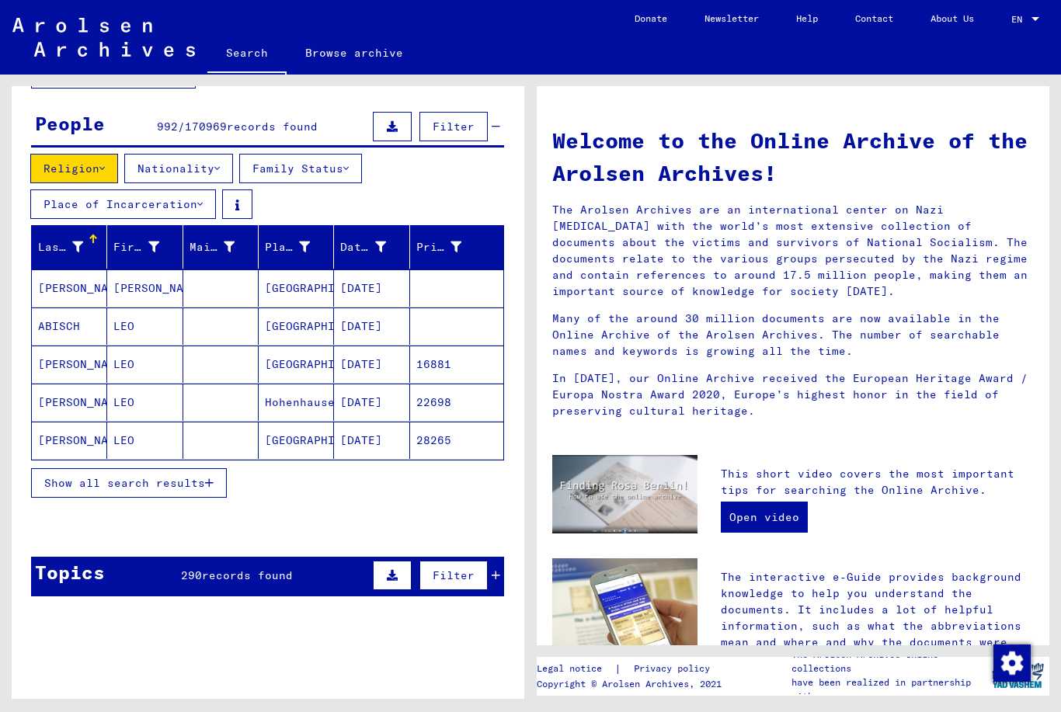
click at [216, 481] on button "Show all search results" at bounding box center [129, 483] width 196 height 30
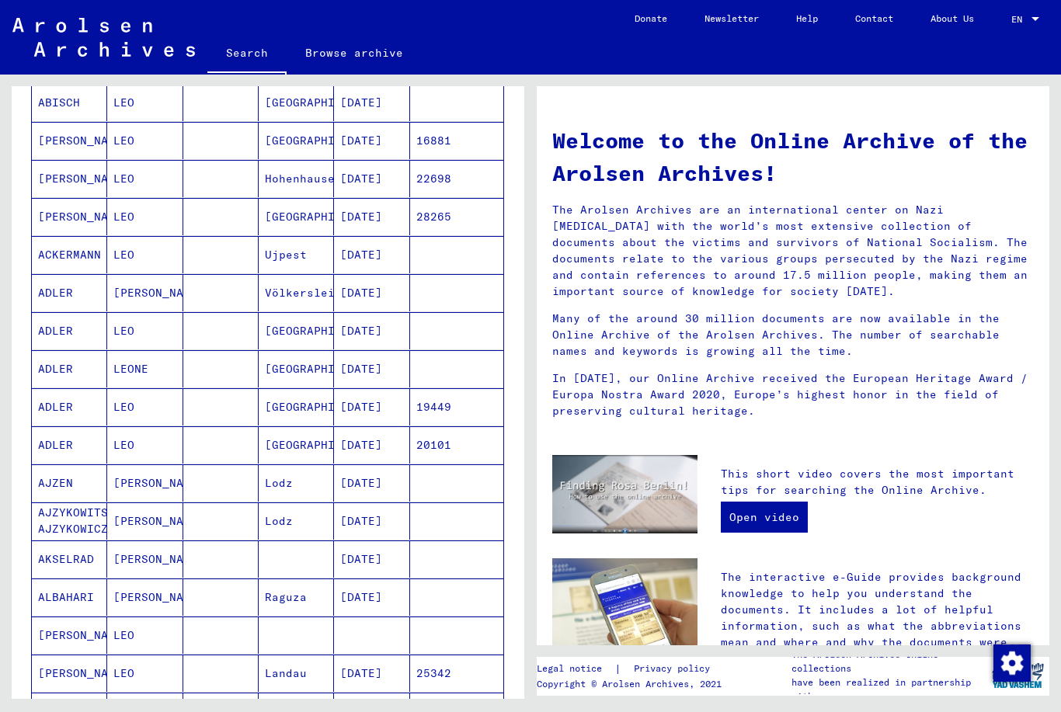
scroll to position [499, 0]
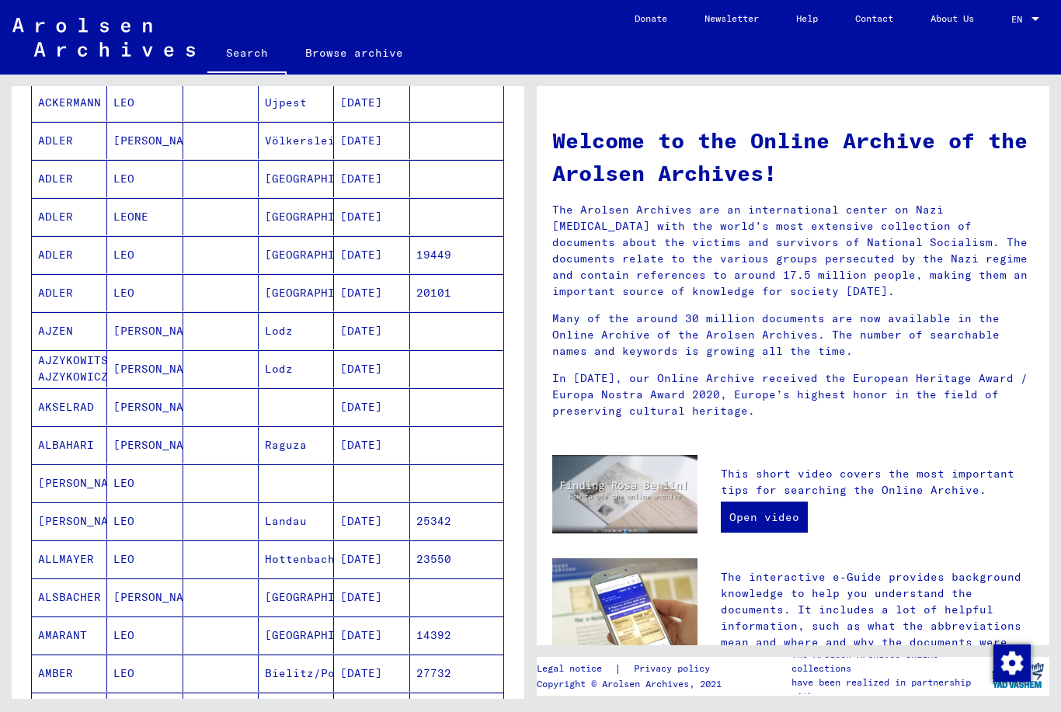
click at [120, 214] on mat-cell "LEONE" at bounding box center [144, 216] width 75 height 37
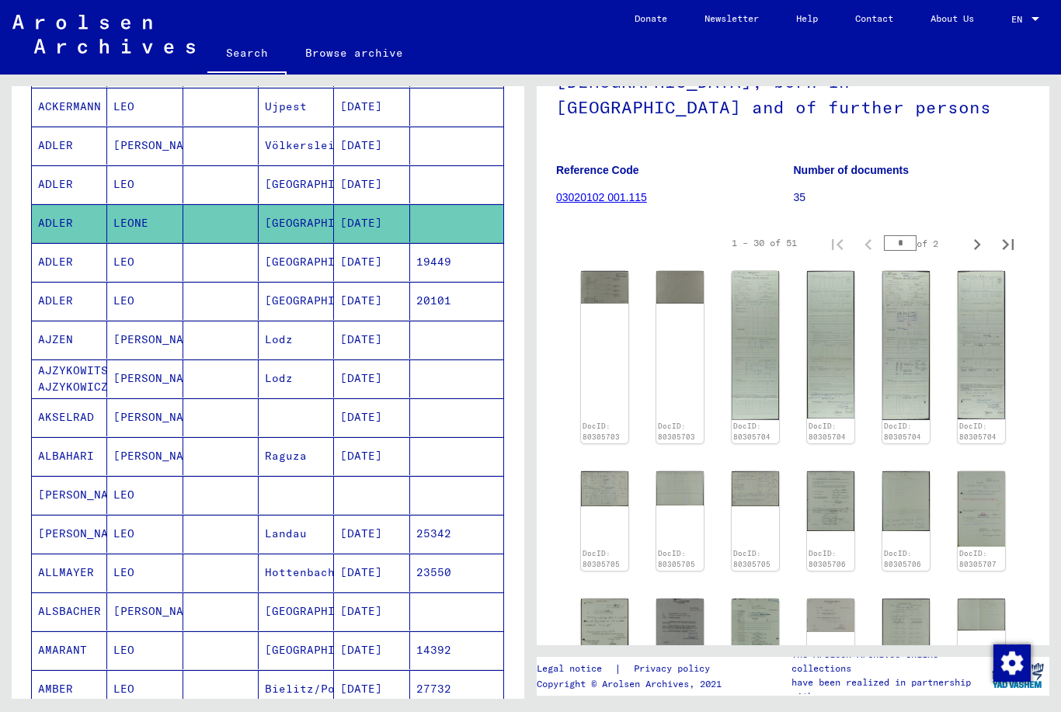
scroll to position [171, 0]
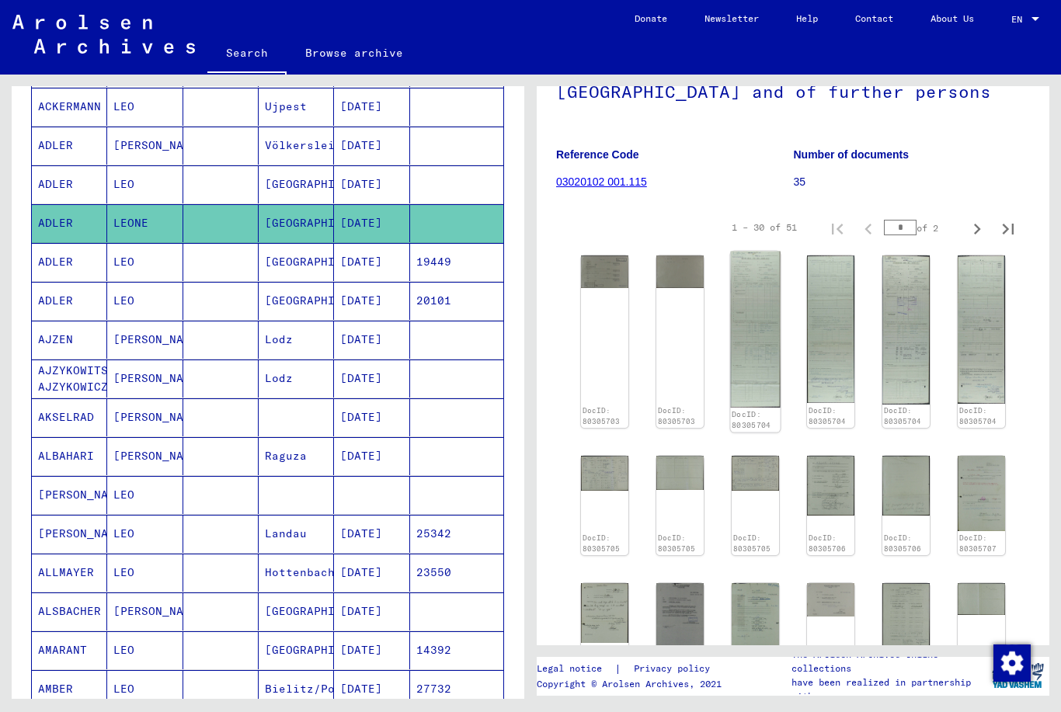
click at [769, 314] on img at bounding box center [755, 330] width 50 height 156
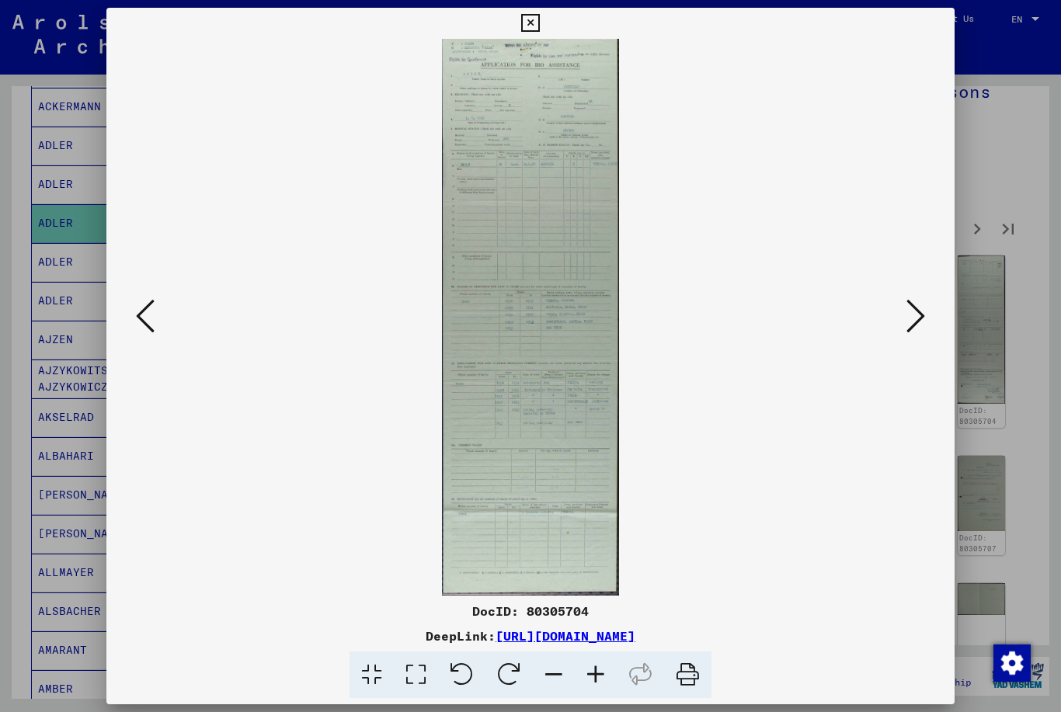
click at [539, 22] on icon at bounding box center [530, 23] width 18 height 19
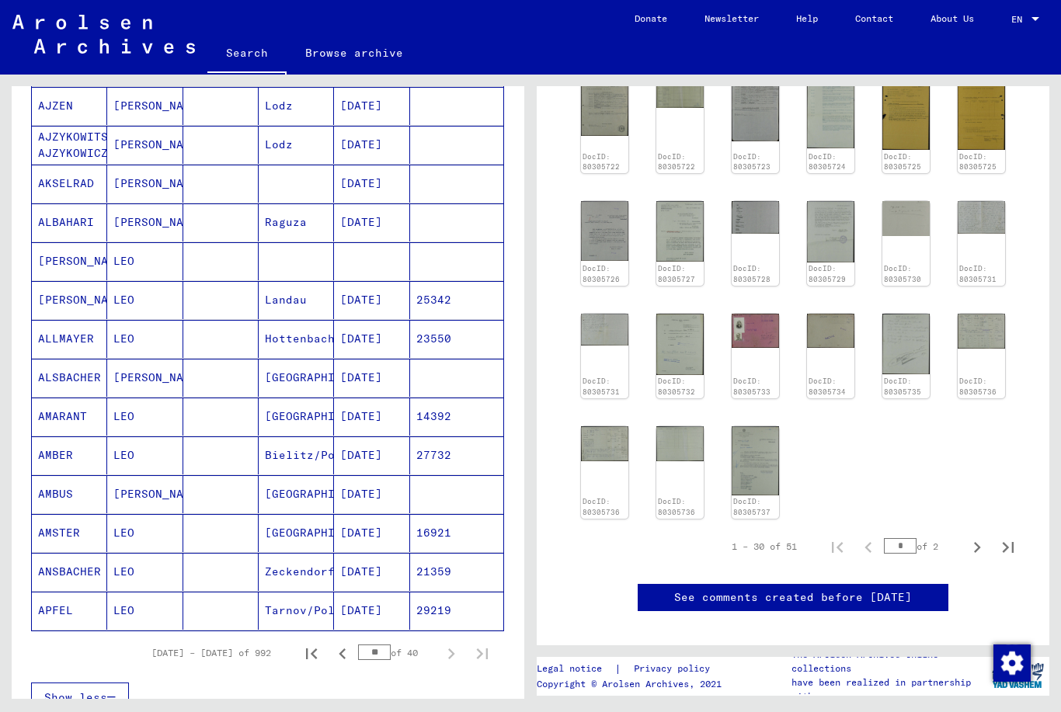
scroll to position [743, 0]
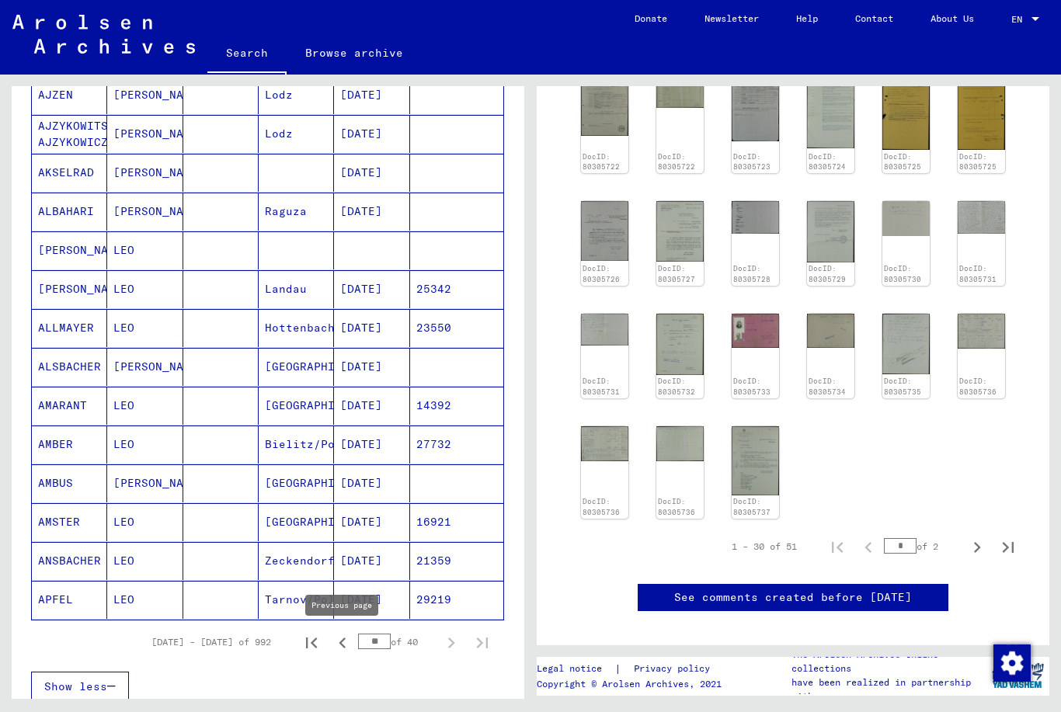
click at [348, 624] on div "[DATE] – [DATE] of 992 ** of 40" at bounding box center [267, 641] width 473 height 43
click at [346, 642] on icon "Previous page" at bounding box center [343, 643] width 22 height 22
type input "**"
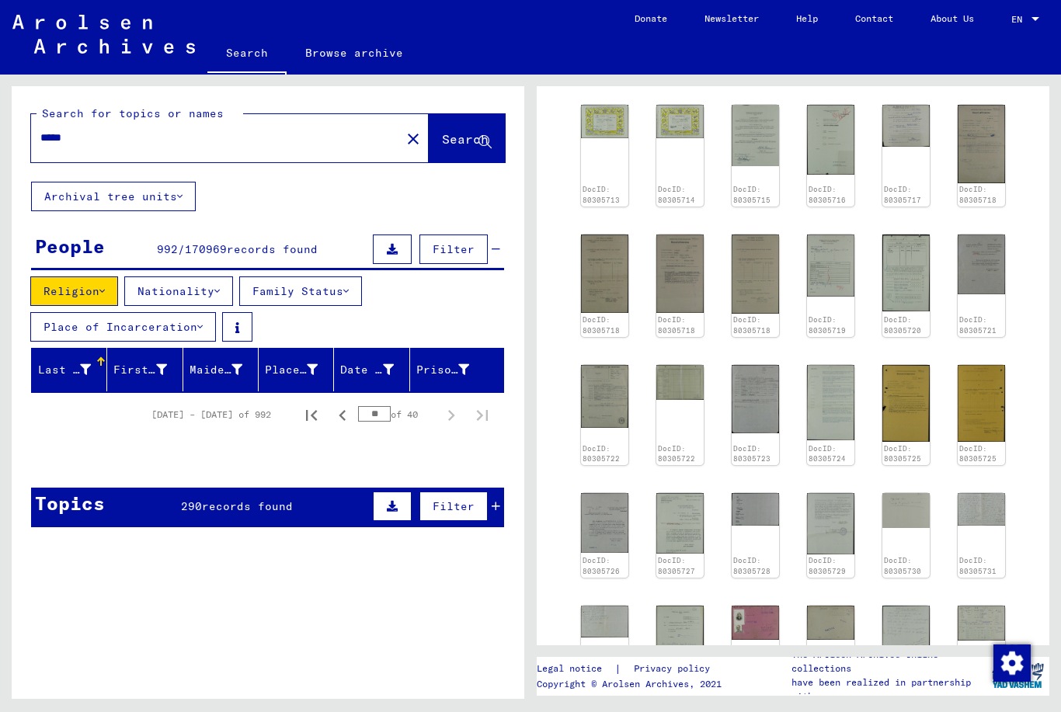
scroll to position [662, 0]
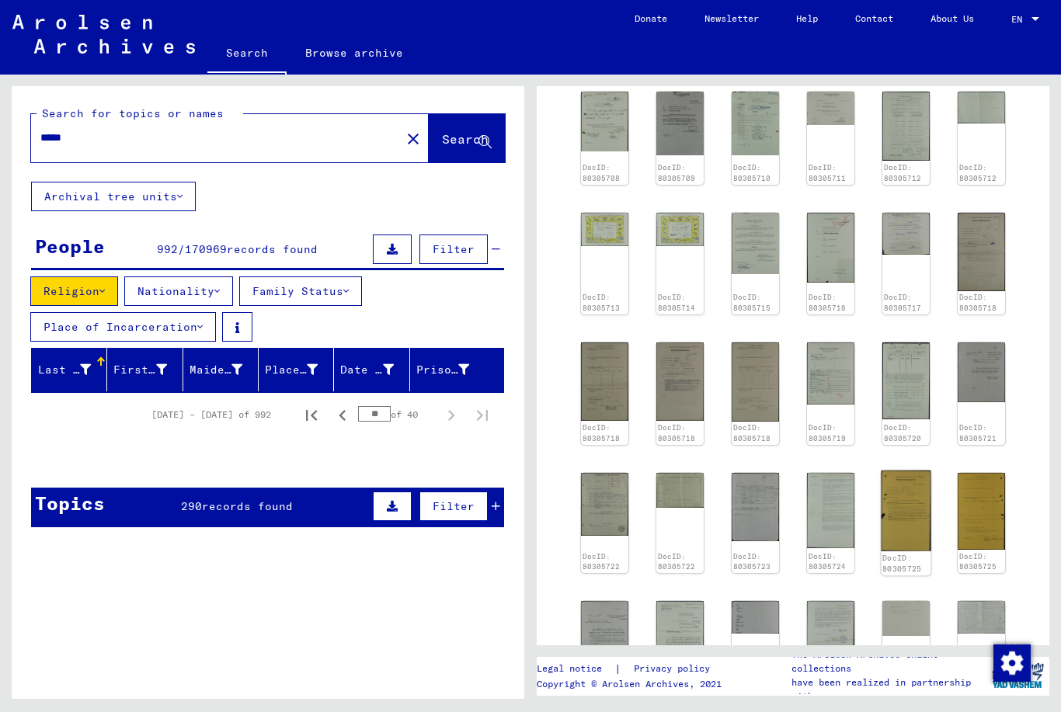
click at [894, 523] on img at bounding box center [906, 511] width 50 height 81
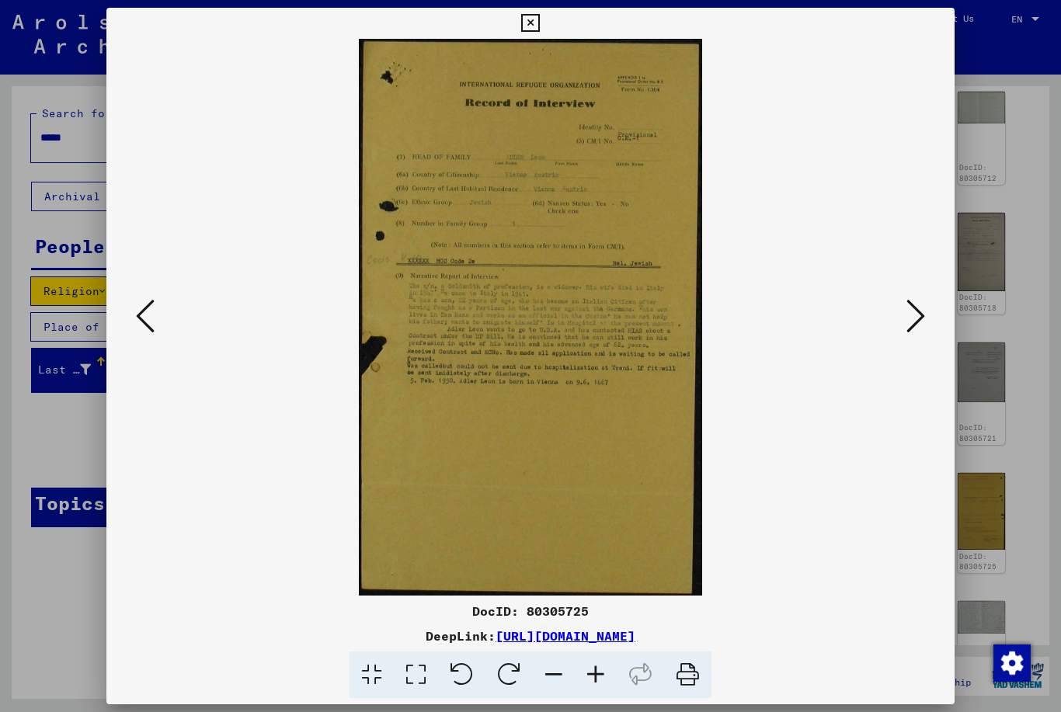
click at [539, 24] on icon at bounding box center [530, 23] width 18 height 19
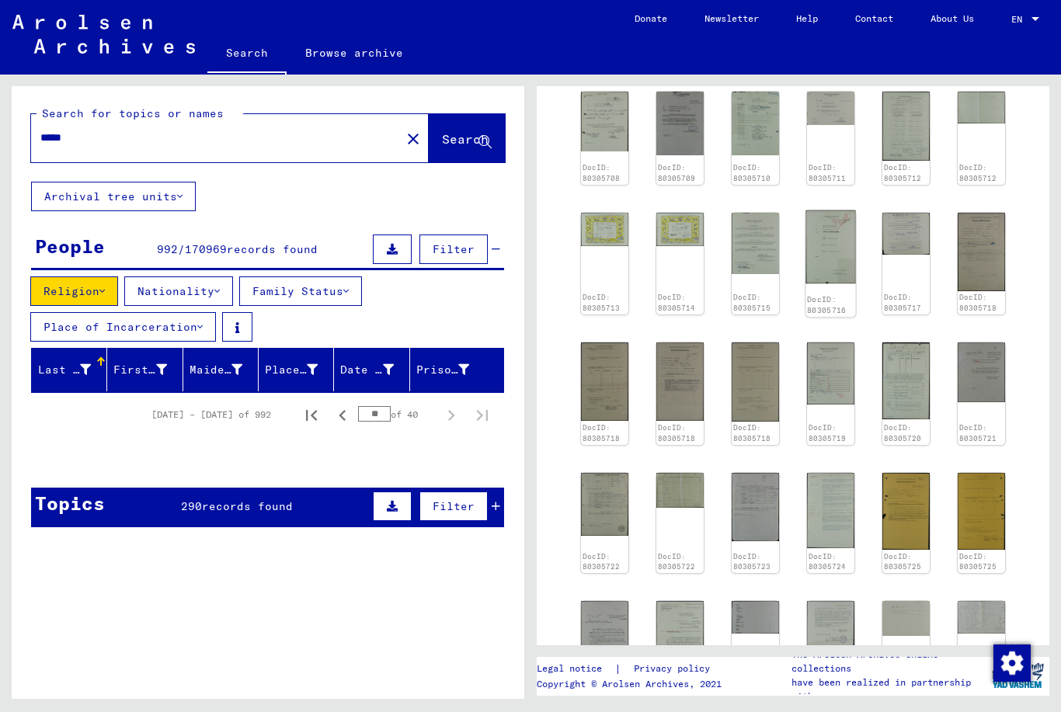
click at [849, 252] on img at bounding box center [830, 246] width 50 height 73
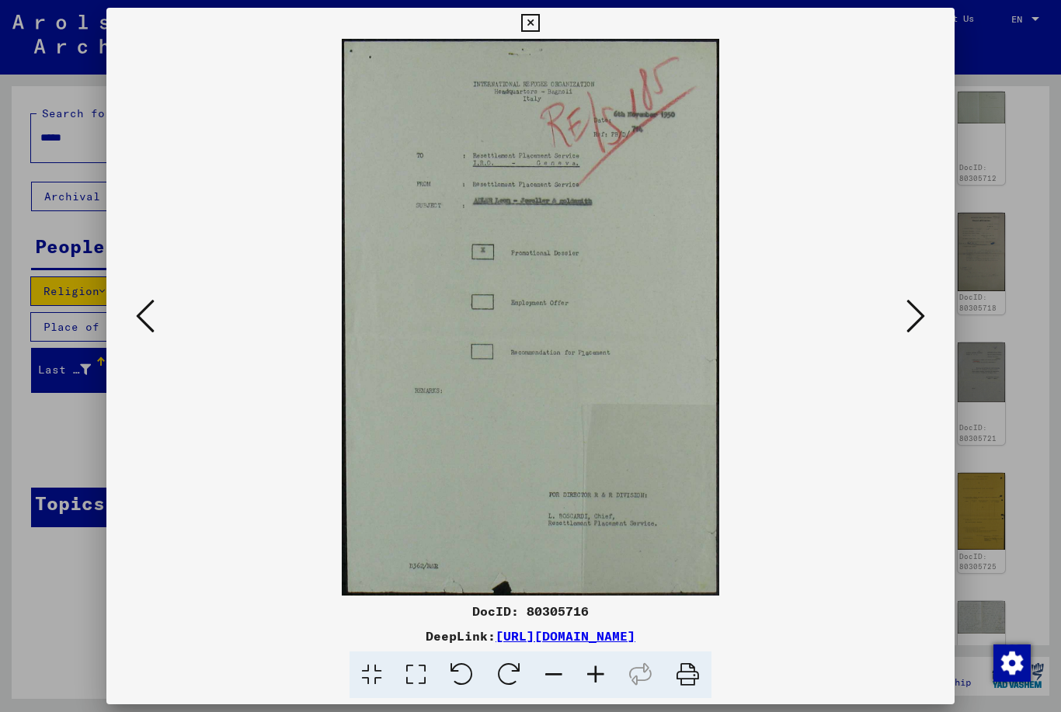
click at [539, 25] on icon at bounding box center [530, 23] width 18 height 19
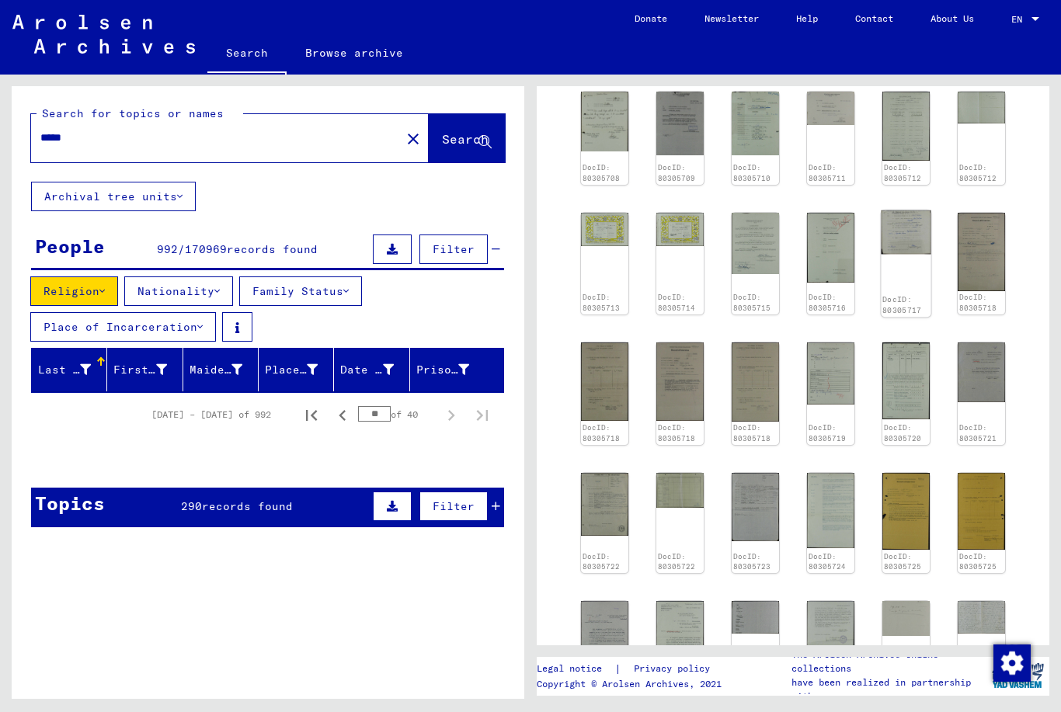
click at [906, 246] on img at bounding box center [906, 232] width 50 height 44
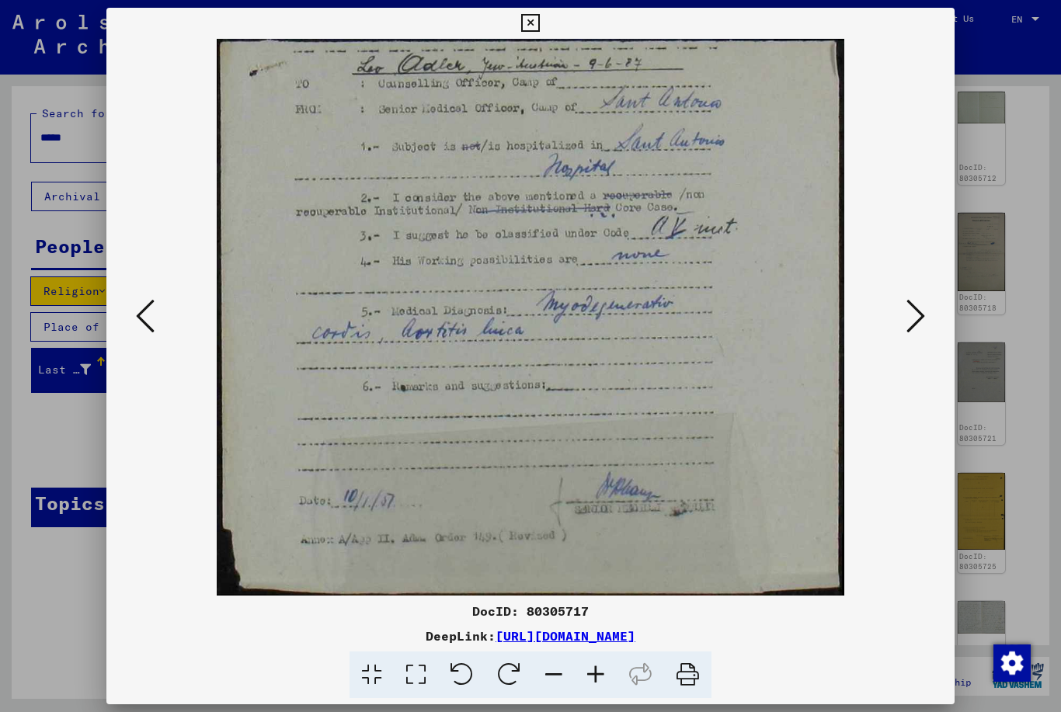
click at [539, 20] on icon at bounding box center [530, 23] width 18 height 19
